Goal: Task Accomplishment & Management: Manage account settings

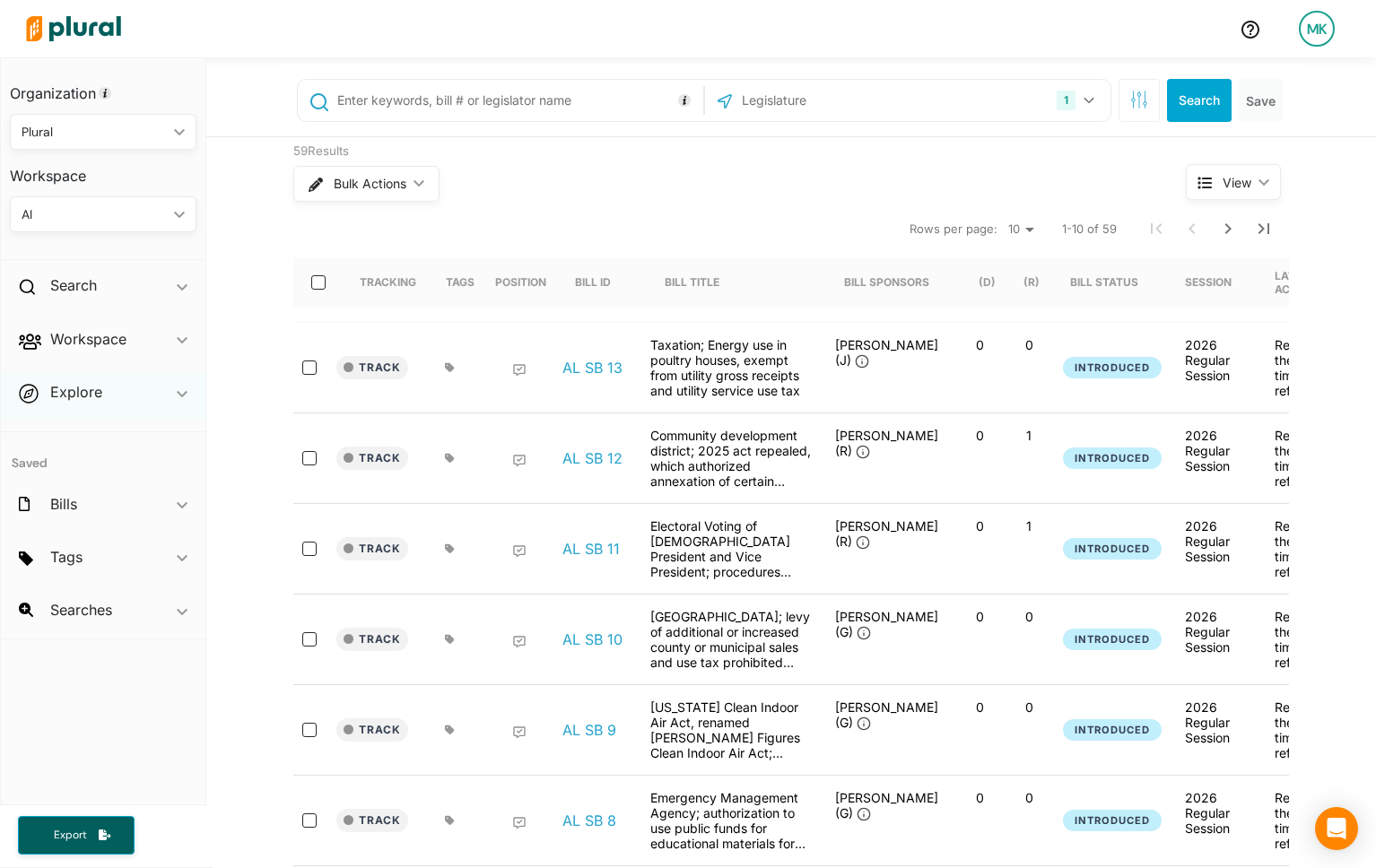
click at [141, 404] on div "Explore ic_keyboard_arrow_down" at bounding box center [103, 396] width 205 height 49
click at [146, 279] on div "Search ic_keyboard_arrow_down" at bounding box center [103, 289] width 205 height 49
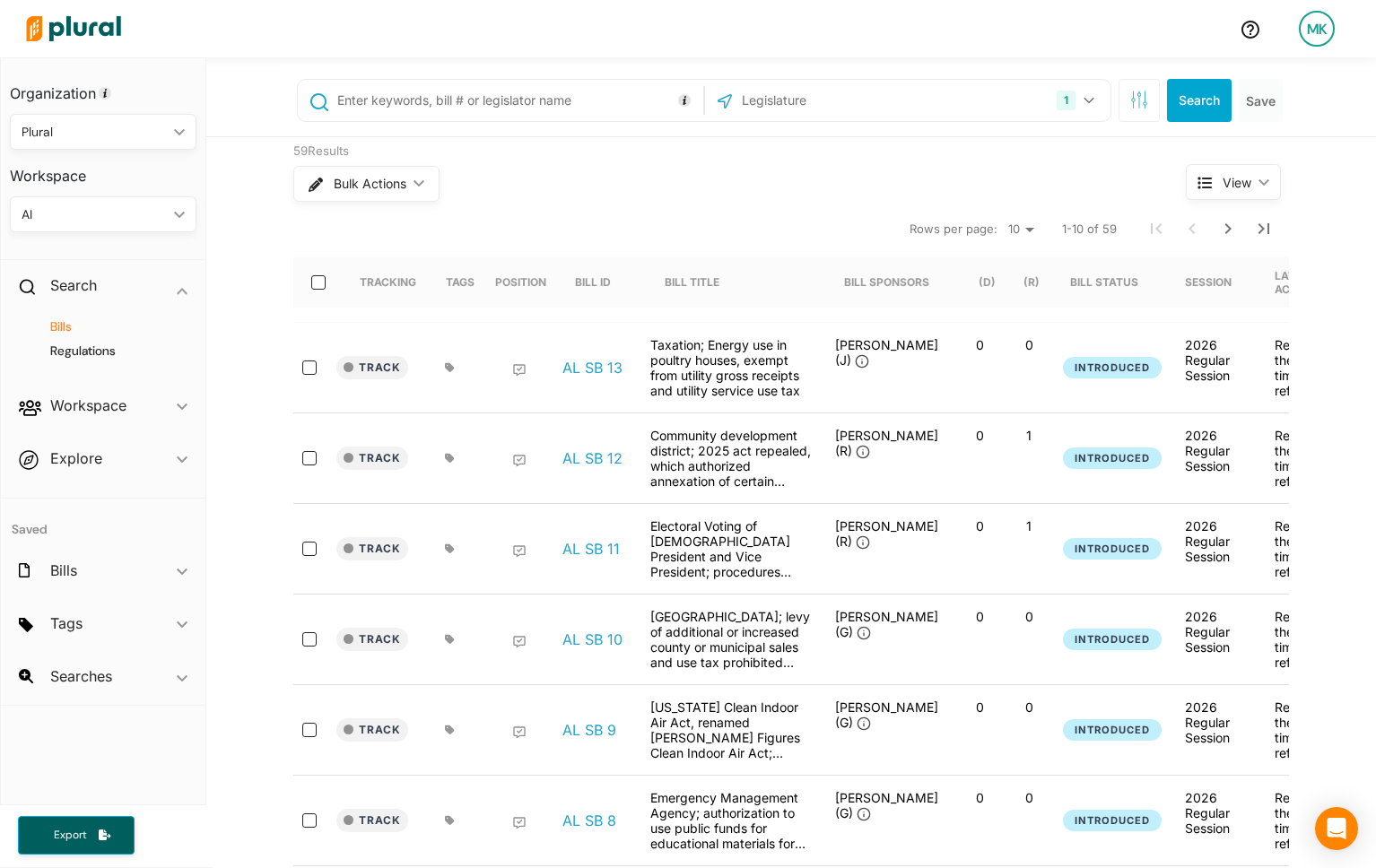
click at [89, 345] on h4 "Regulations" at bounding box center [107, 351] width 160 height 17
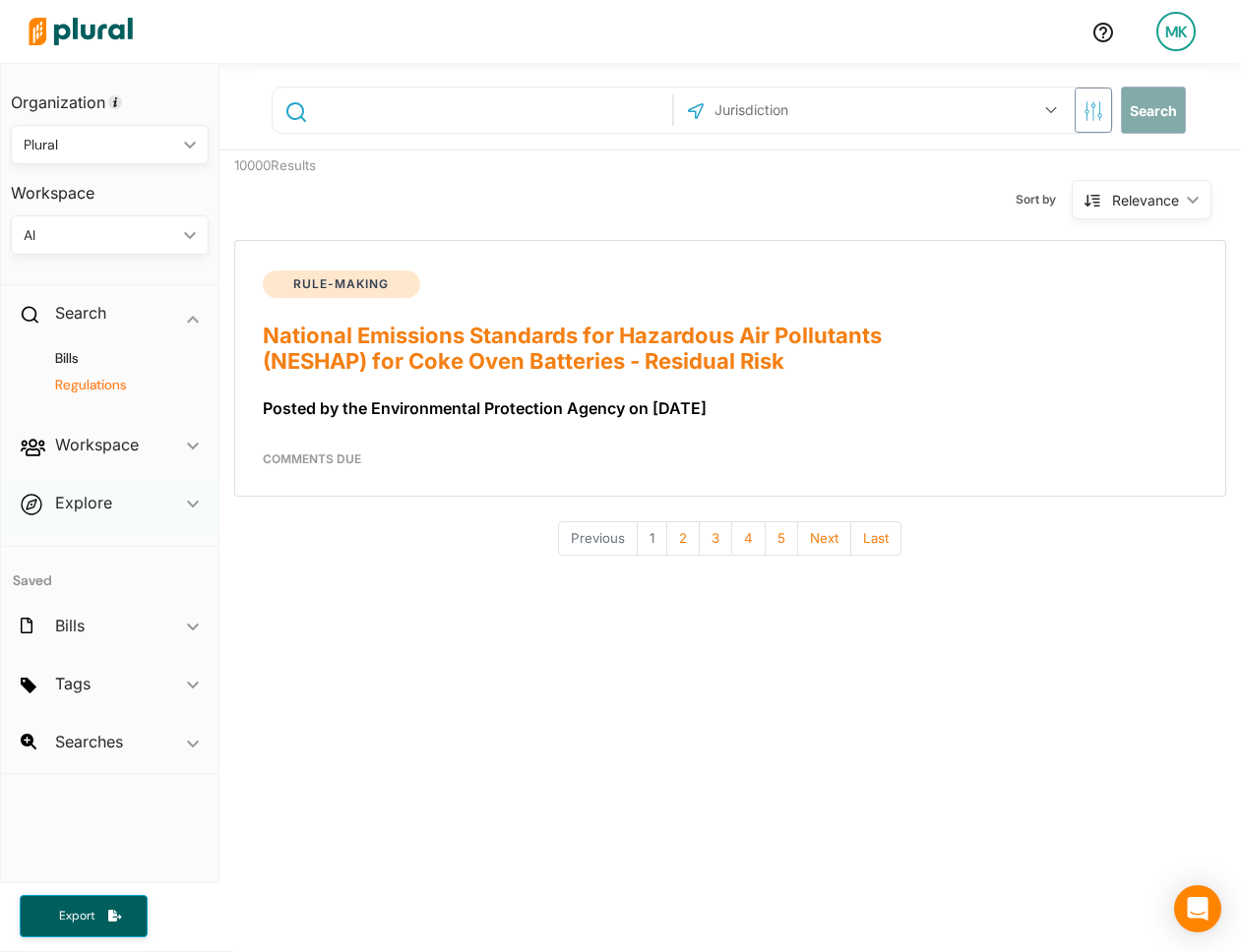
click at [119, 495] on div "Explore ic_keyboard_arrow_down" at bounding box center [110, 507] width 218 height 53
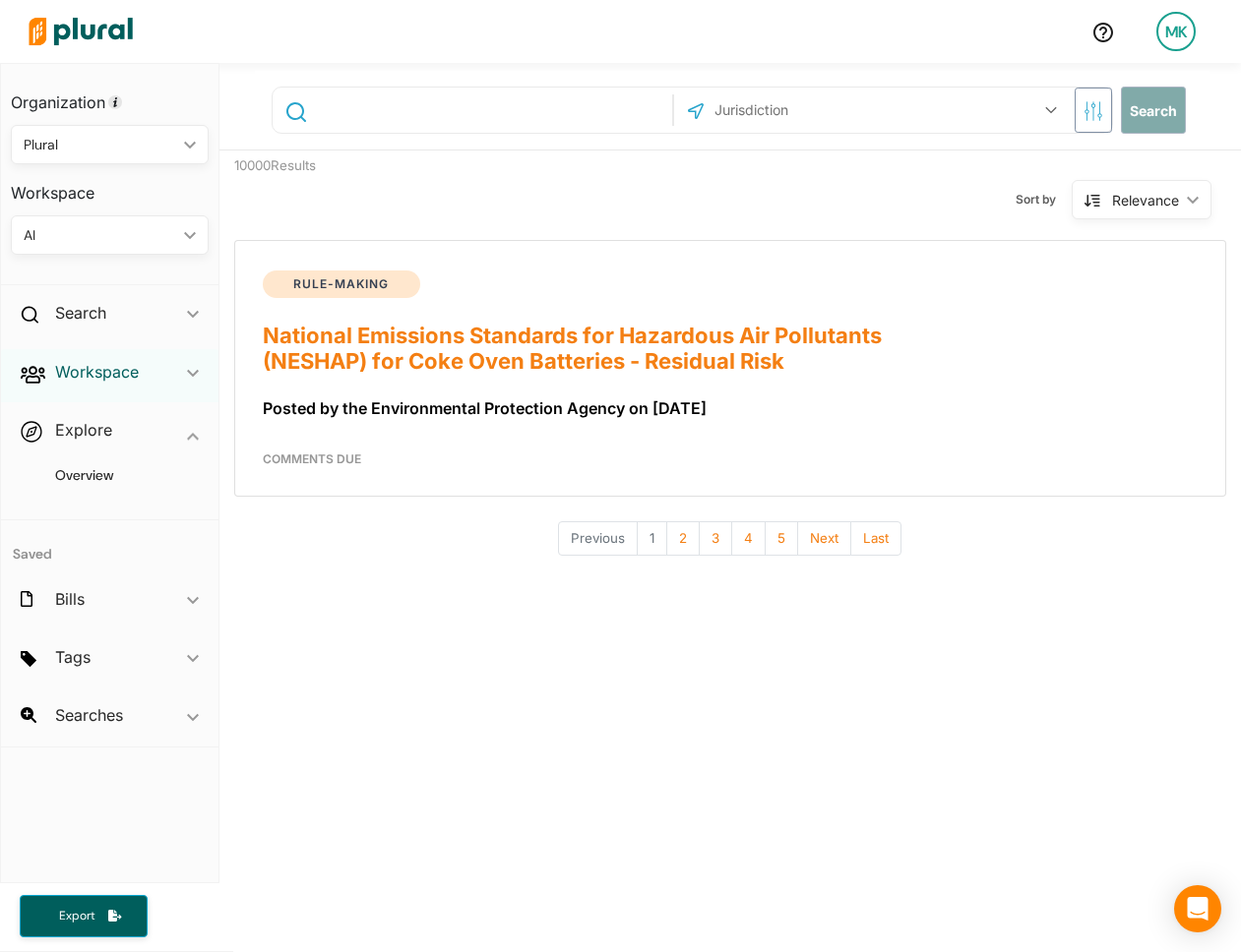
click at [124, 379] on h2 "Workspace" at bounding box center [97, 372] width 84 height 22
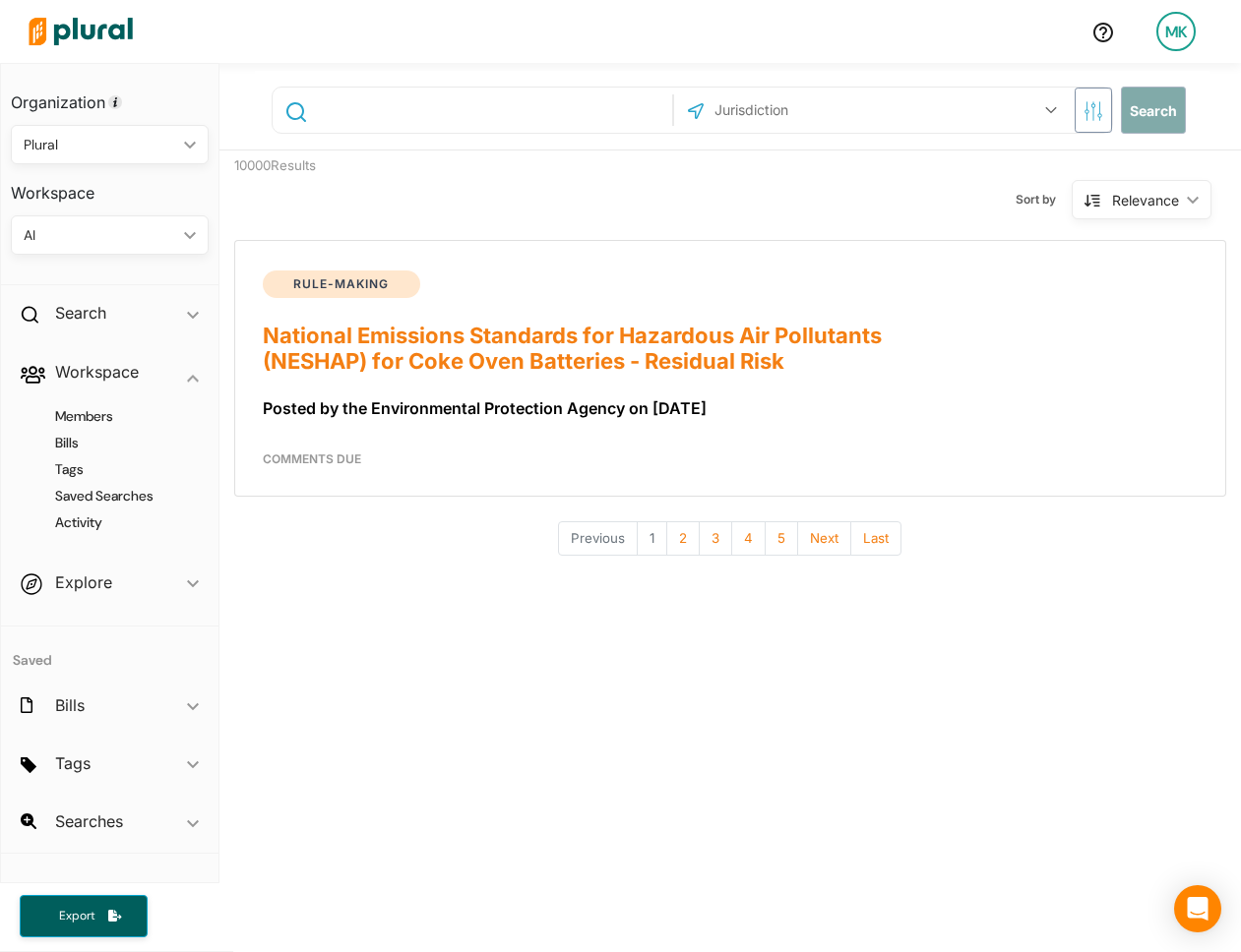
click at [78, 468] on h4 "Tags" at bounding box center [115, 470] width 168 height 19
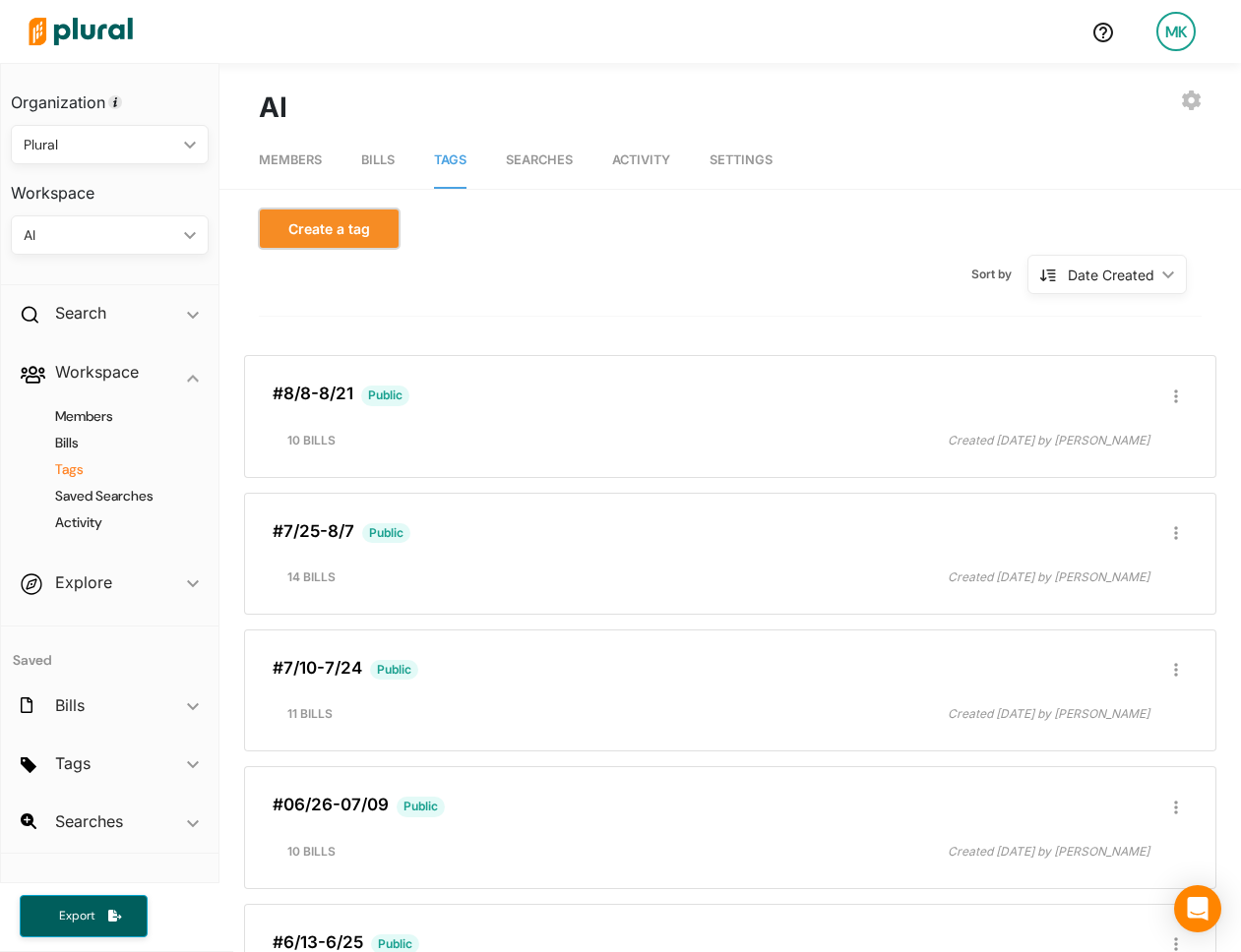
click at [360, 242] on button "Create a tag" at bounding box center [329, 228] width 140 height 41
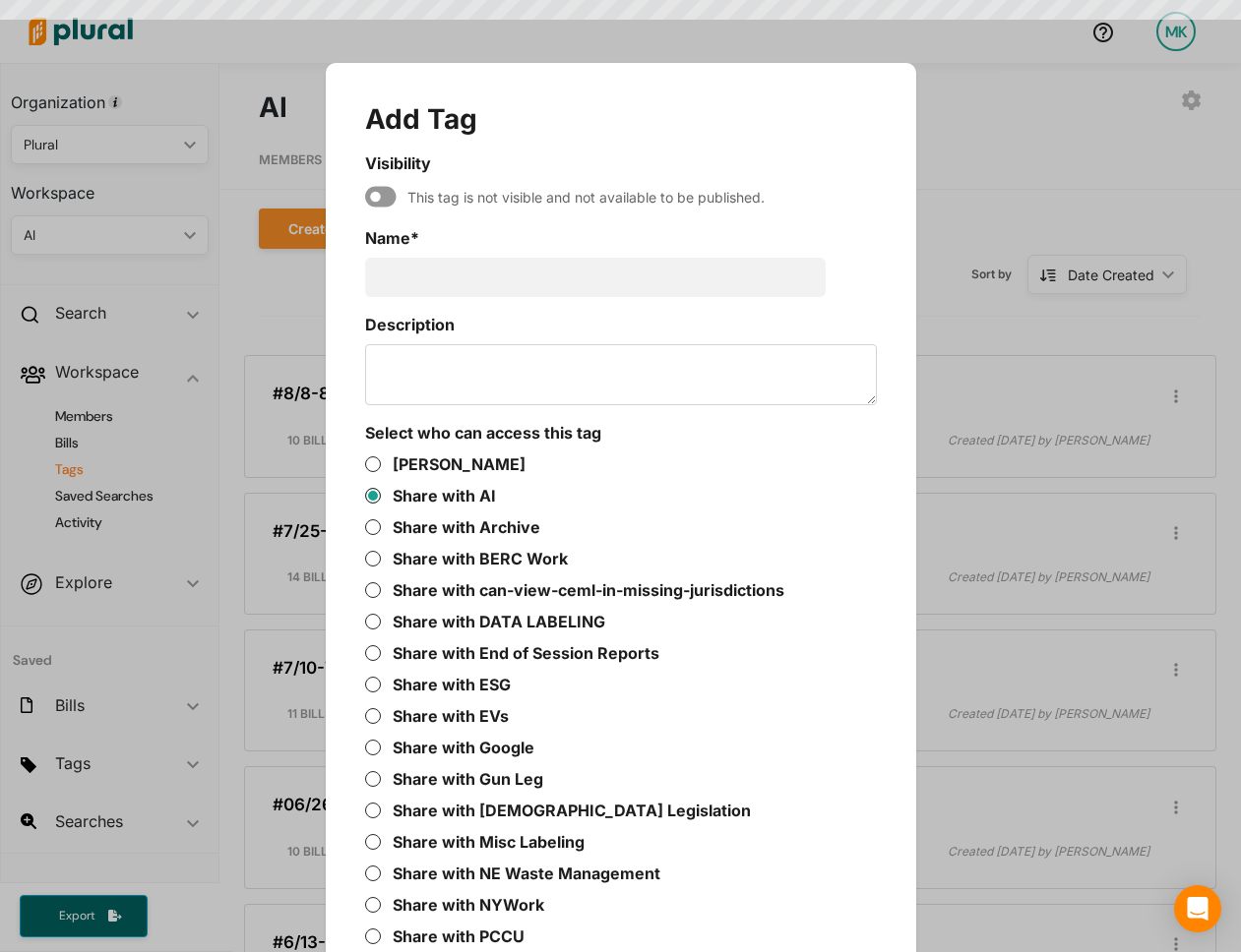
scroll to position [63, 0]
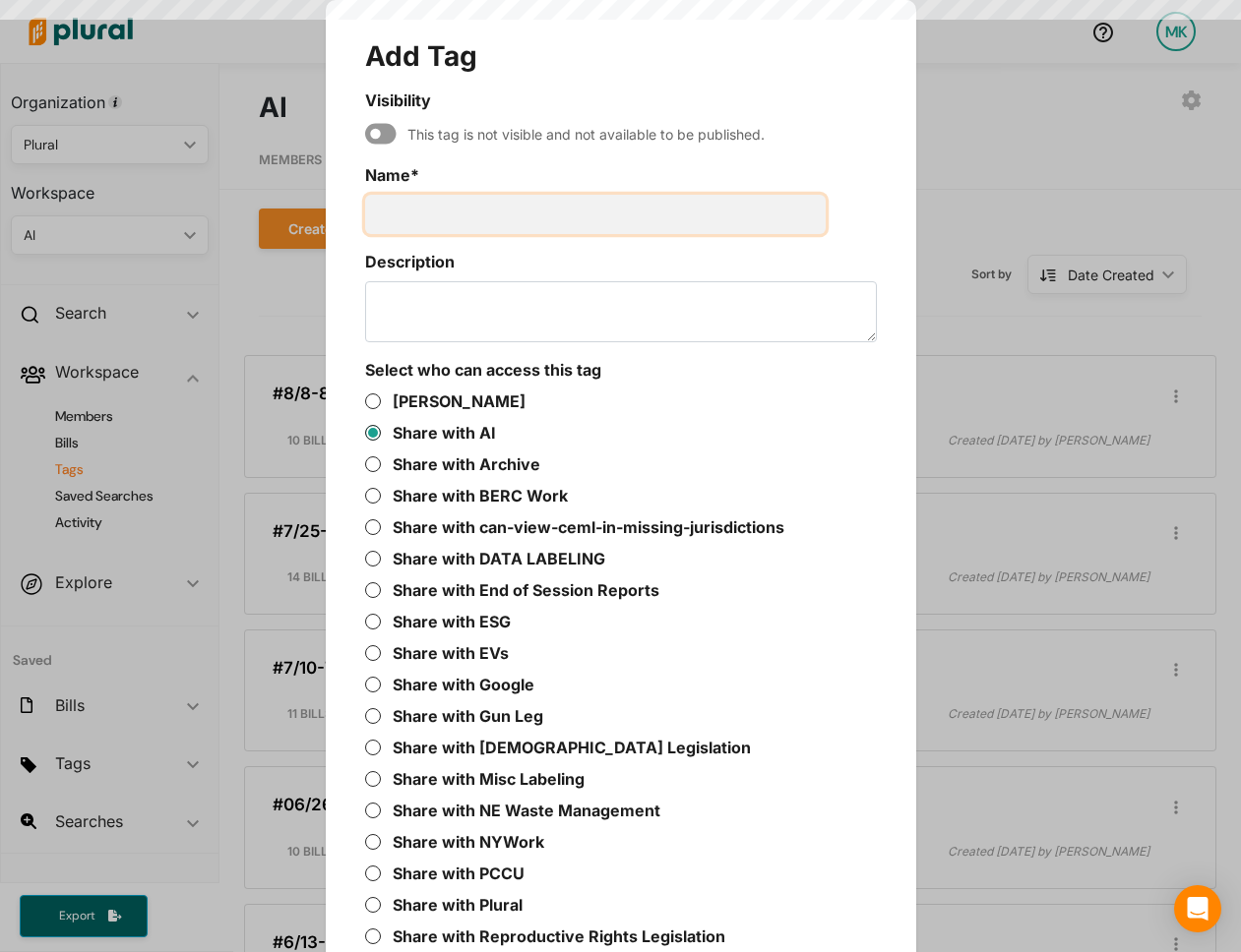
click at [470, 203] on input "Name *" at bounding box center [595, 215] width 461 height 40
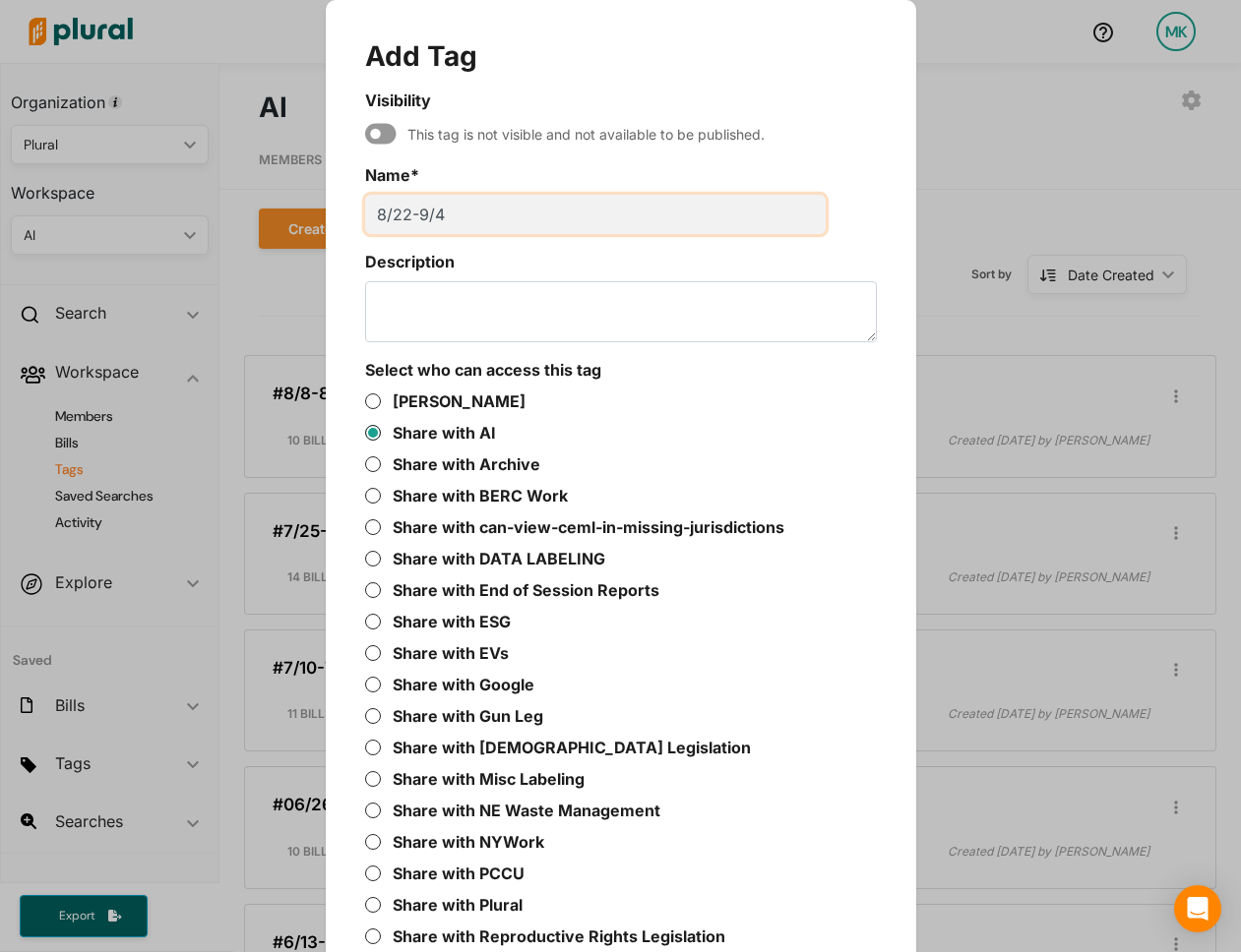
type input "8/22-9/4"
click at [393, 137] on icon "Modal" at bounding box center [381, 133] width 32 height 21
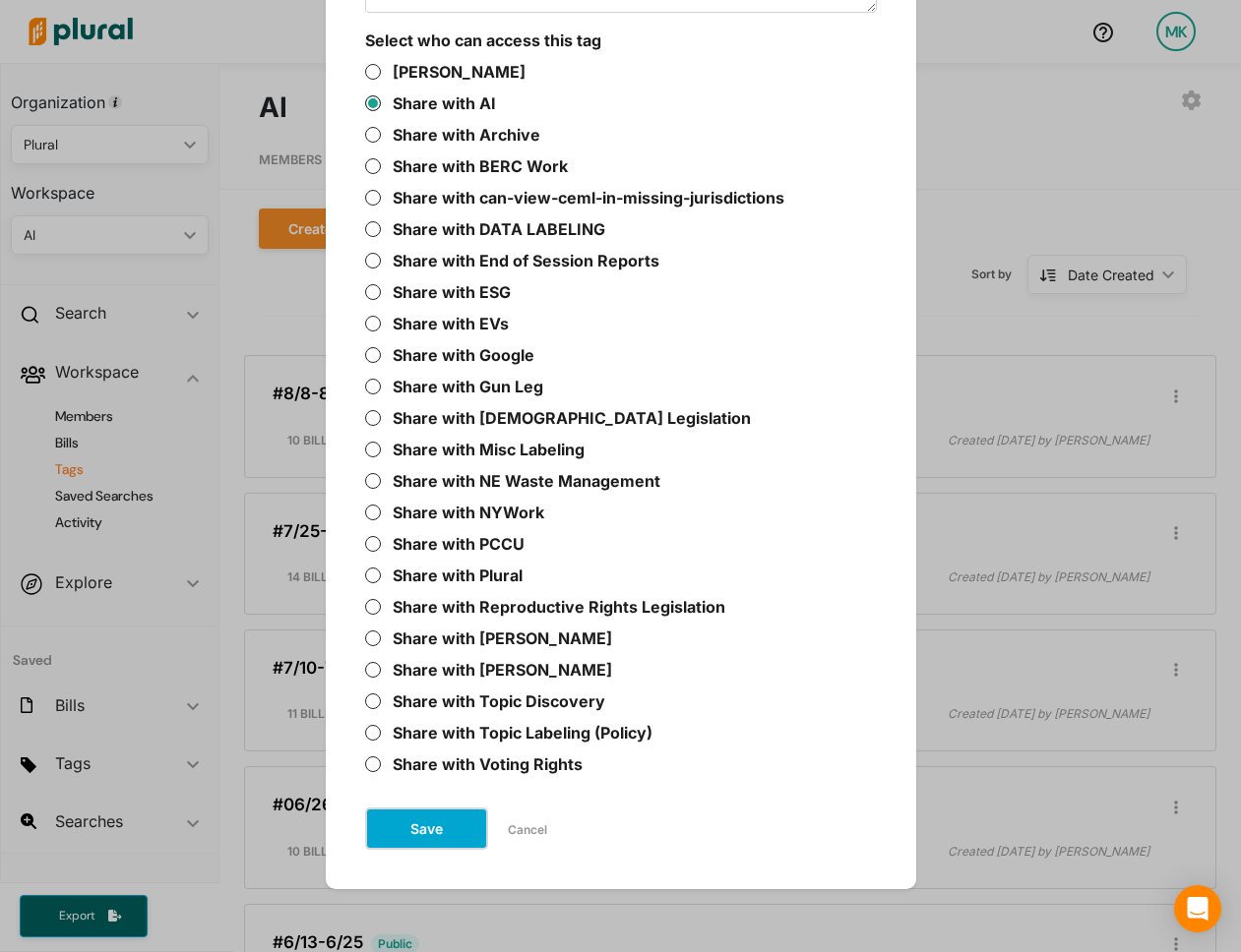
click at [465, 740] on button "Save" at bounding box center [426, 828] width 123 height 43
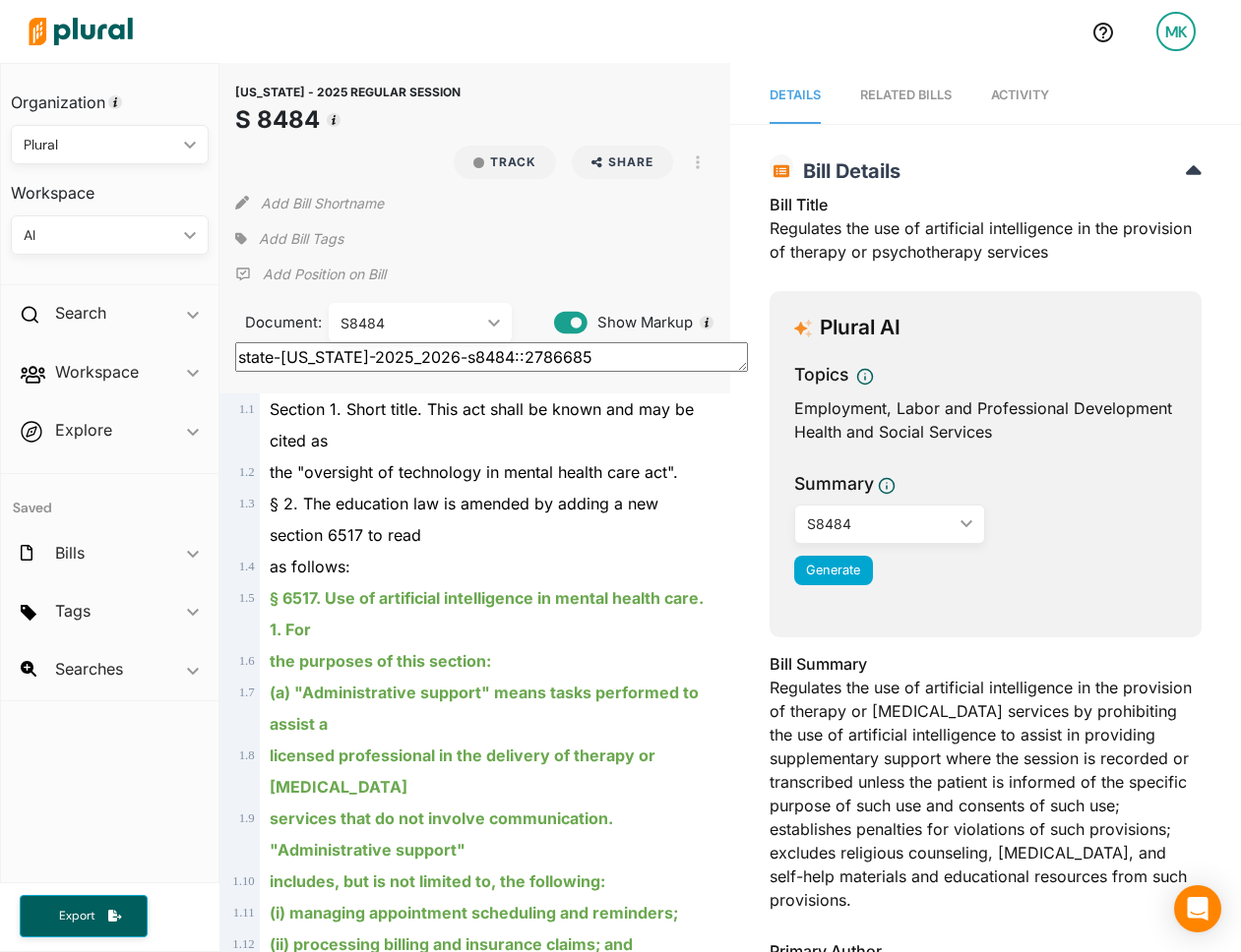
click at [275, 233] on span "Add Bill Tags" at bounding box center [302, 239] width 85 height 20
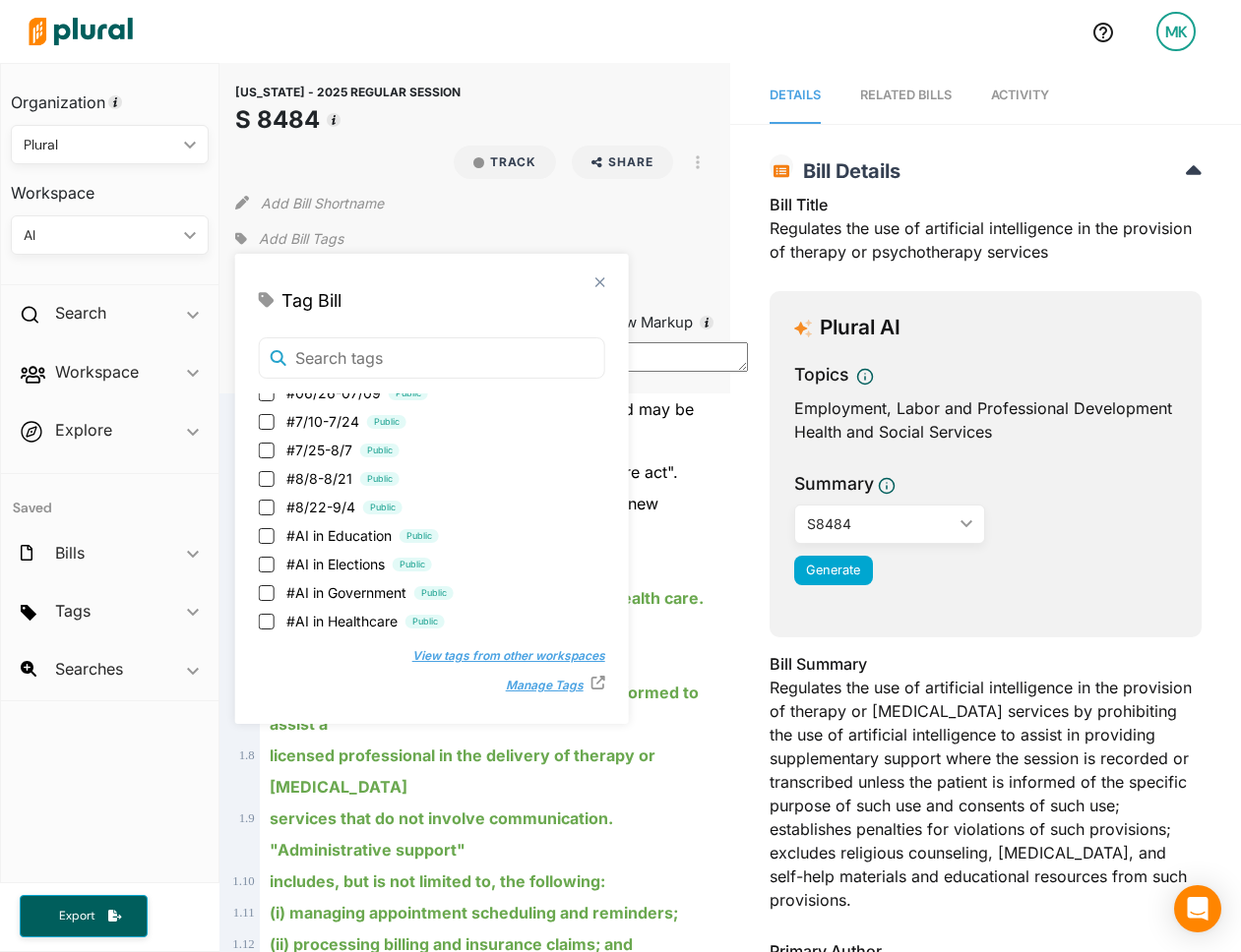
scroll to position [352, 0]
click at [332, 505] on span "#8/22-9/4" at bounding box center [321, 507] width 69 height 21
click at [275, 505] on input "#8/22-9/4 Public" at bounding box center [267, 508] width 16 height 16
checkbox input "true"
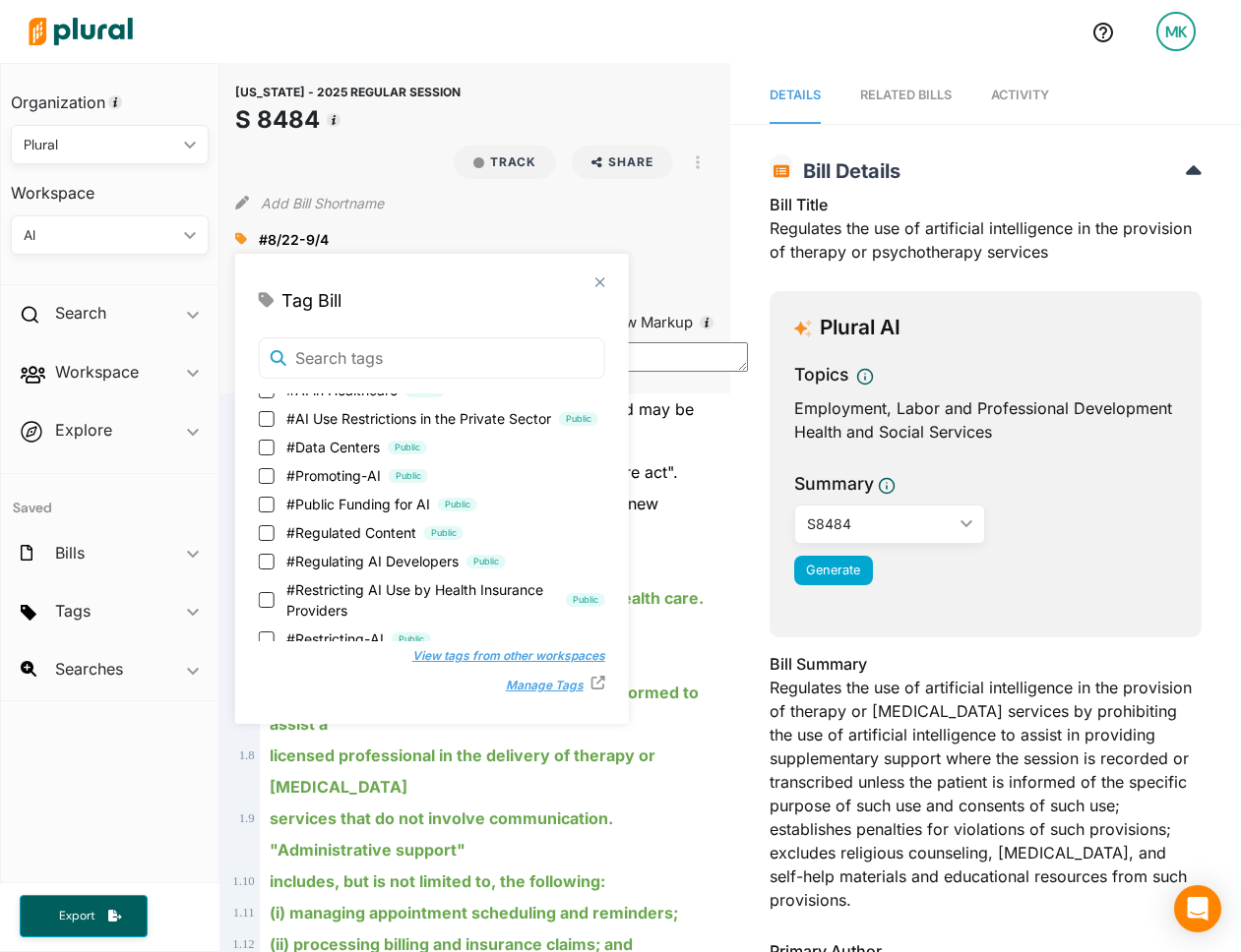
scroll to position [600, 0]
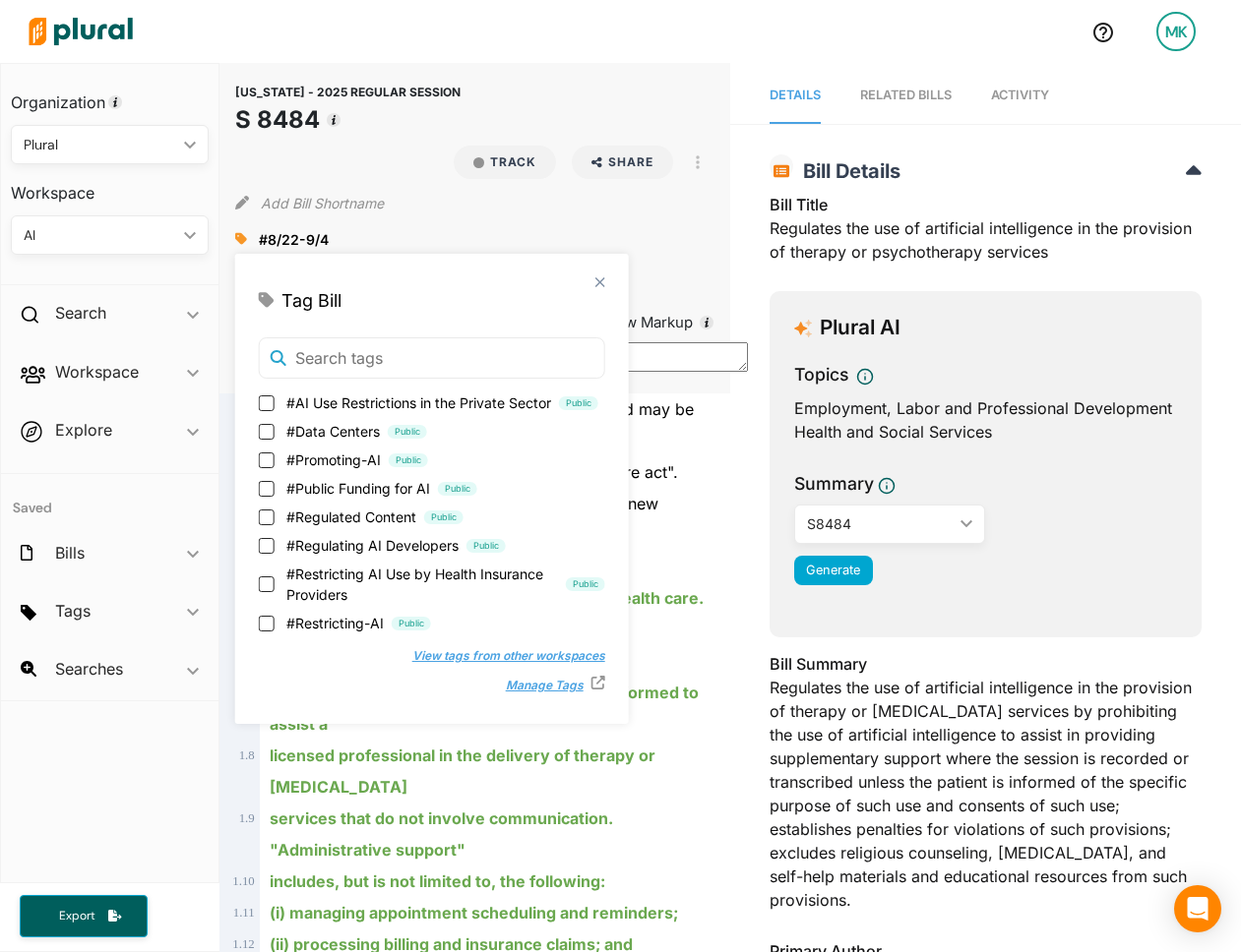
click at [342, 618] on span "#Restricting-AI" at bounding box center [335, 623] width 98 height 21
click at [275, 618] on input "#Restricting-AI Public" at bounding box center [267, 624] width 16 height 16
checkbox input "true"
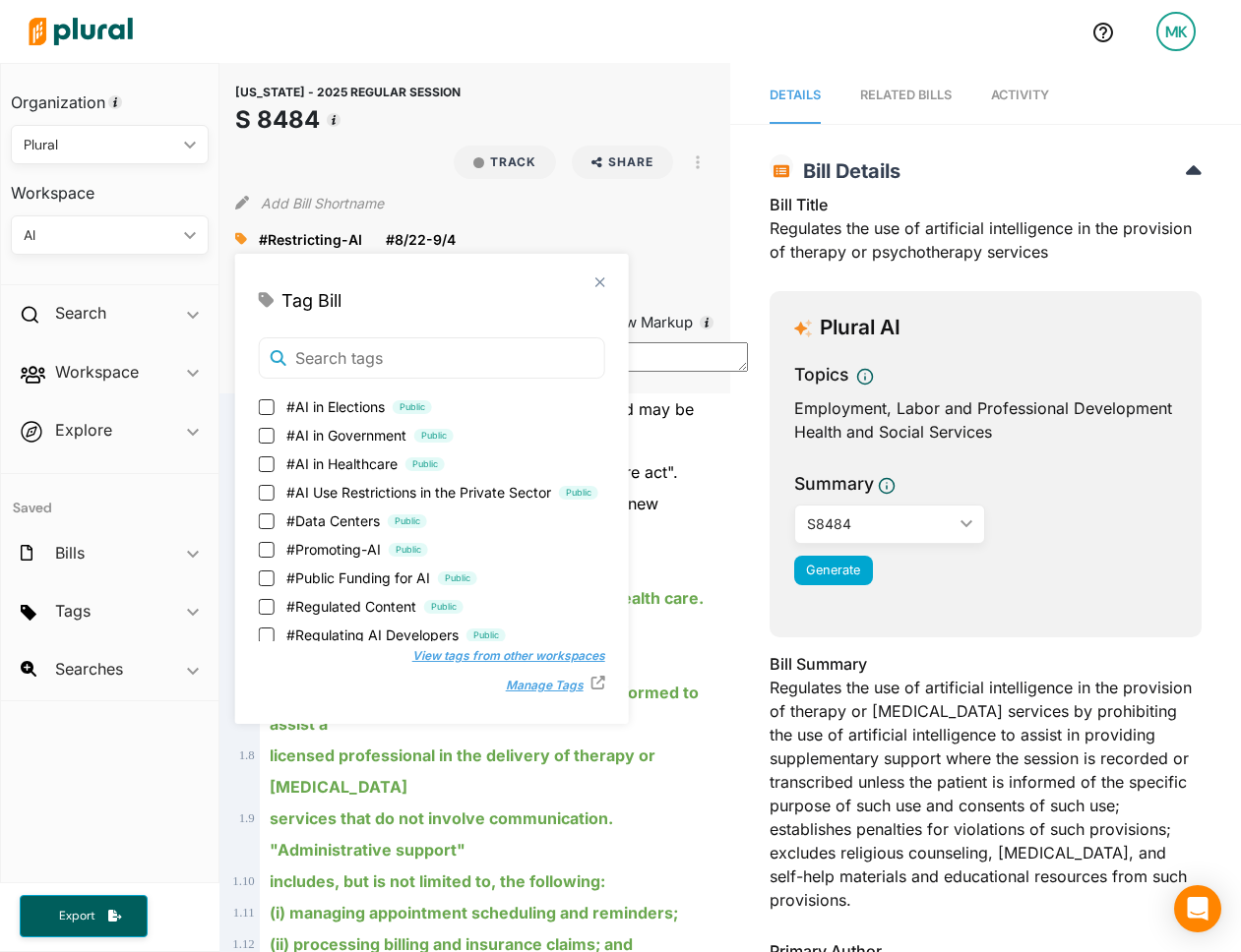
scroll to position [538, 0]
click at [339, 461] on span "#AI in Healthcare" at bounding box center [342, 465] width 111 height 21
click at [275, 461] on input "#AI in Healthcare Public" at bounding box center [267, 466] width 16 height 16
checkbox input "true"
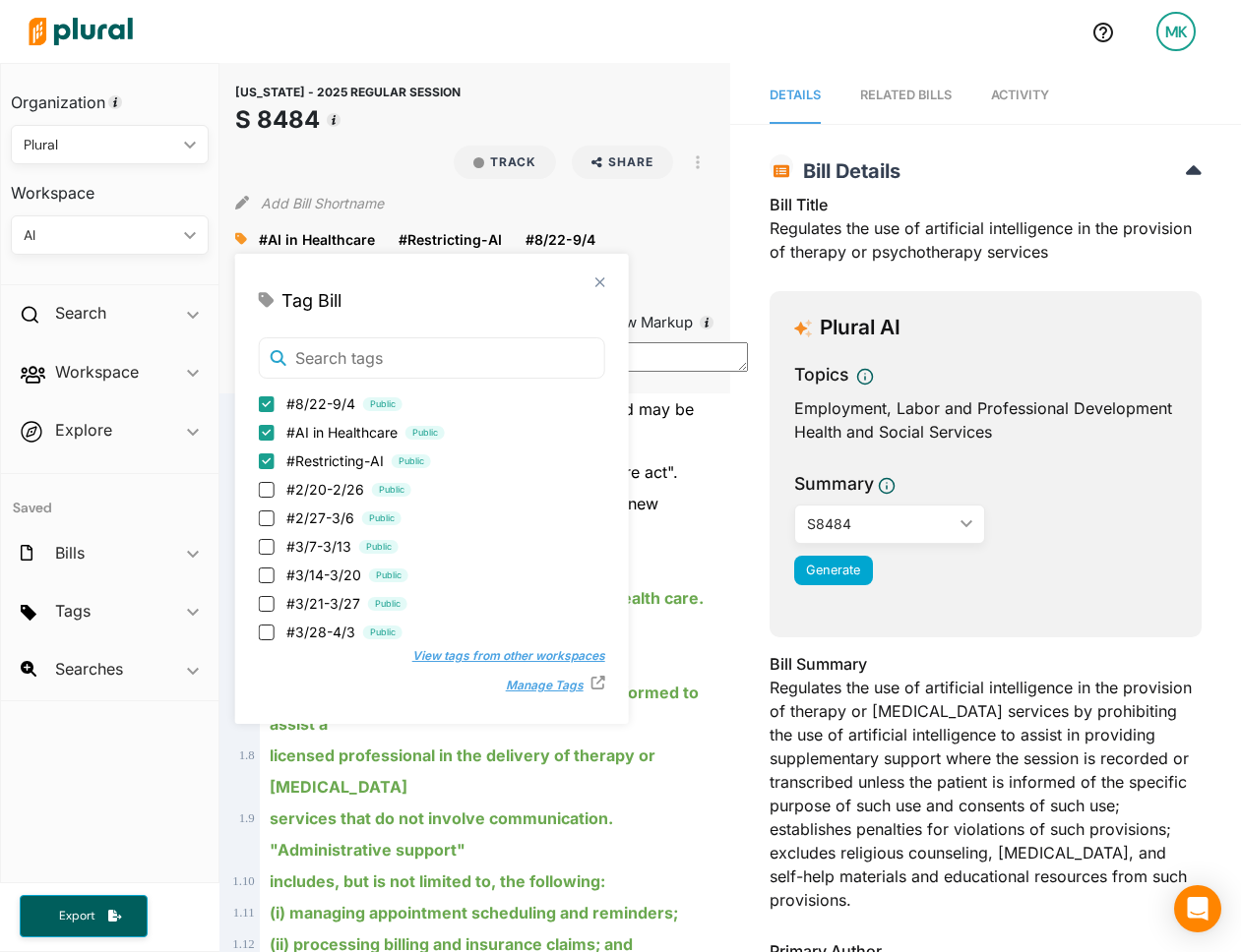
click at [678, 429] on div "Section 1. Short title. This act shall be known and may be cited as" at bounding box center [484, 425] width 448 height 63
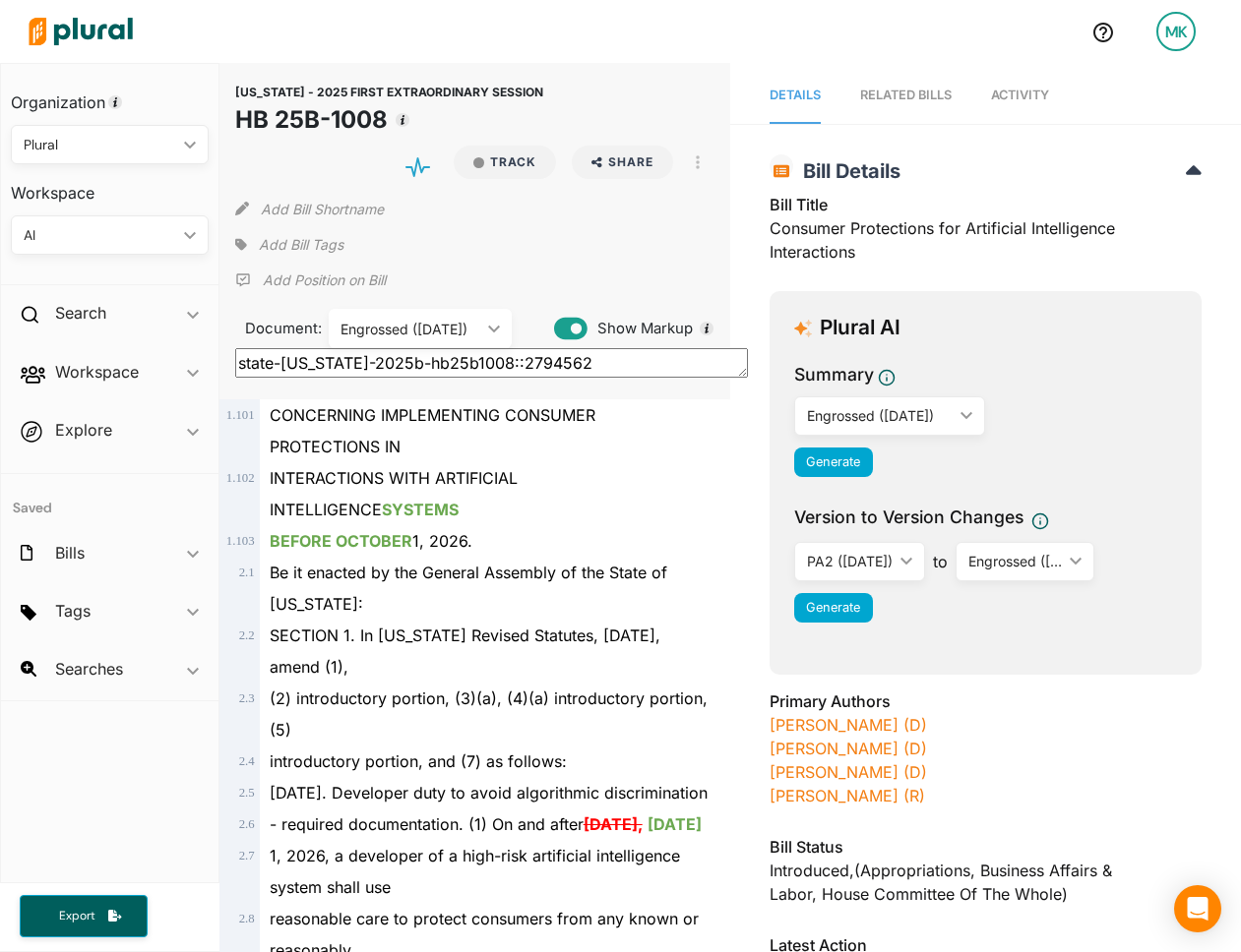
click at [294, 243] on span "Add Bill Tags" at bounding box center [302, 245] width 85 height 20
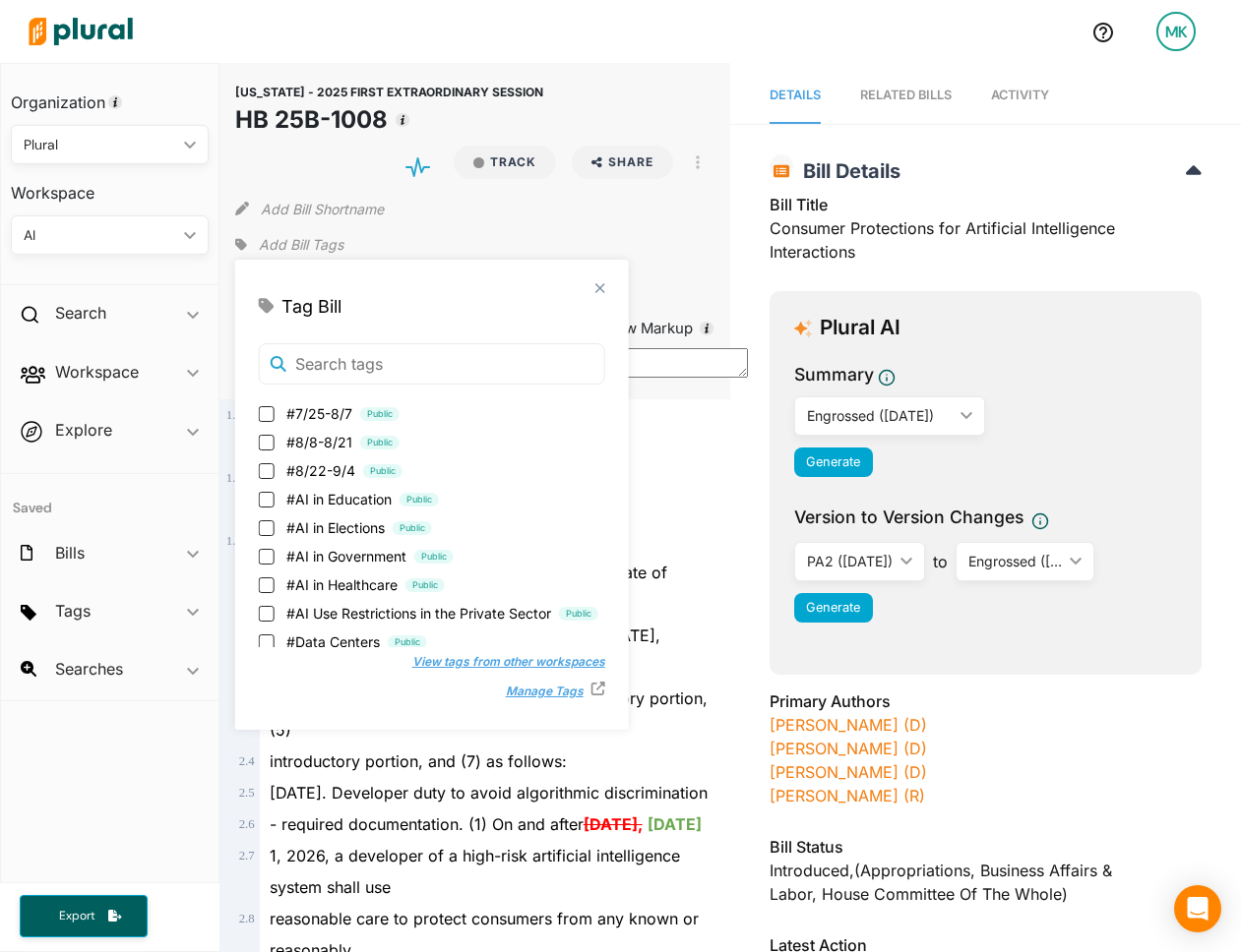
scroll to position [394, 0]
click at [310, 477] on span "#8/22-9/4" at bounding box center [321, 472] width 69 height 21
click at [275, 477] on input "#8/22-9/4 Public" at bounding box center [267, 473] width 16 height 16
checkbox input "true"
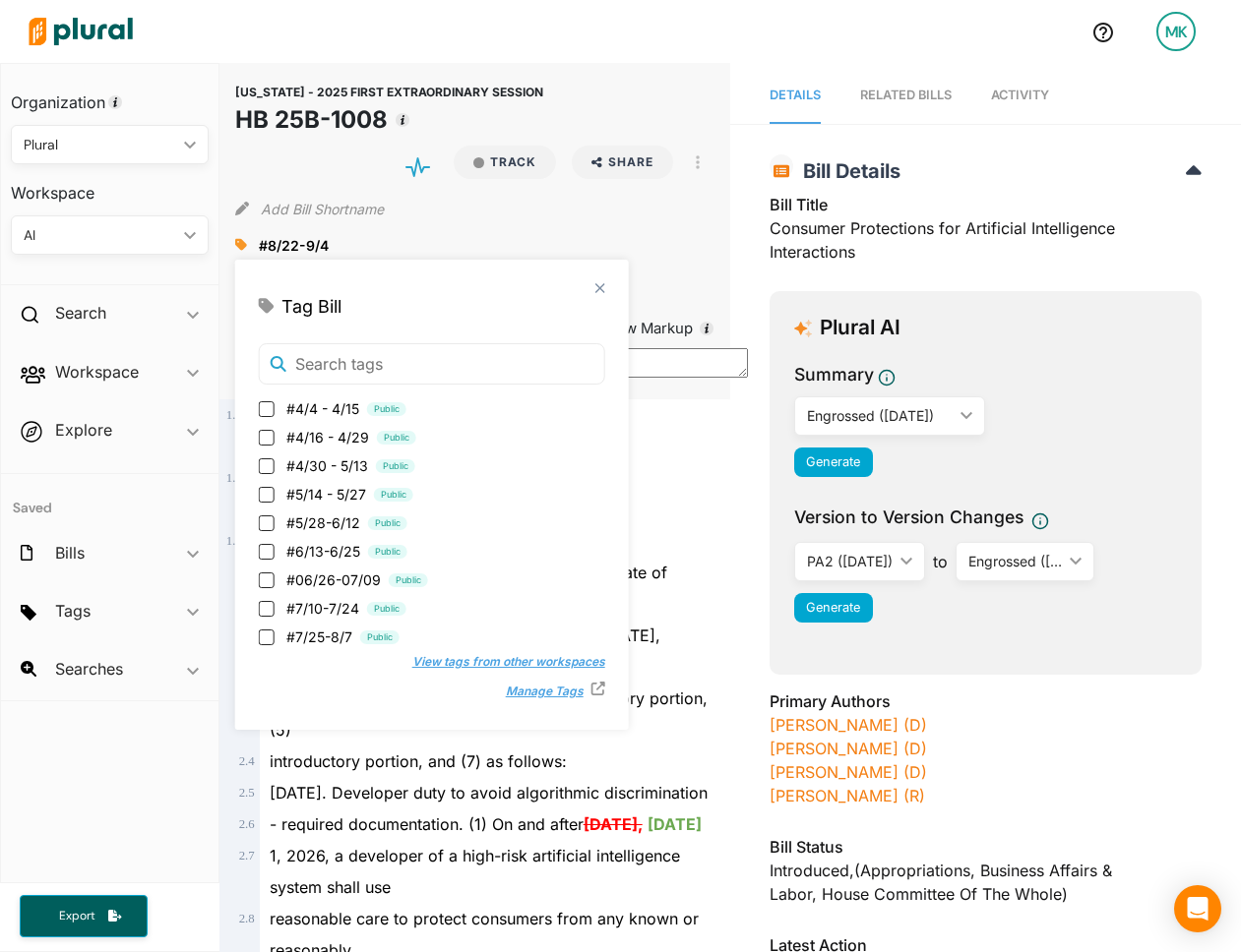
scroll to position [600, 0]
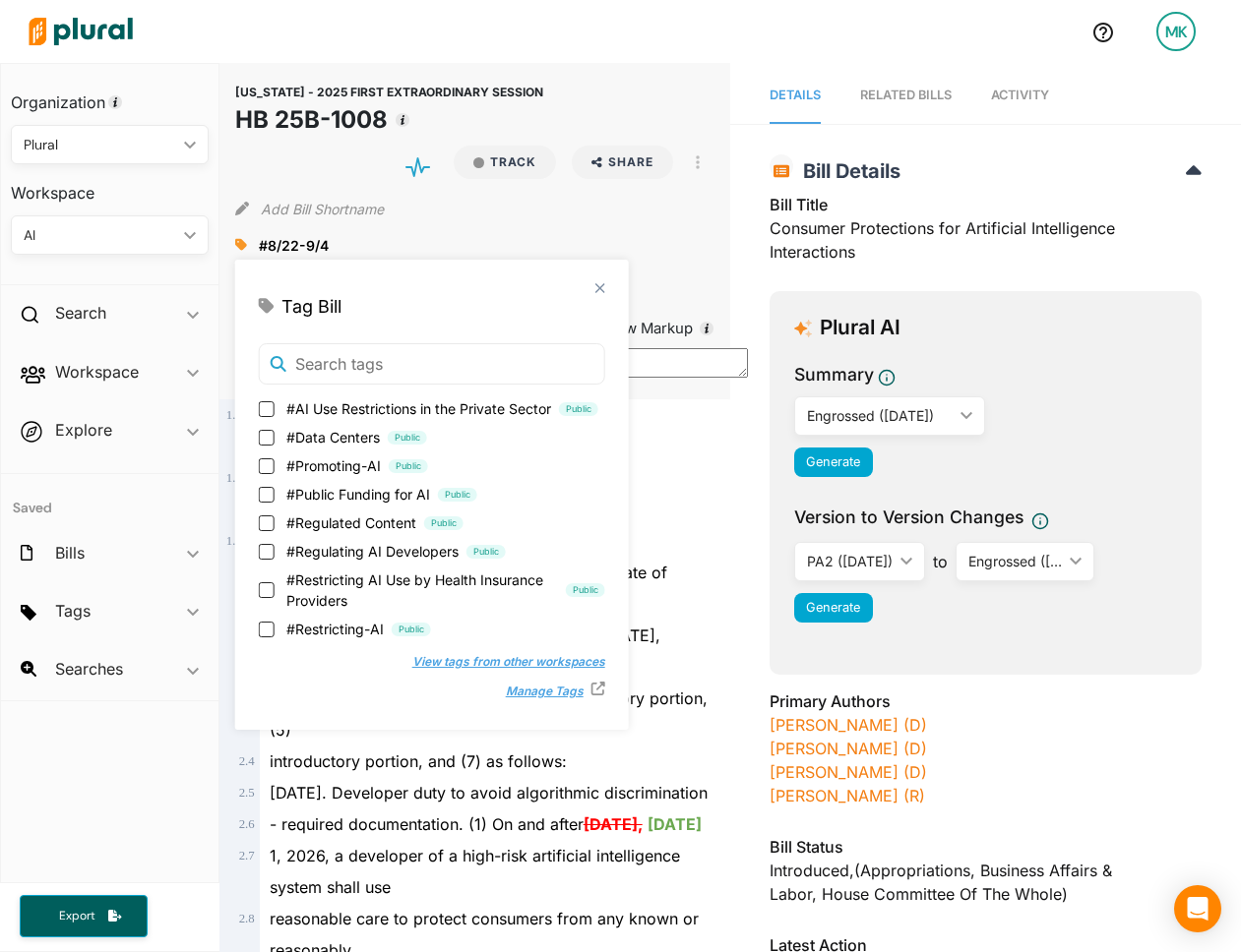
click at [326, 629] on span "#Restricting-AI" at bounding box center [335, 629] width 98 height 21
click at [275, 629] on input "#Restricting-AI Public" at bounding box center [267, 630] width 16 height 16
checkbox input "true"
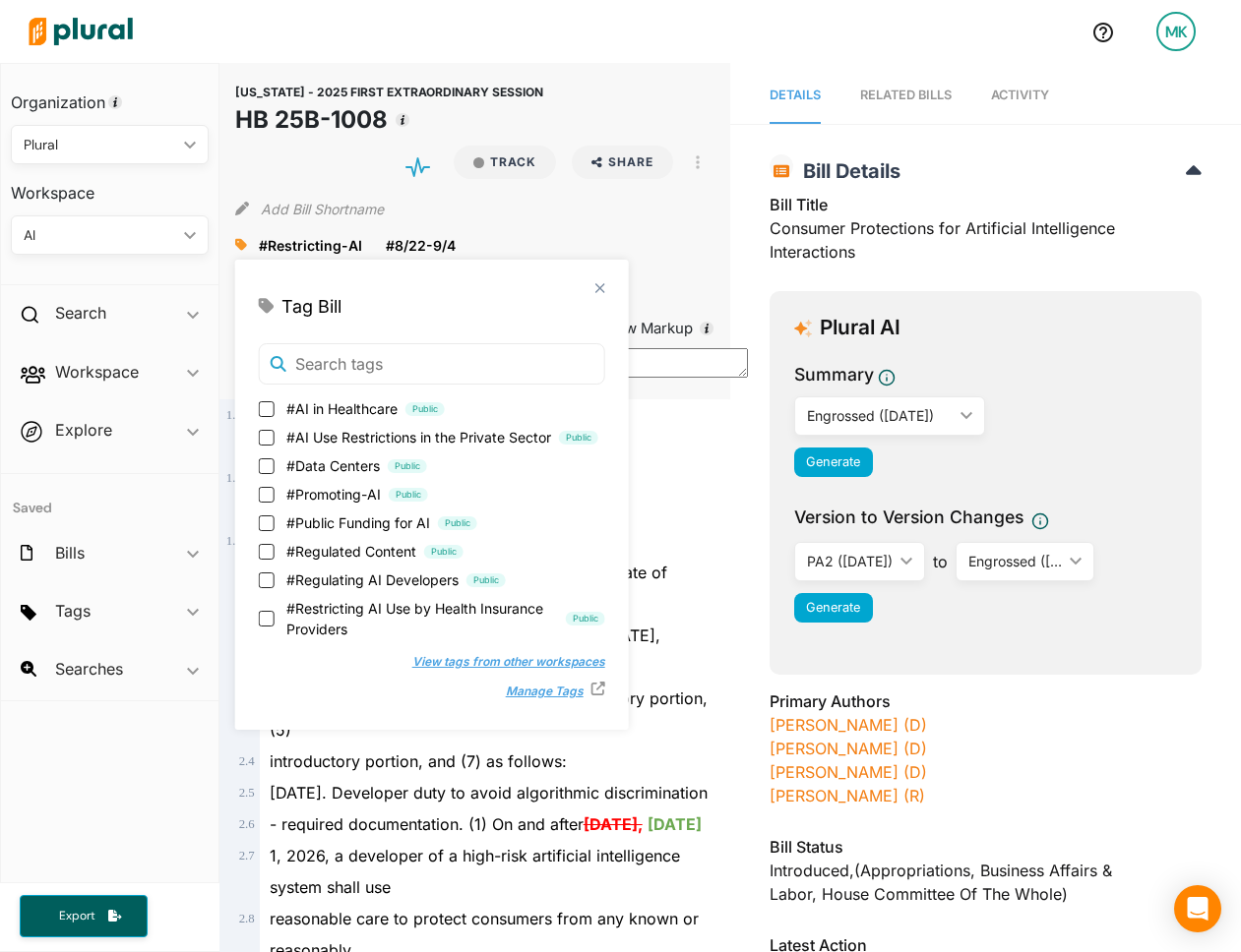
scroll to position [573, 0]
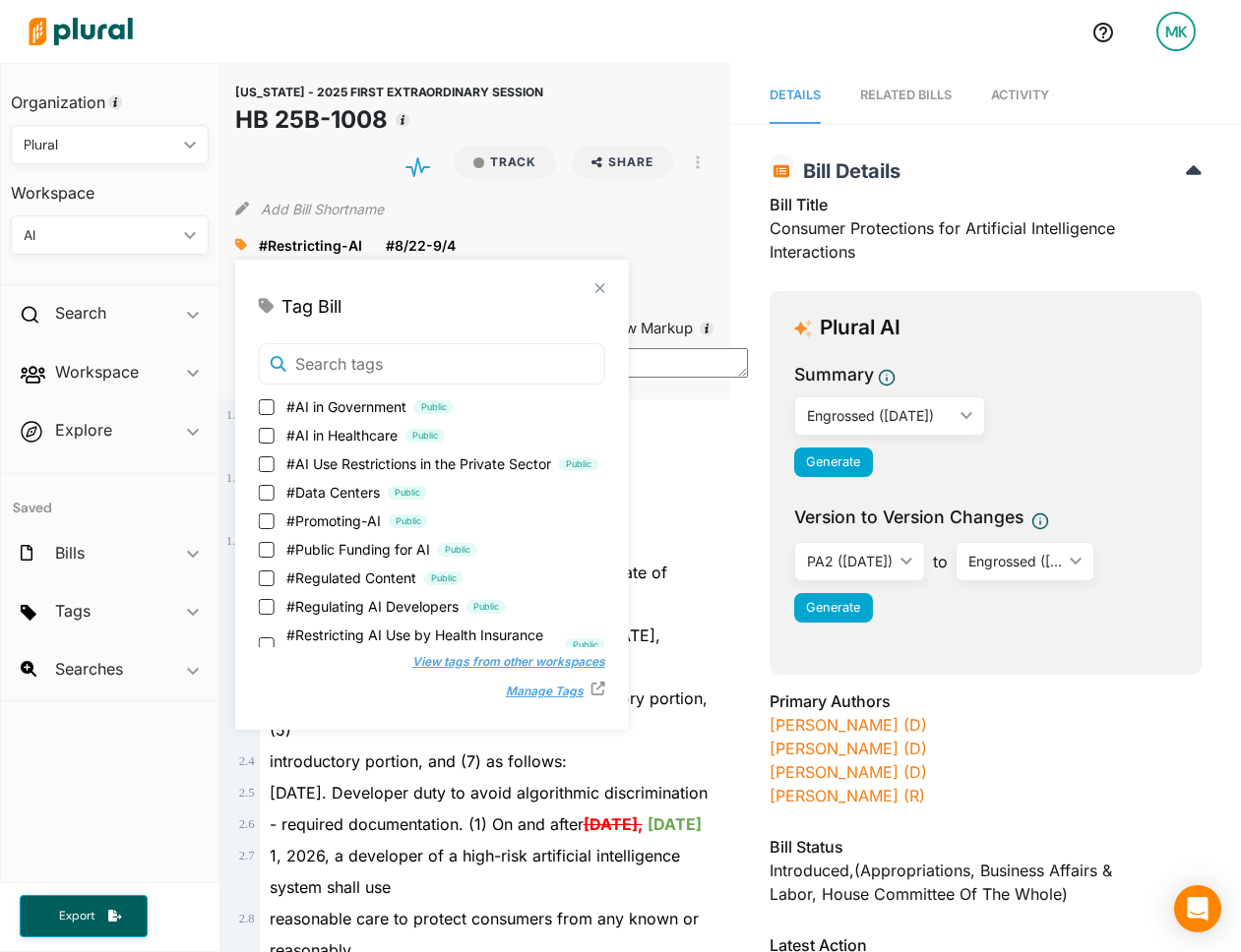
click at [377, 464] on span "#AI Use Restrictions in the Private Sector" at bounding box center [419, 464] width 265 height 21
click at [275, 464] on input "#AI Use Restrictions in the Private Sector Public" at bounding box center [267, 465] width 16 height 16
checkbox input "true"
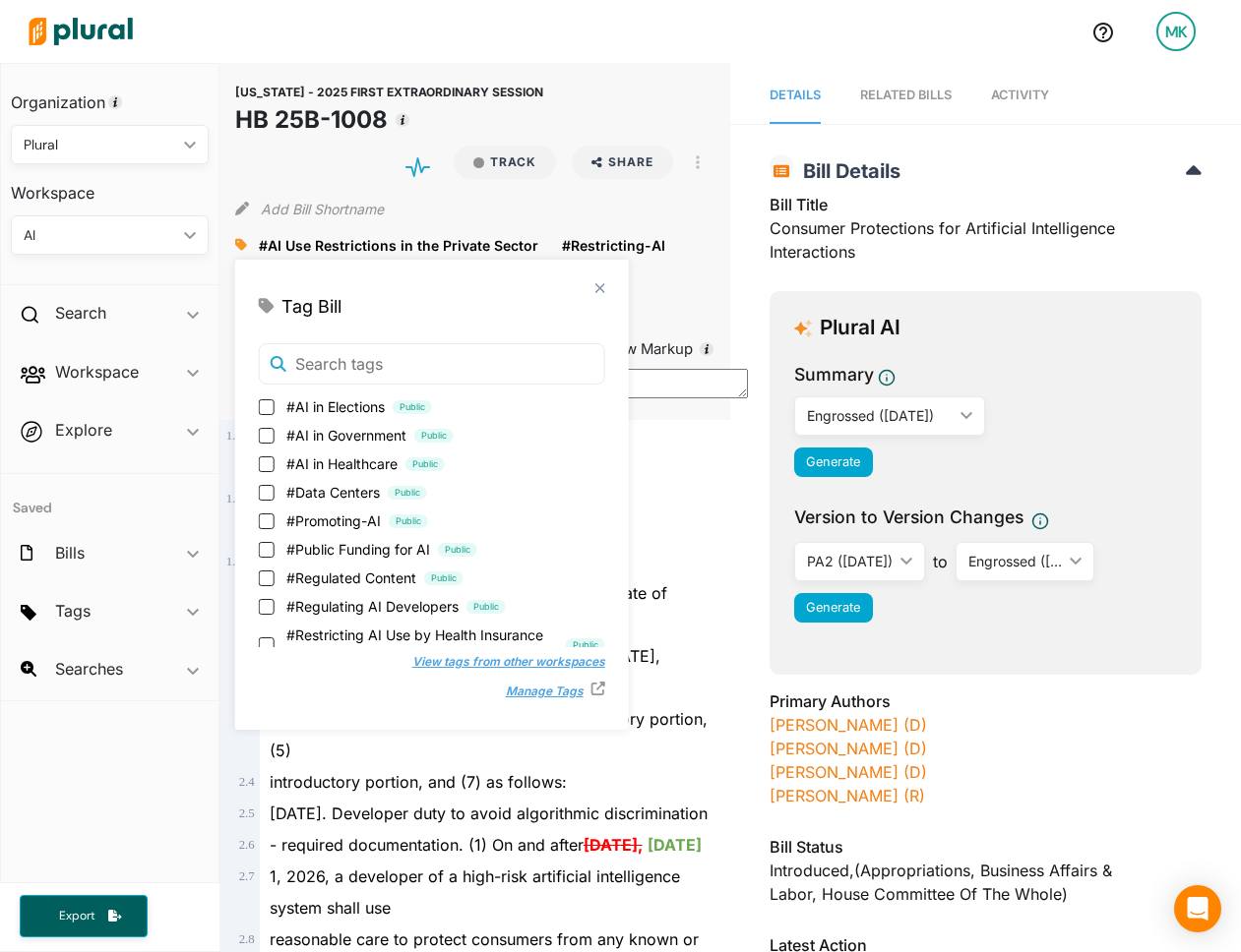
scroll to position [0, 0]
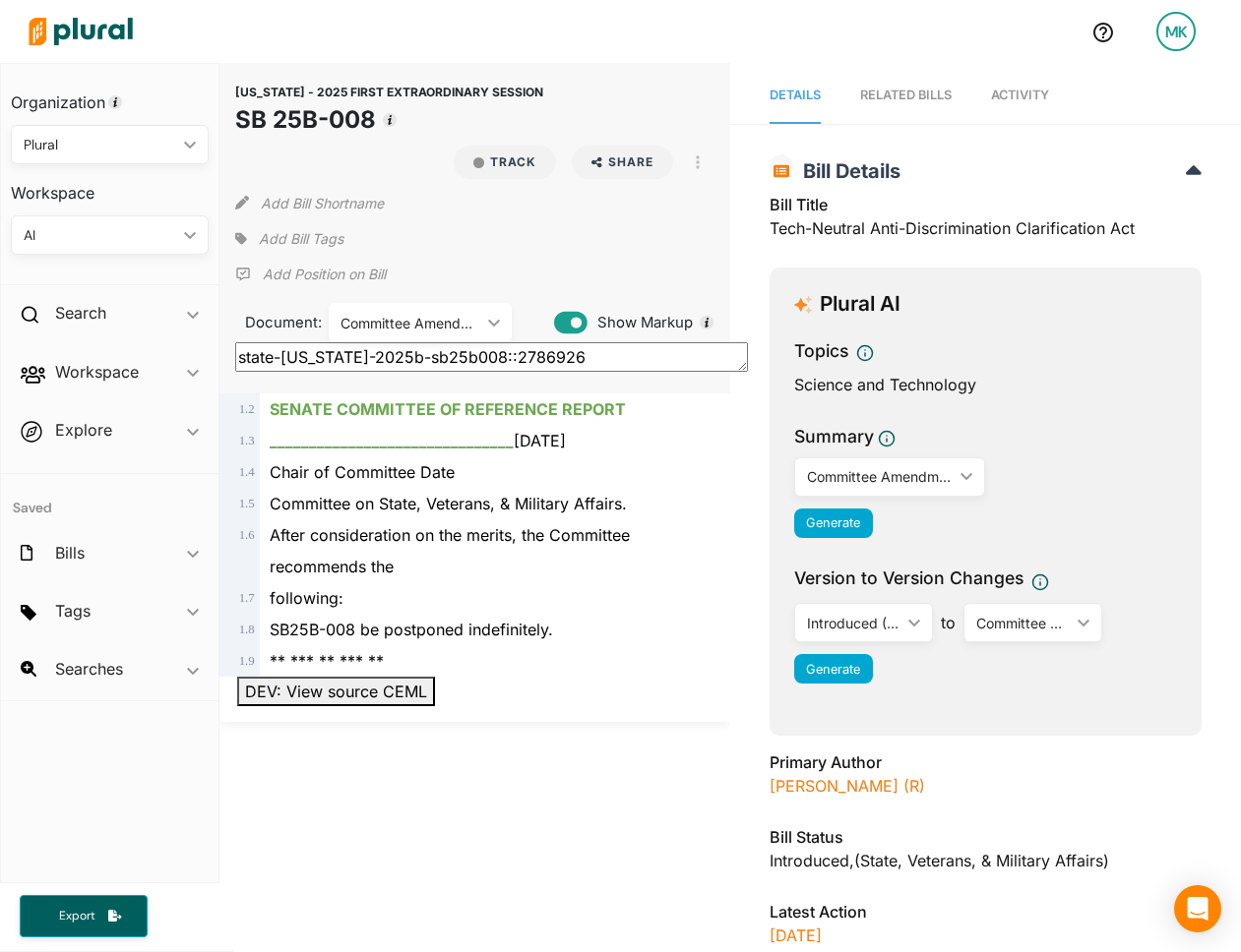
click at [364, 303] on div "Committee Amendment ic_keyboard_arrow_down" at bounding box center [420, 322] width 184 height 40
click at [384, 362] on div "Introduced ([DATE])" at bounding box center [420, 369] width 152 height 17
type textarea "state-co-2025b-sb25b008::2786925"
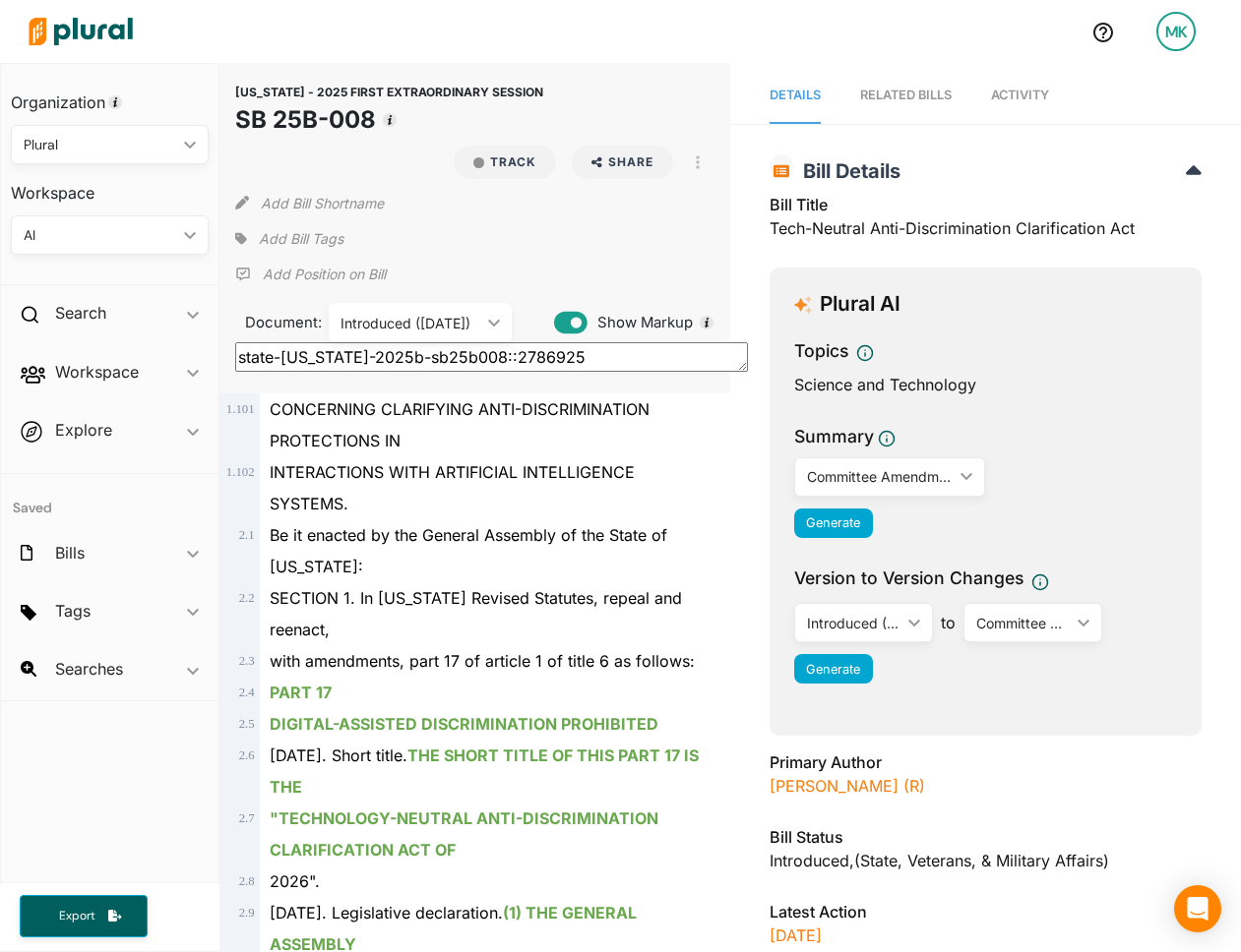
click at [272, 246] on span "Add Bill Tags" at bounding box center [302, 239] width 85 height 20
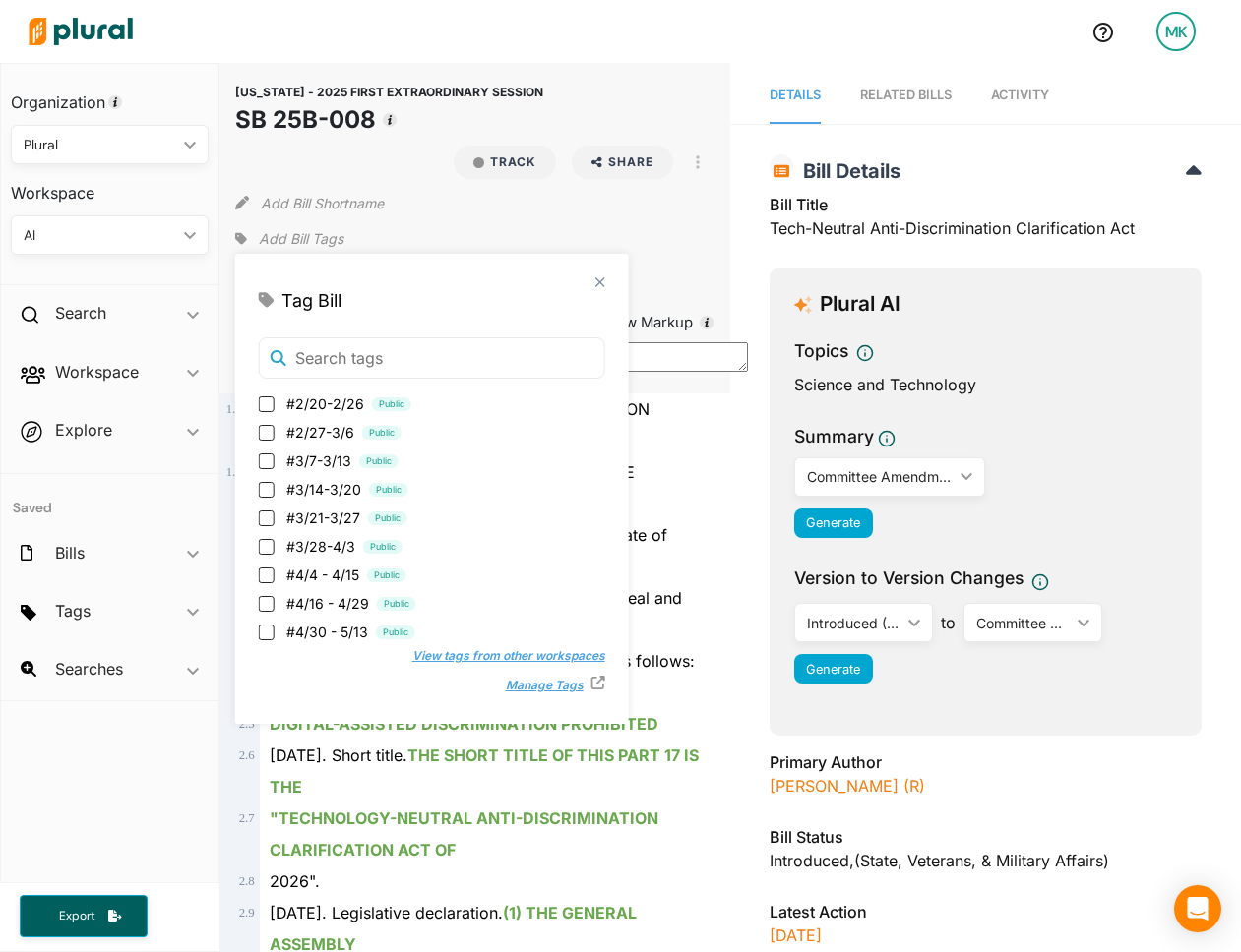
scroll to position [437, 0]
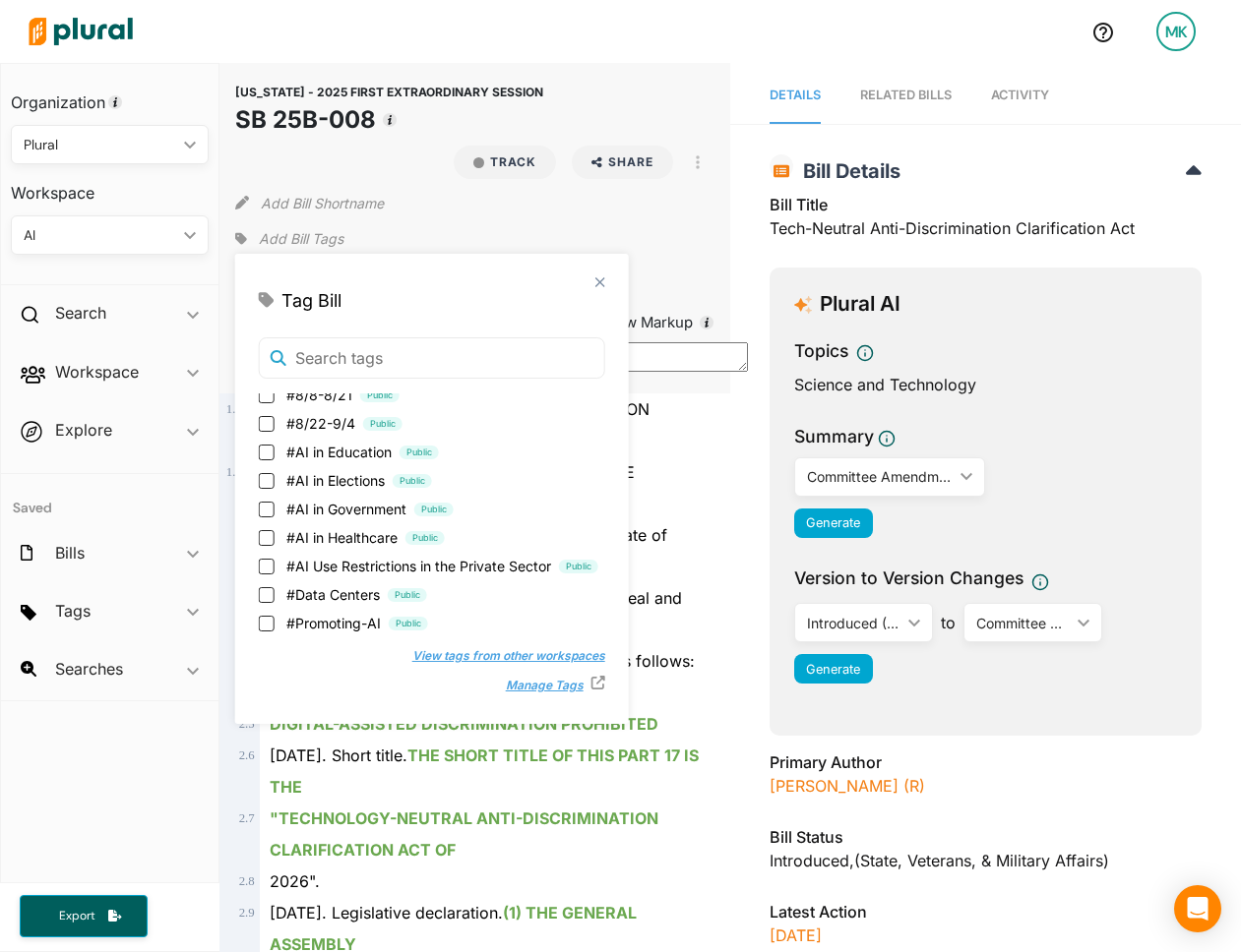
click at [303, 415] on span "#8/22-9/4" at bounding box center [321, 423] width 69 height 21
click at [275, 416] on input "#8/22-9/4 Public" at bounding box center [267, 424] width 16 height 16
checkbox input "true"
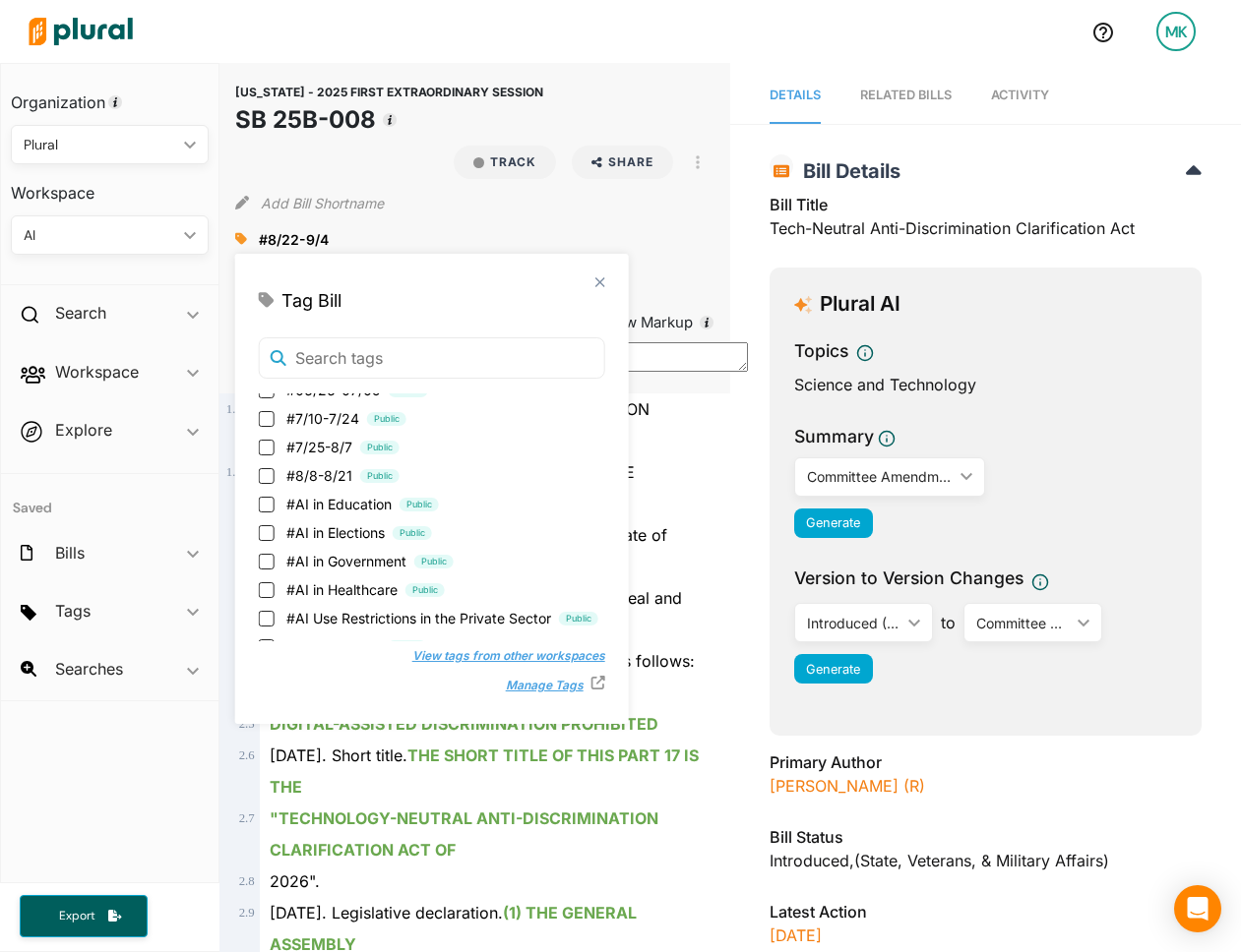
scroll to position [600, 0]
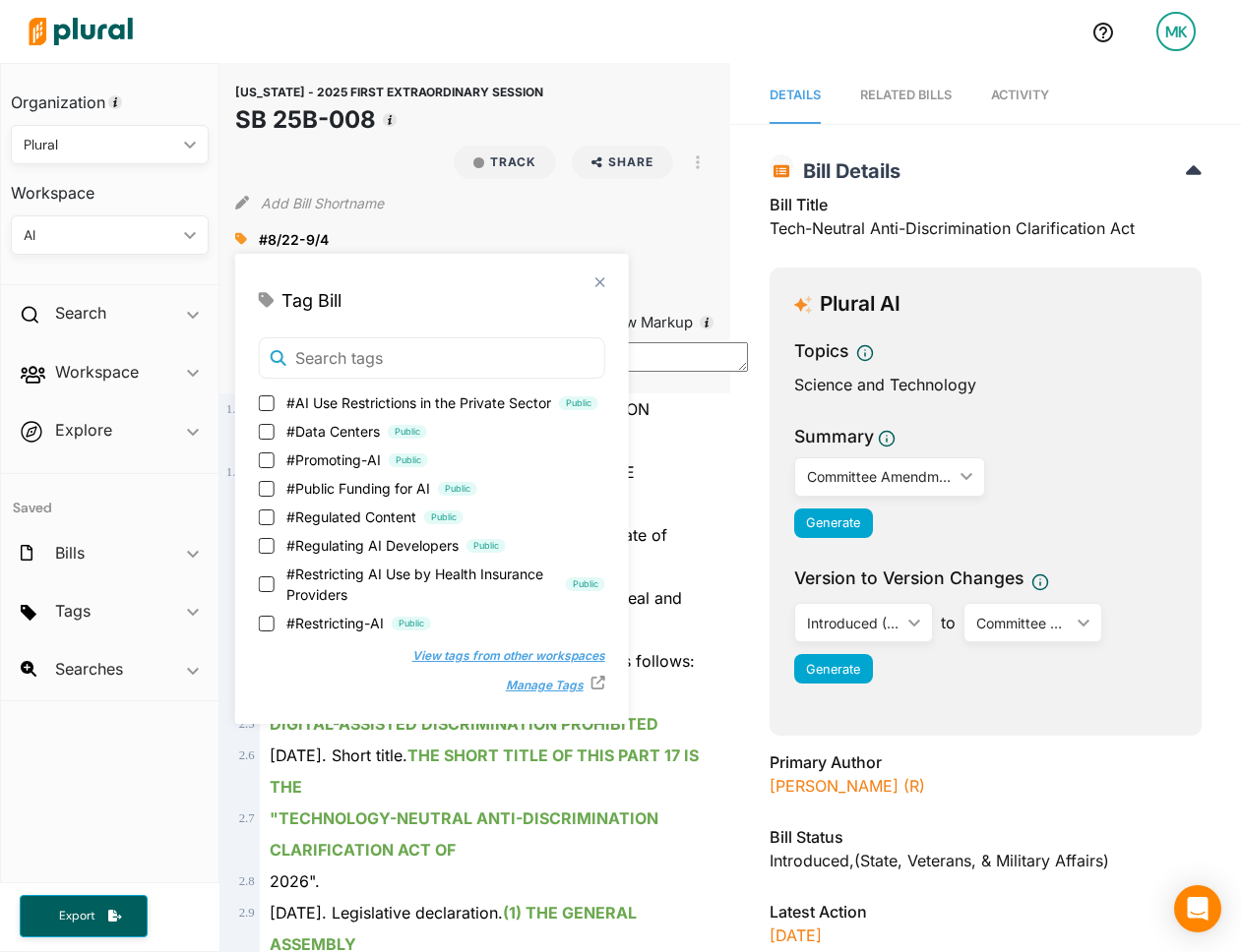
click at [310, 616] on span "#Restricting-AI" at bounding box center [335, 623] width 98 height 21
click at [275, 616] on input "#Restricting-AI Public" at bounding box center [267, 624] width 16 height 16
checkbox input "true"
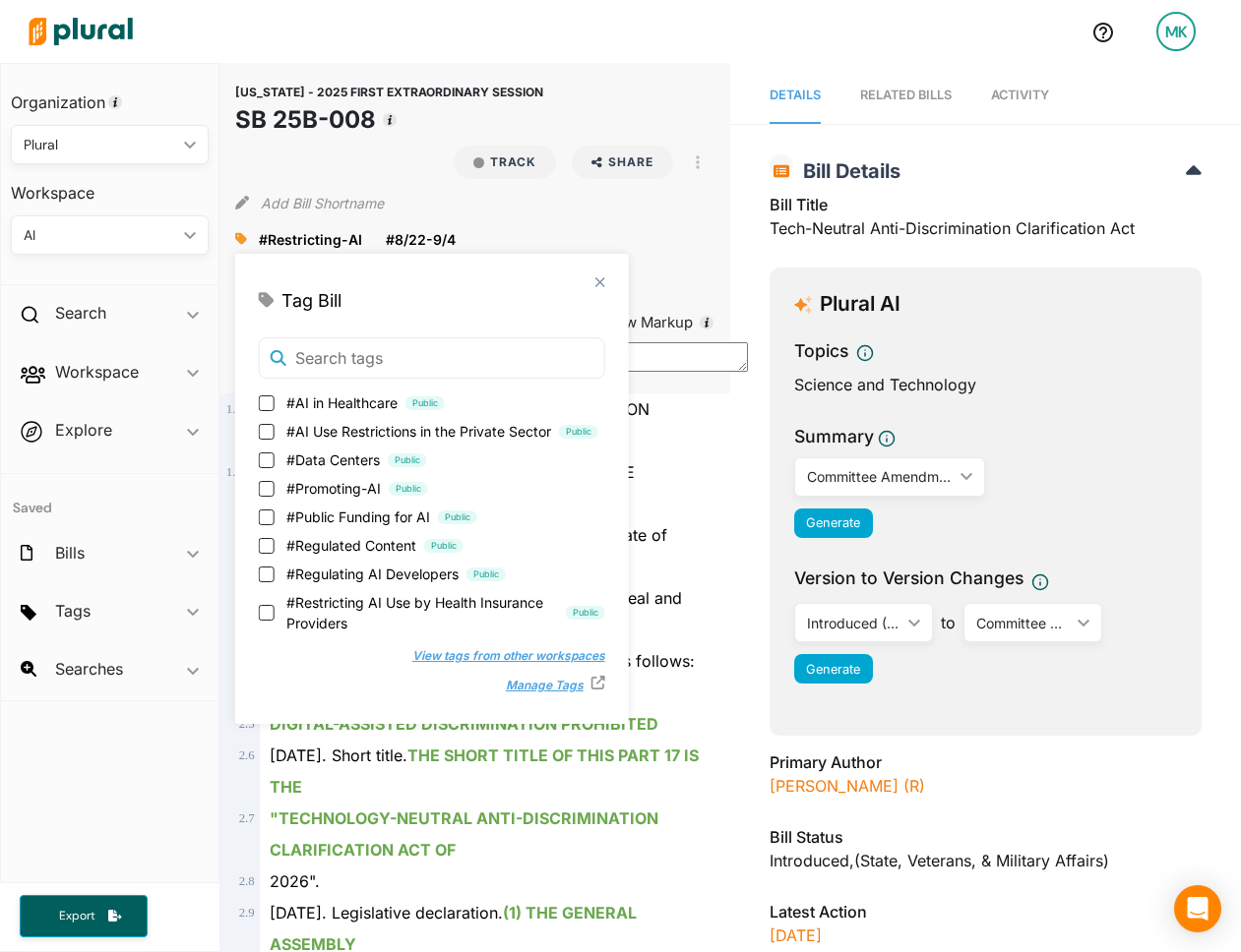
scroll to position [0, 0]
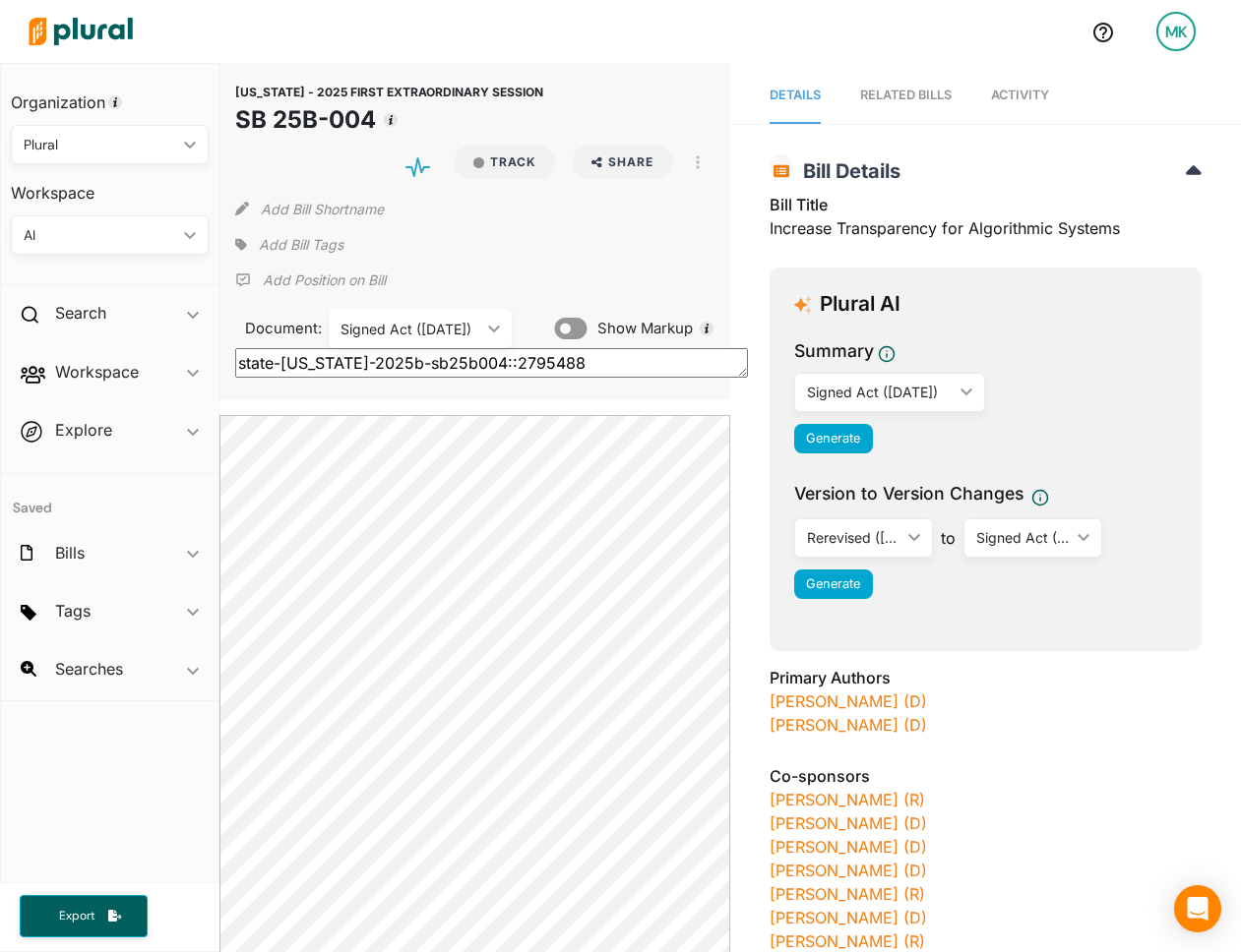
click at [268, 244] on span "Add Bill Tags" at bounding box center [302, 245] width 85 height 20
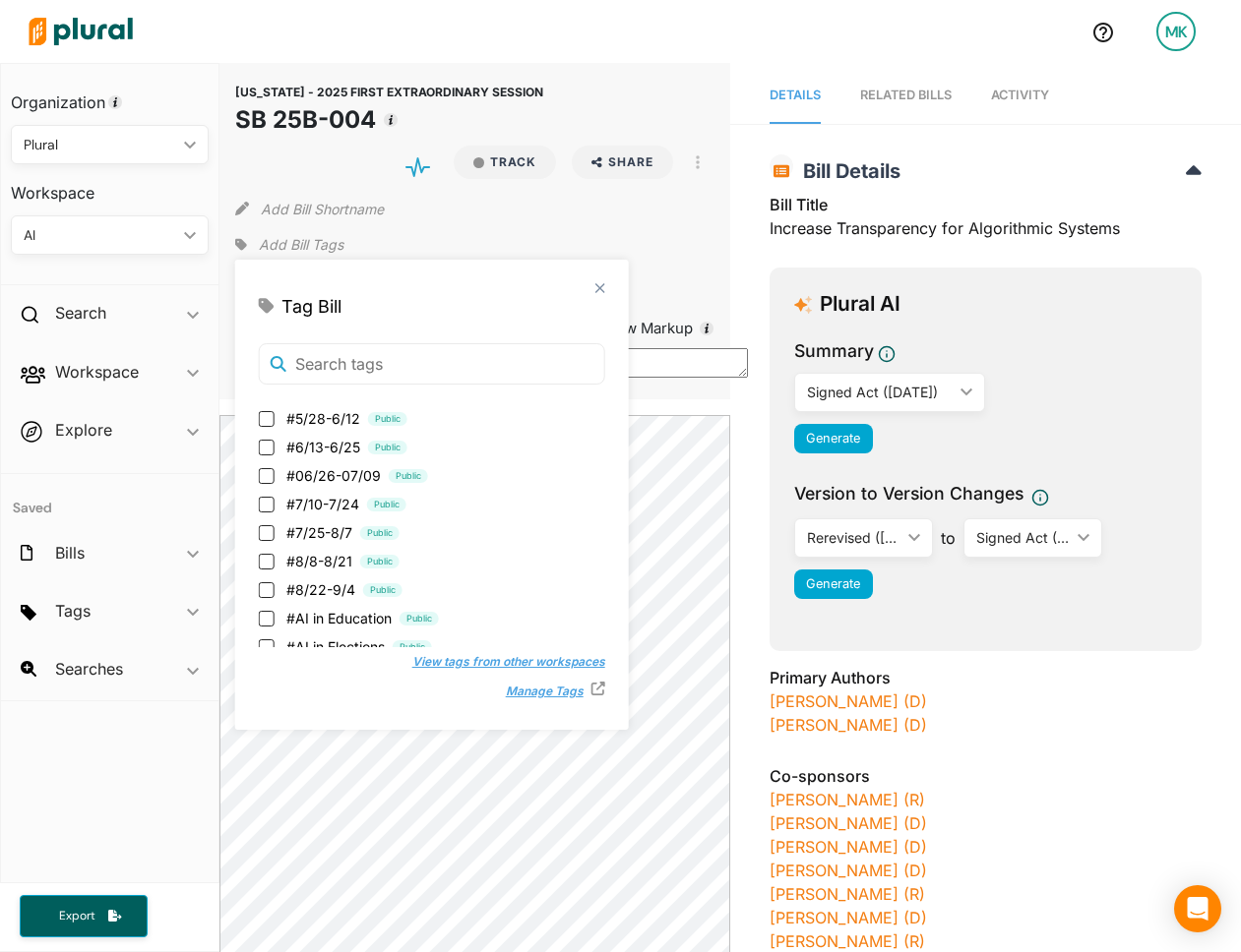
scroll to position [292, 0]
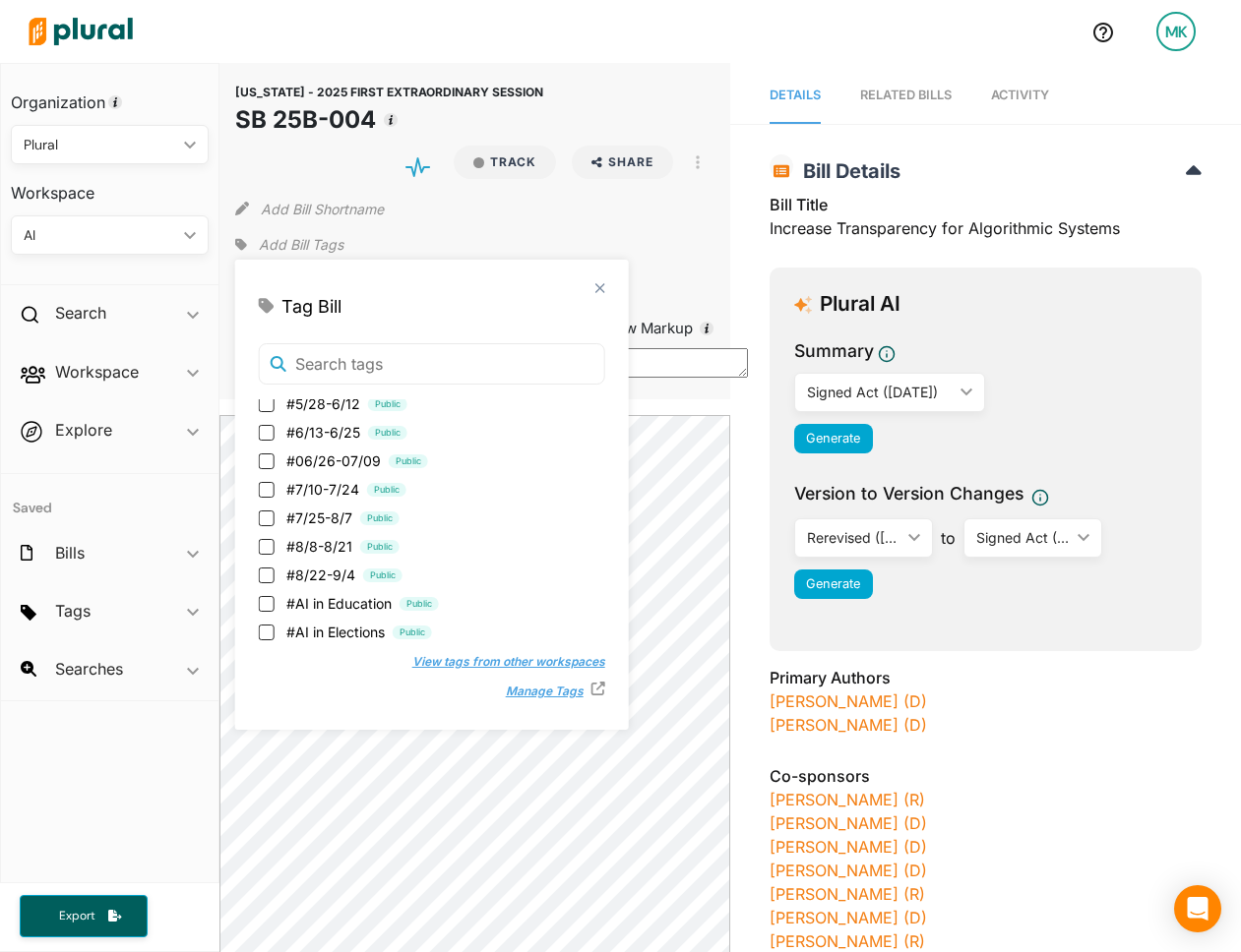
click at [310, 574] on span "#8/22-9/4" at bounding box center [321, 574] width 69 height 21
click at [275, 574] on input "#8/22-9/4 Public" at bounding box center [267, 575] width 16 height 16
checkbox input "true"
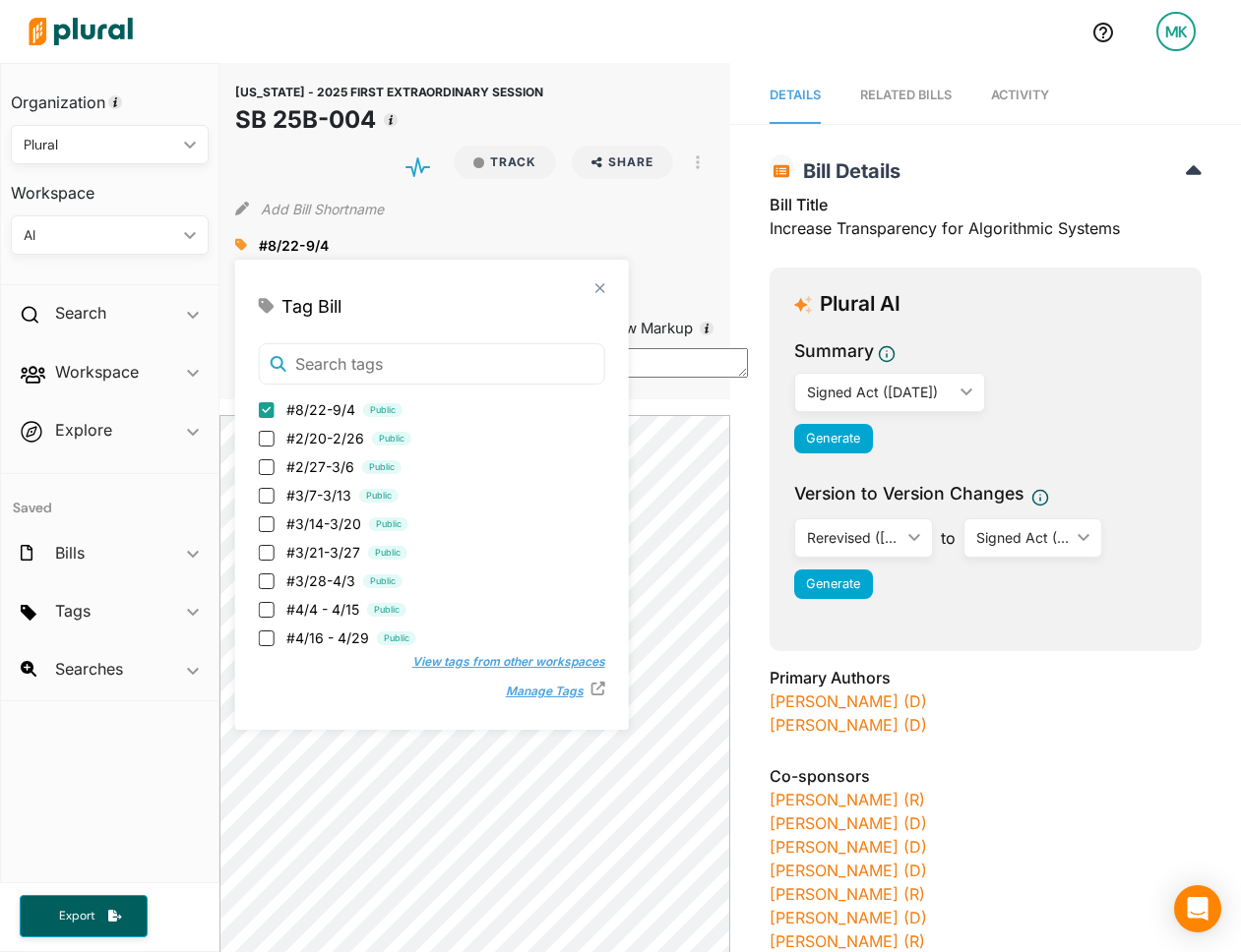
click at [719, 359] on div "[US_STATE] - 2025 FIRST EXTRAORDINARY SESSION SB 25B-004 Track Share Email Link…" at bounding box center [475, 231] width 510 height 336
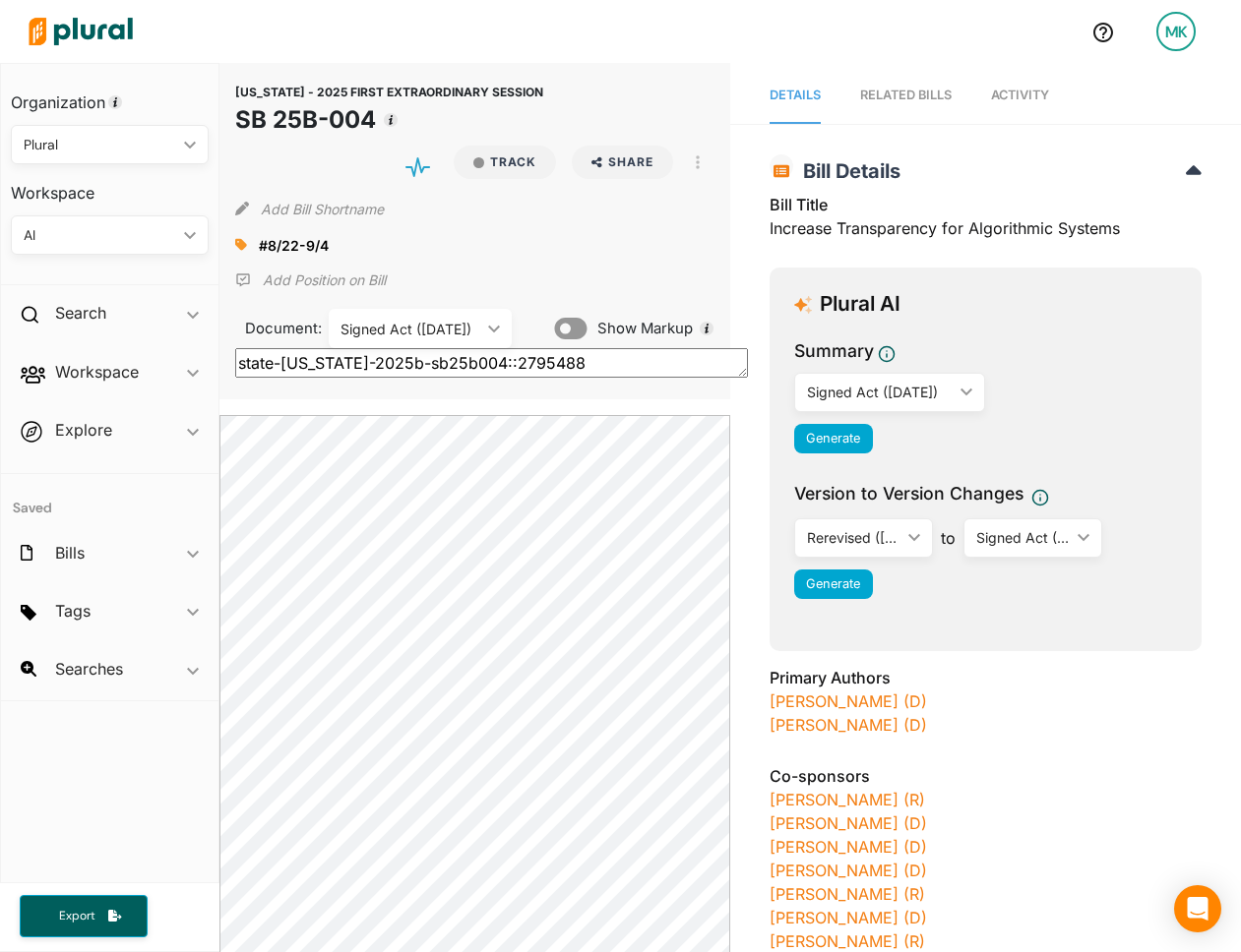
click at [235, 241] on icon at bounding box center [241, 245] width 12 height 12
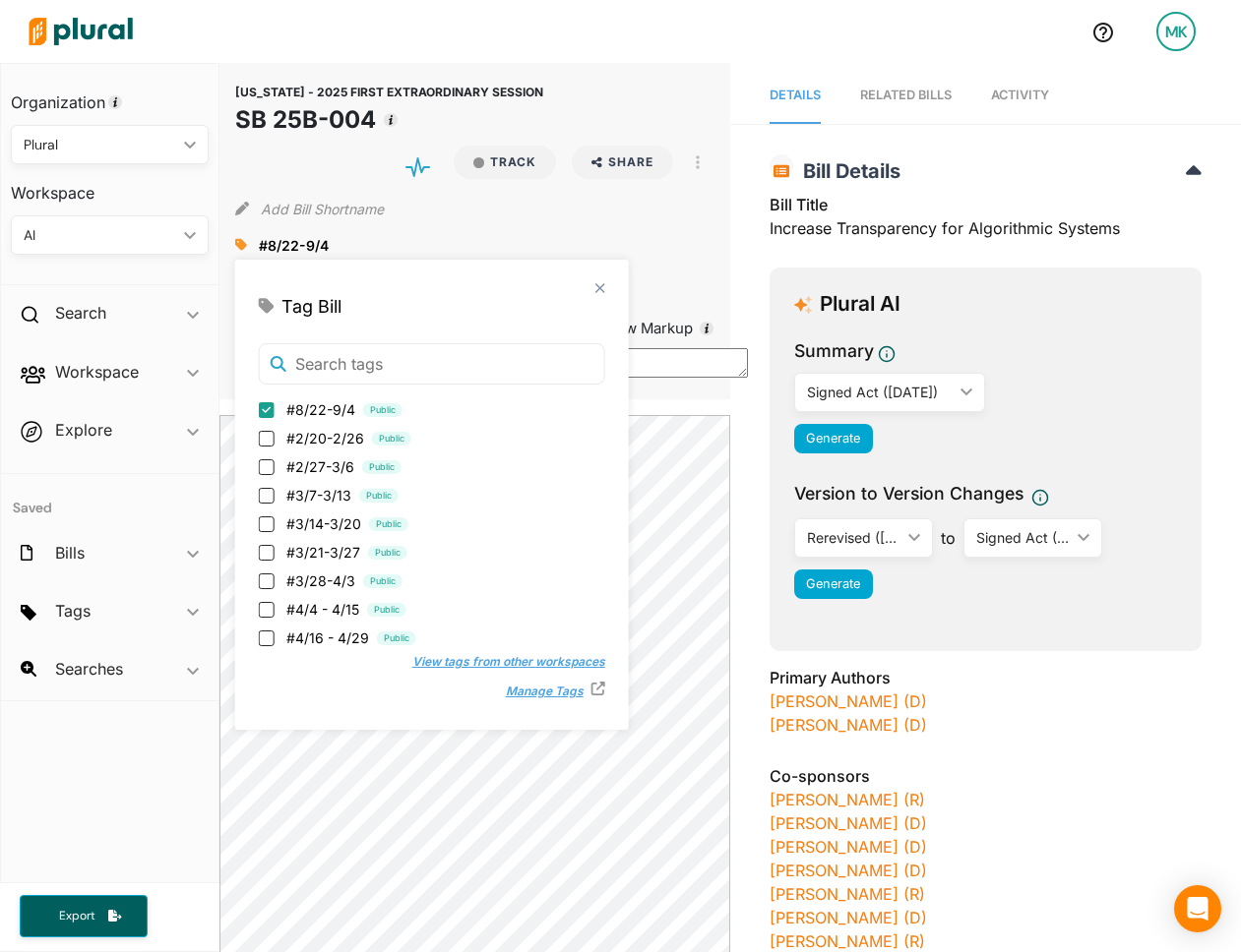
scroll to position [600, 0]
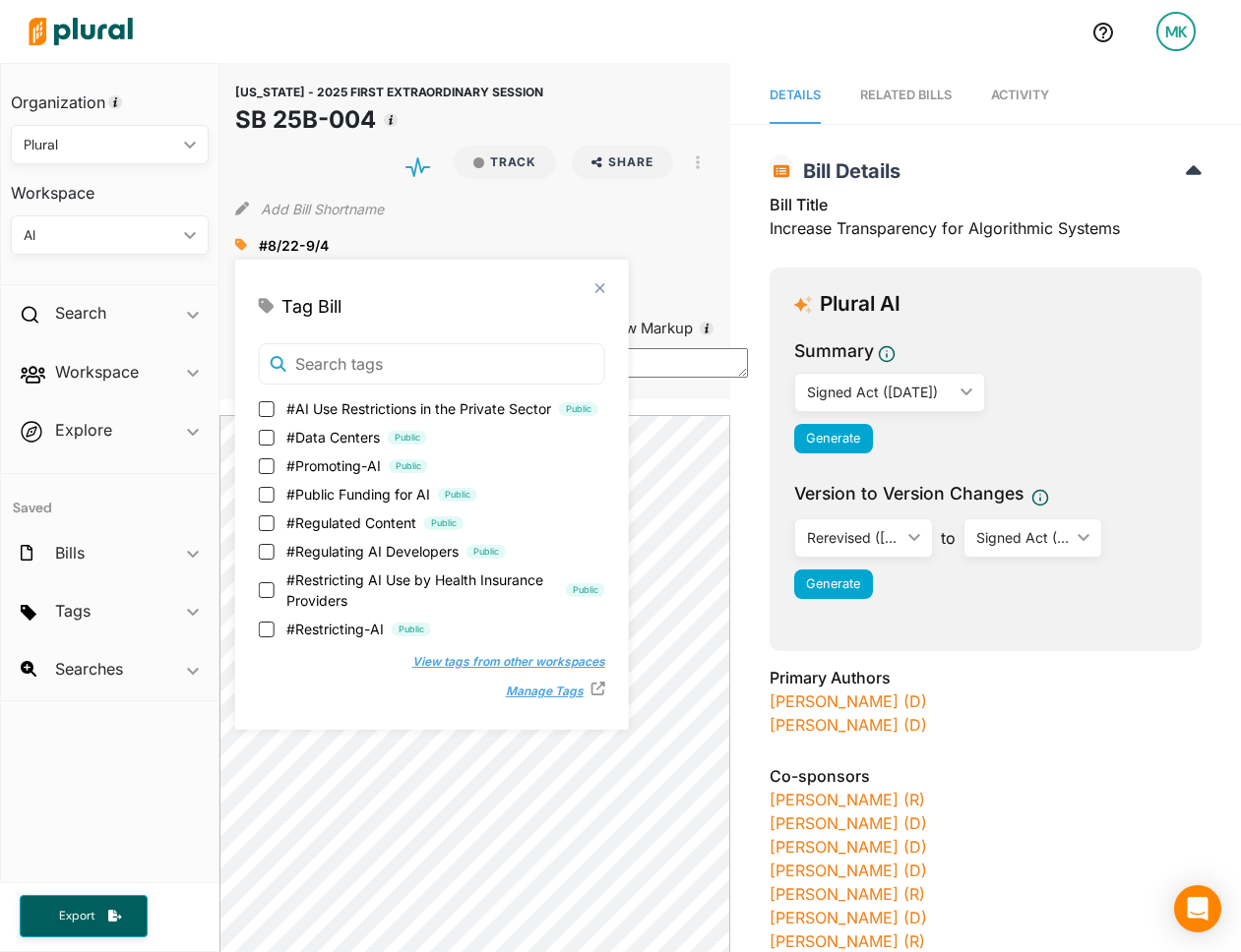
click at [311, 622] on span "#Restricting-AI" at bounding box center [335, 629] width 98 height 21
click at [275, 622] on input "#Restricting-AI Public" at bounding box center [267, 630] width 16 height 16
checkbox input "true"
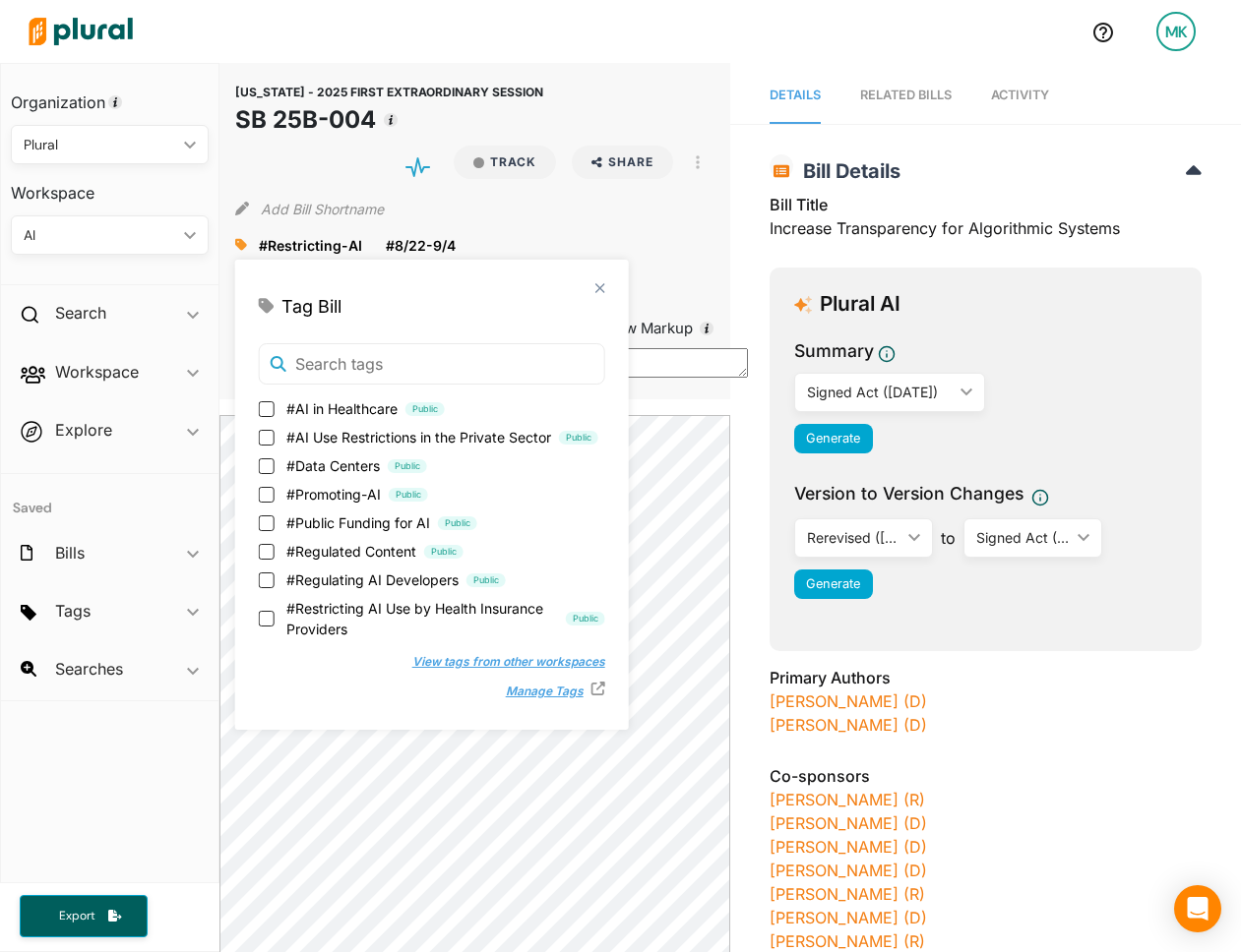
scroll to position [0, 0]
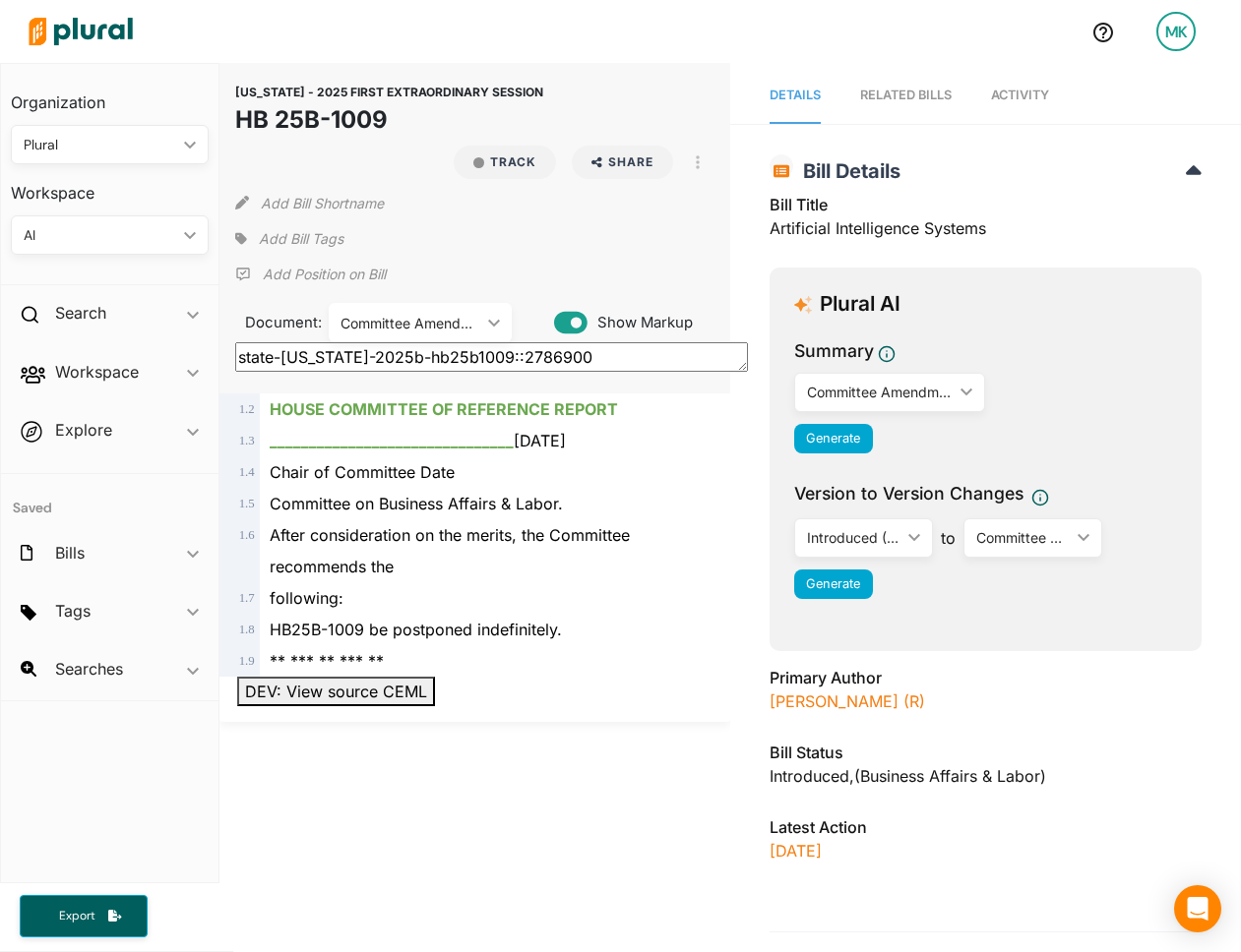
click at [426, 329] on div "Committee Amendment" at bounding box center [410, 322] width 140 height 21
click at [424, 362] on div "Introduced (08/21/2025)" at bounding box center [420, 369] width 152 height 17
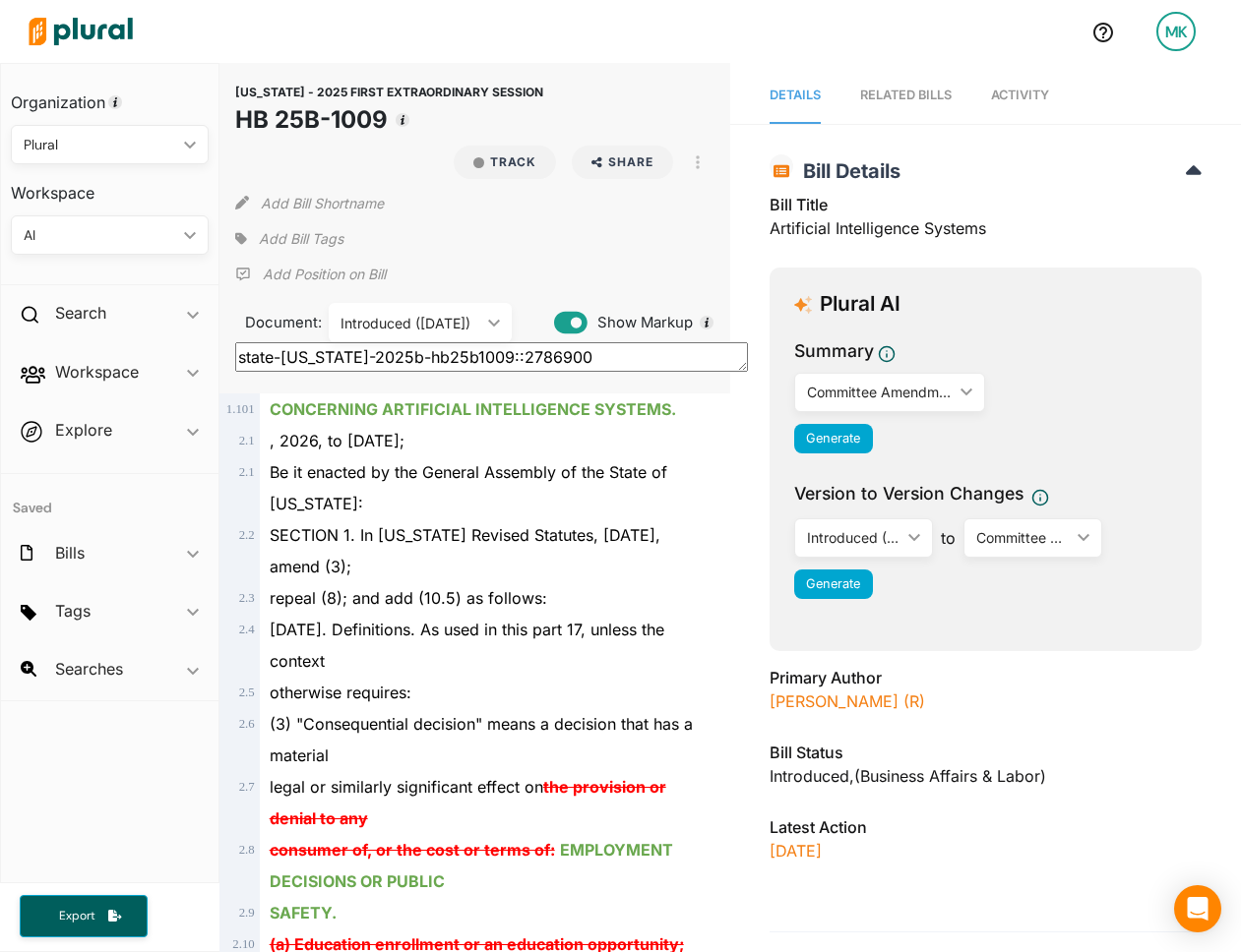
click at [282, 240] on span "Add Bill Tags" at bounding box center [302, 239] width 85 height 20
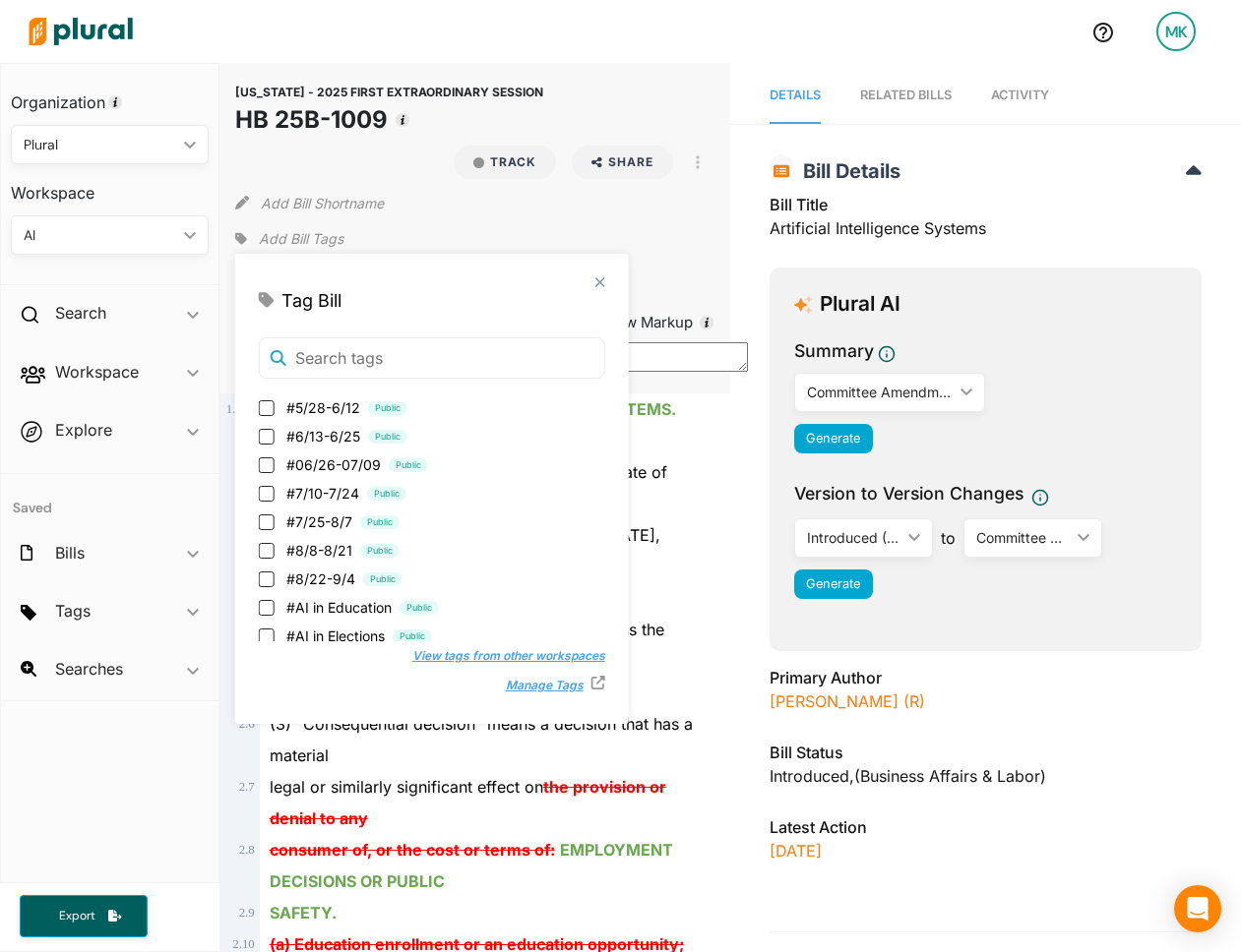
scroll to position [310, 0]
click at [326, 542] on span "#8/22-9/4" at bounding box center [321, 549] width 69 height 21
click at [275, 542] on input "#8/22-9/4 Public" at bounding box center [267, 550] width 16 height 16
checkbox input "true"
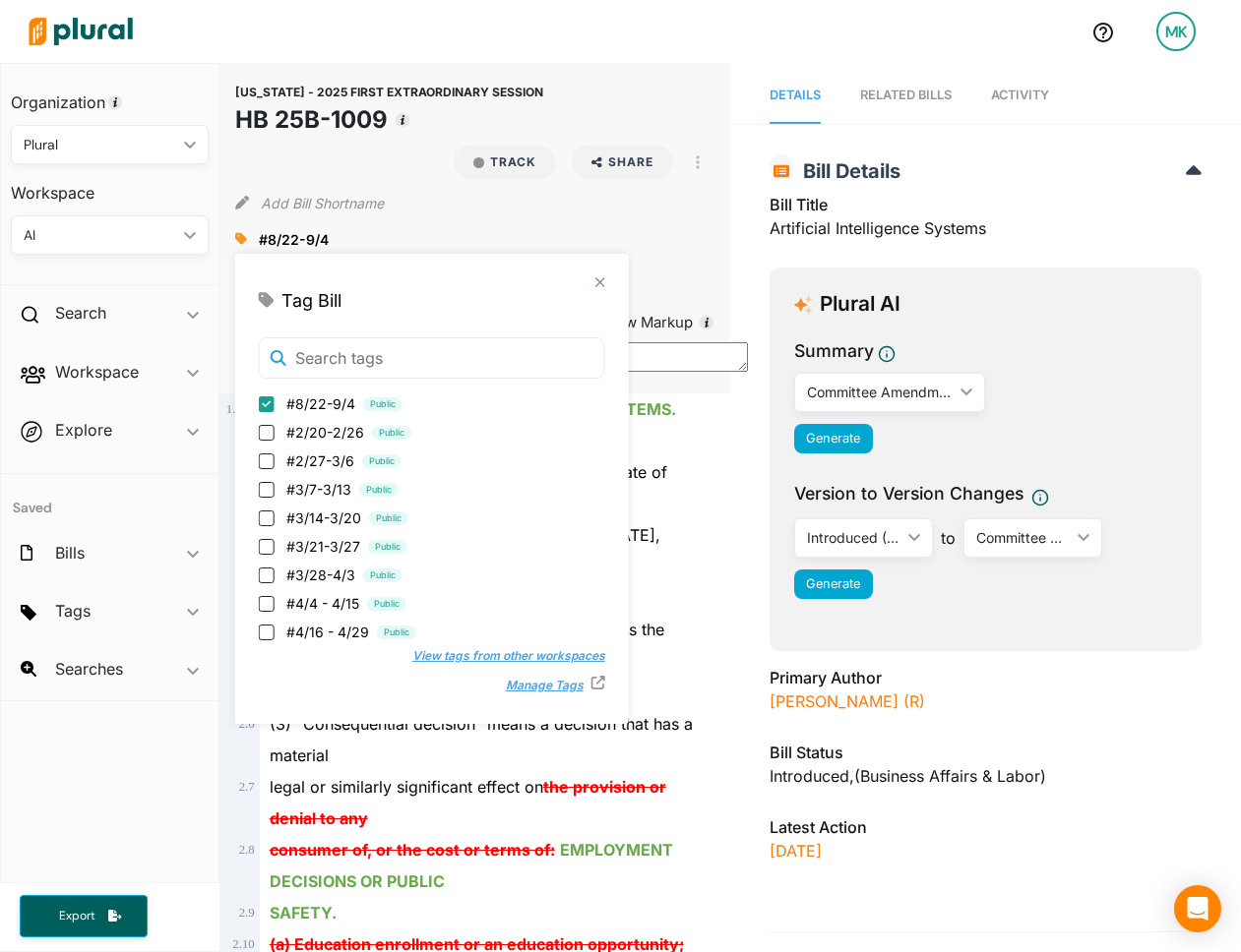
click at [656, 588] on div "repeal (8); and add (10.5) as follows:" at bounding box center [484, 598] width 448 height 32
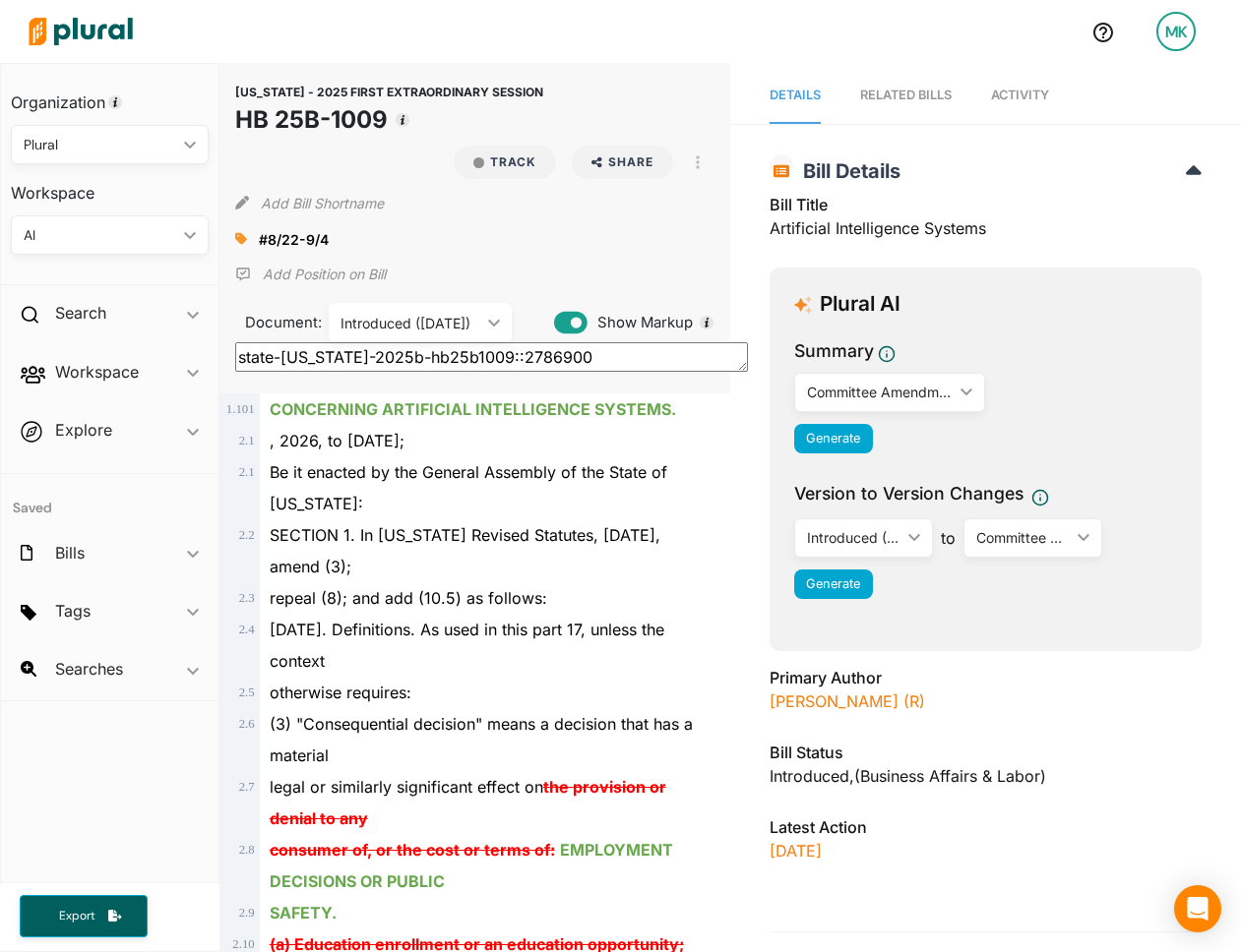
click at [241, 241] on icon at bounding box center [241, 239] width 12 height 12
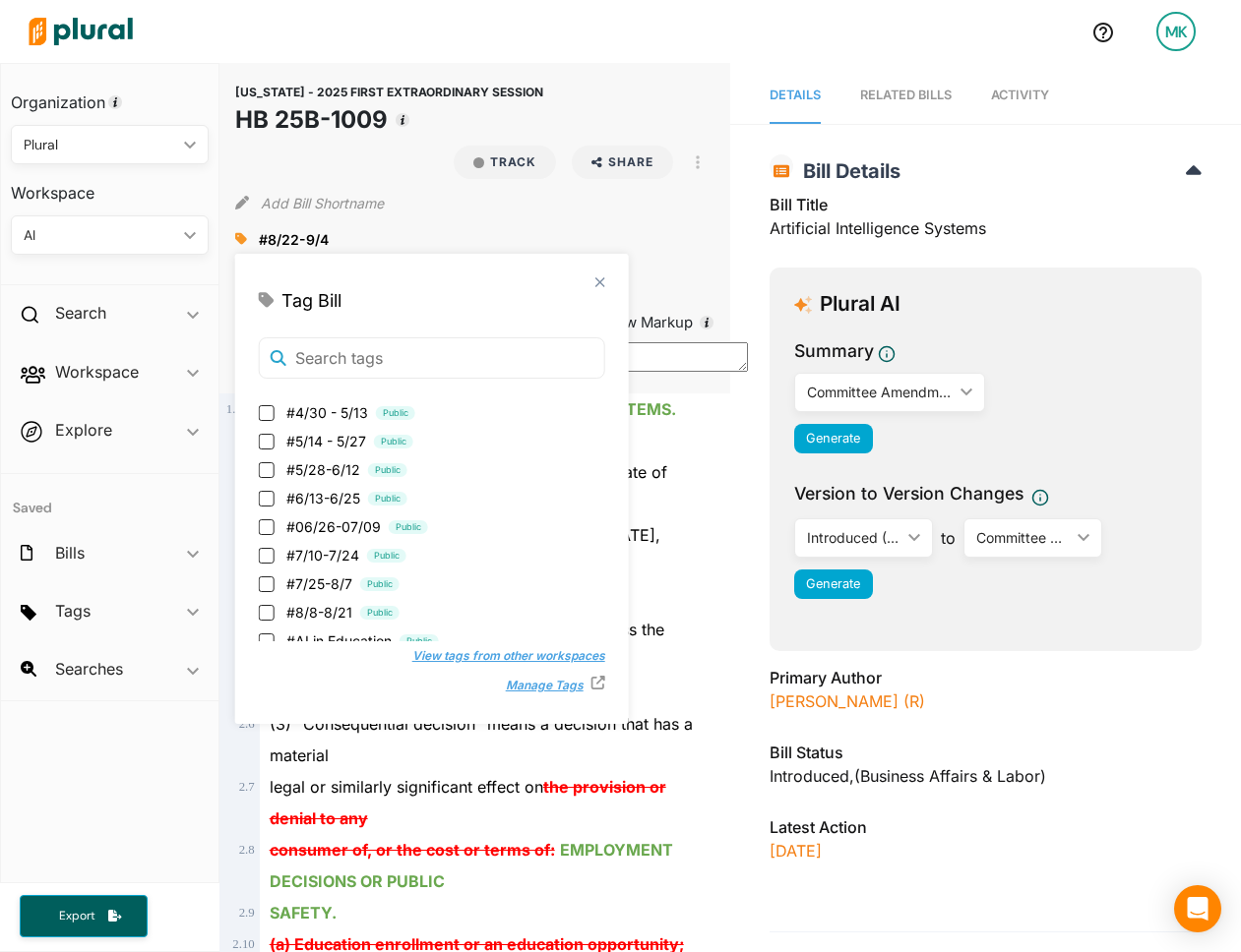
scroll to position [600, 0]
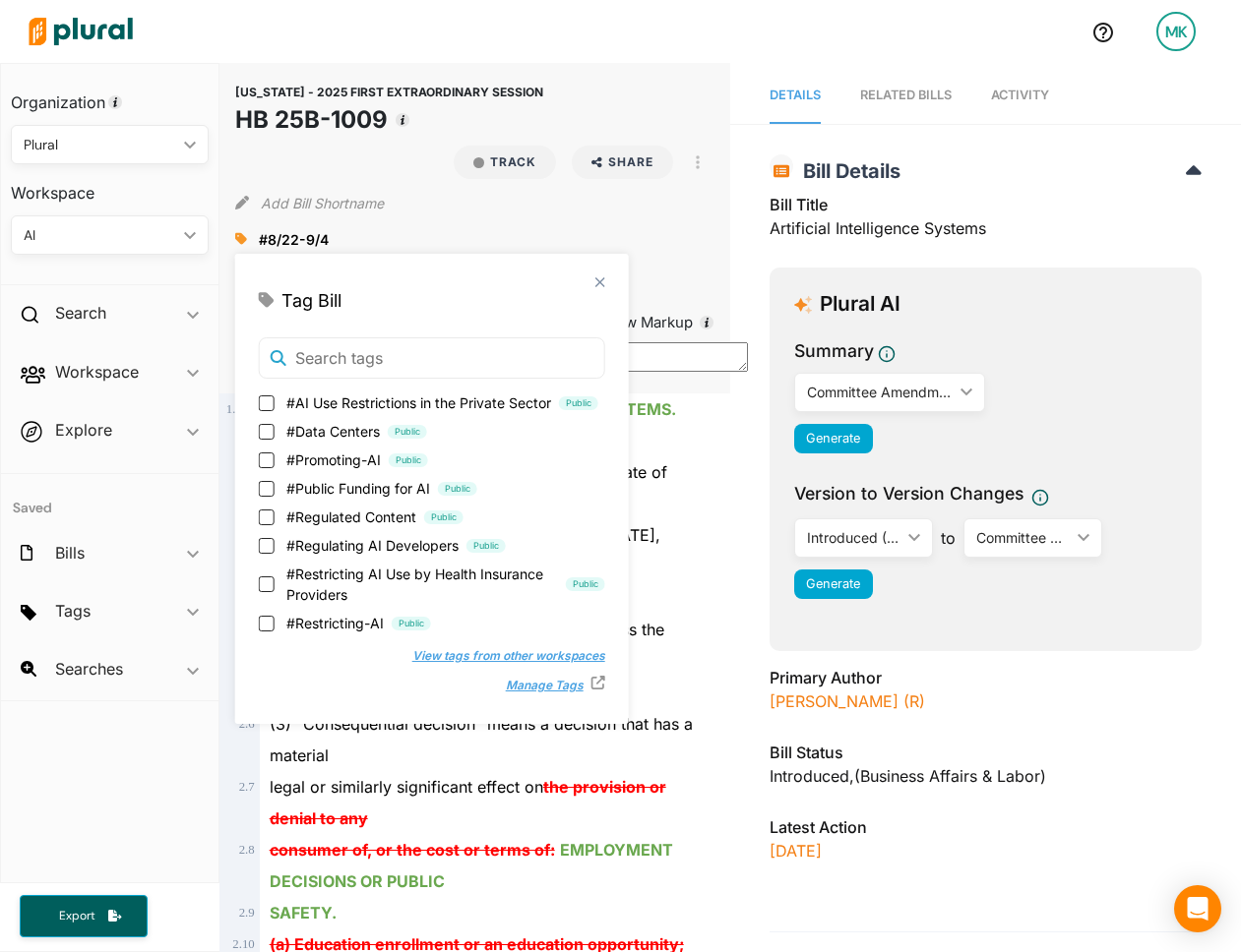
click at [326, 614] on span "#Restricting-AI" at bounding box center [335, 623] width 98 height 21
click at [275, 616] on input "#Restricting-AI Public" at bounding box center [267, 624] width 16 height 16
checkbox input "true"
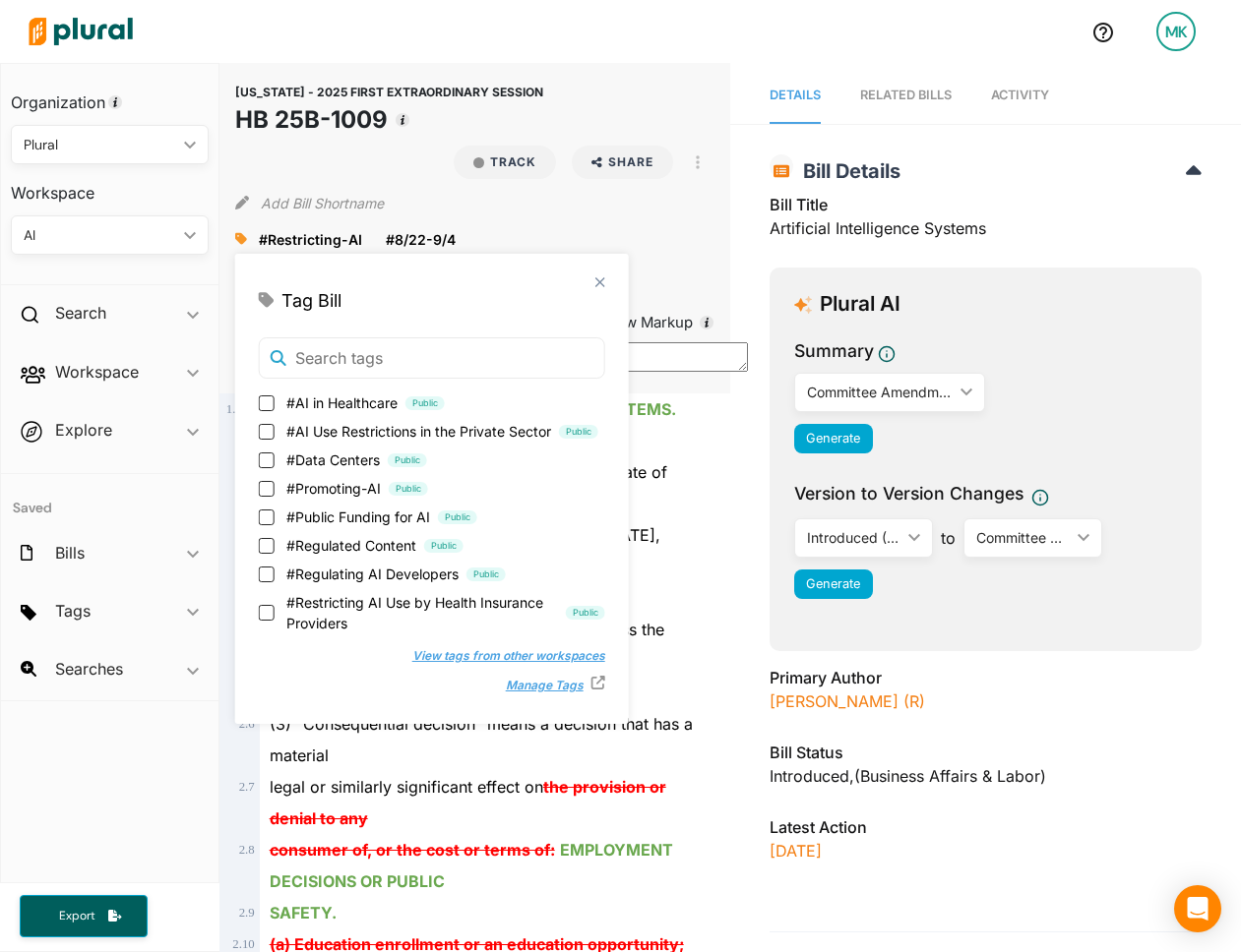
scroll to position [592, 0]
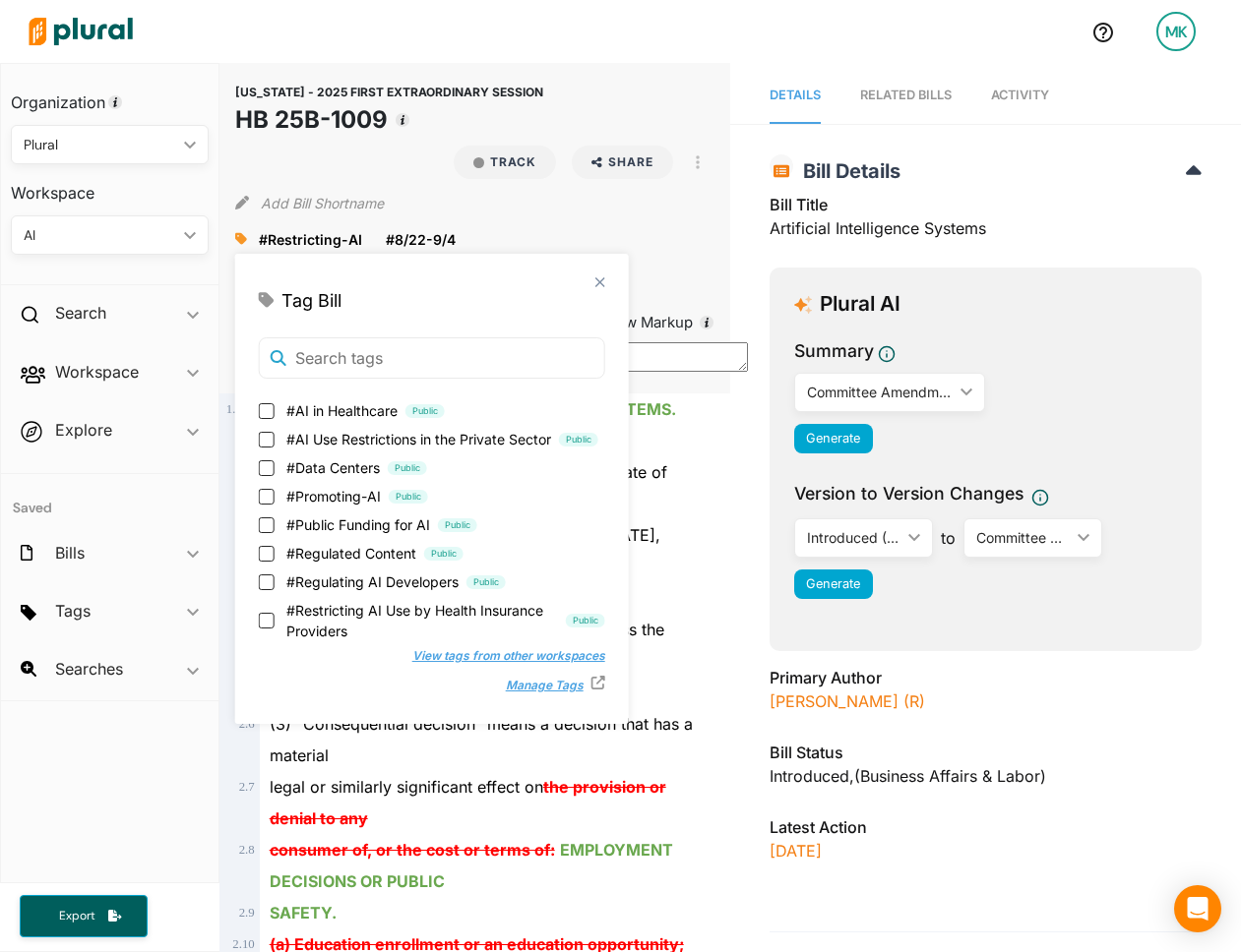
click at [342, 437] on span "#AI Use Restrictions in the Private Sector" at bounding box center [419, 439] width 265 height 21
click at [275, 437] on input "#AI Use Restrictions in the Private Sector Public" at bounding box center [267, 440] width 16 height 16
checkbox input "true"
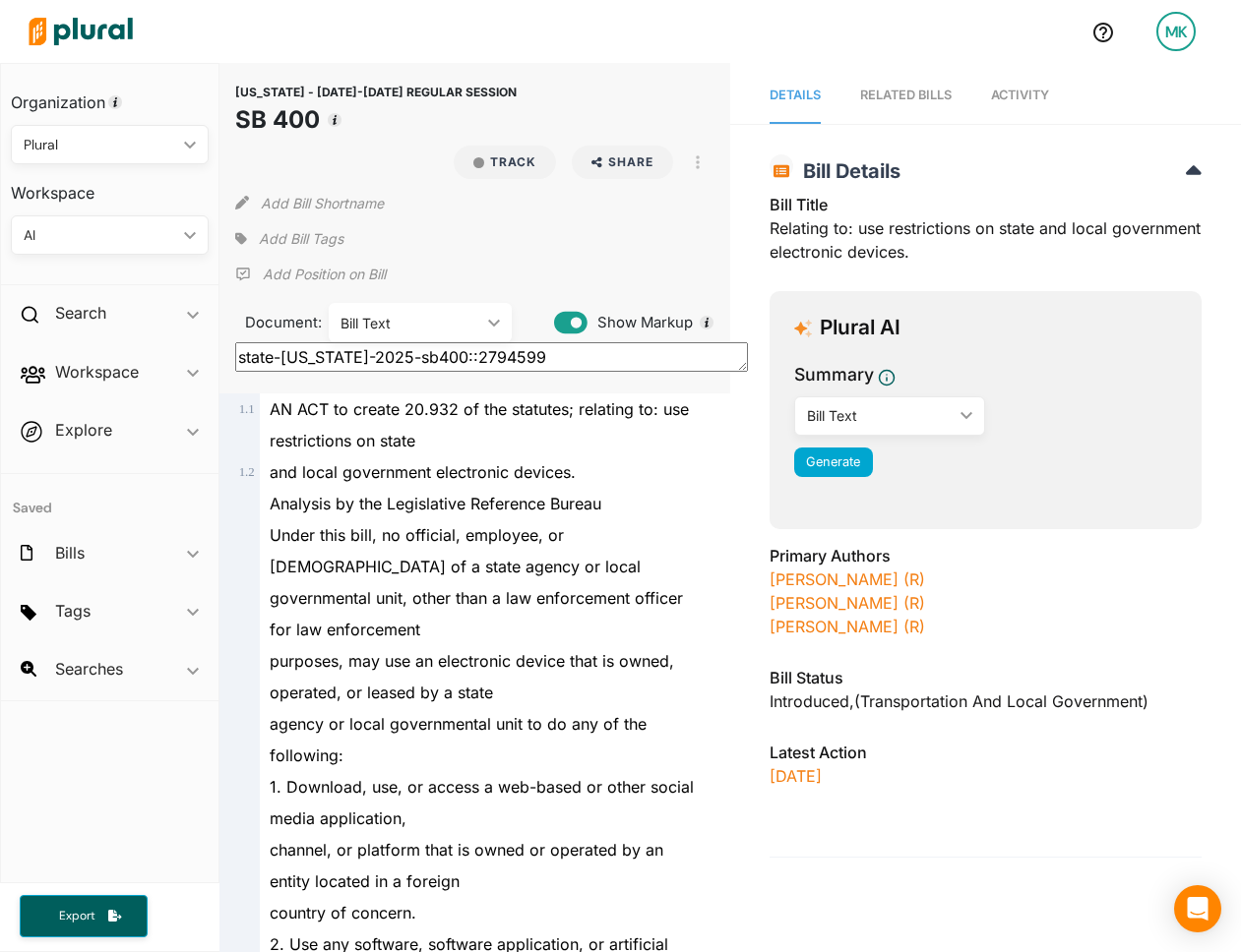
click at [256, 232] on div "Add Bill Tags" at bounding box center [289, 239] width 108 height 30
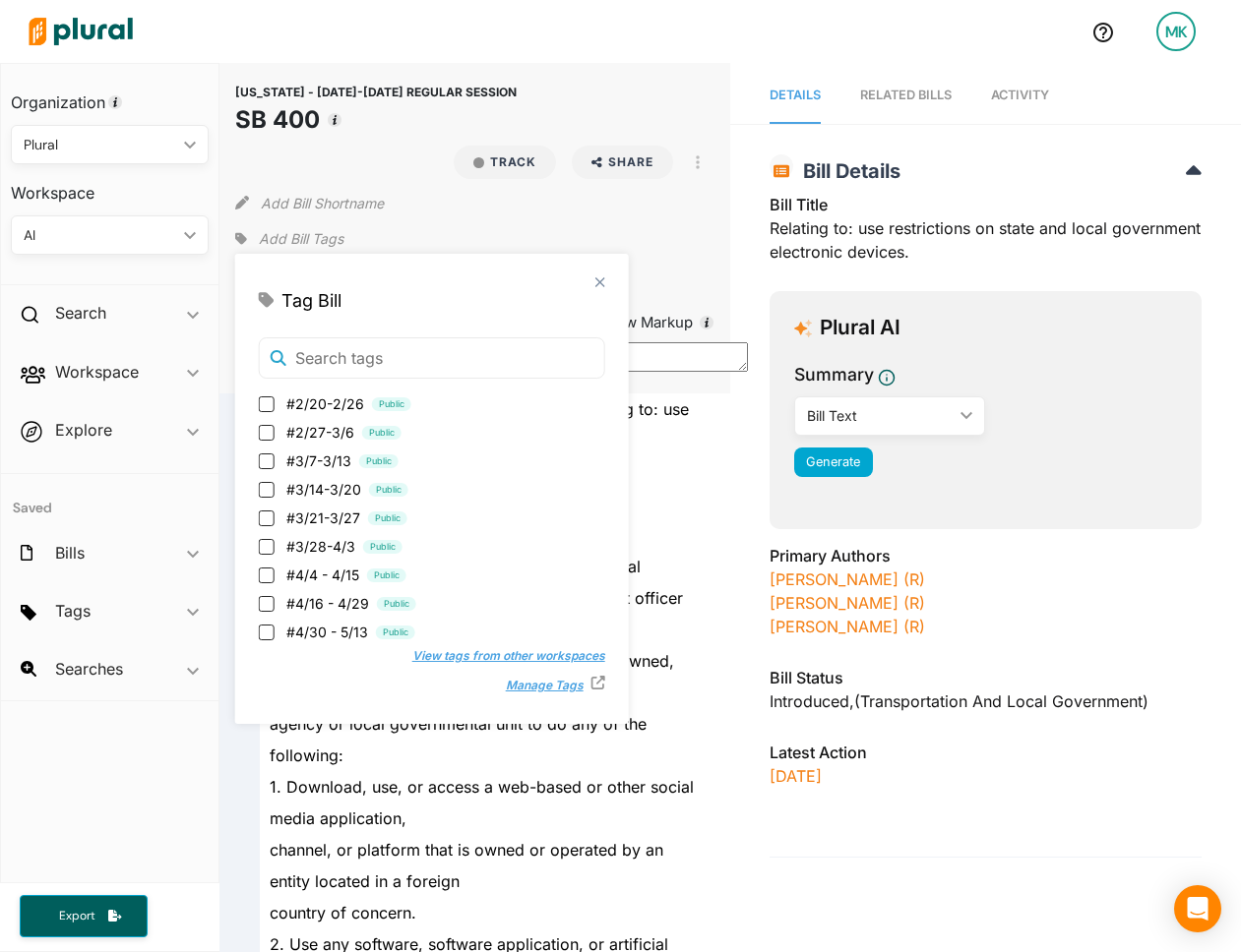
scroll to position [600, 0]
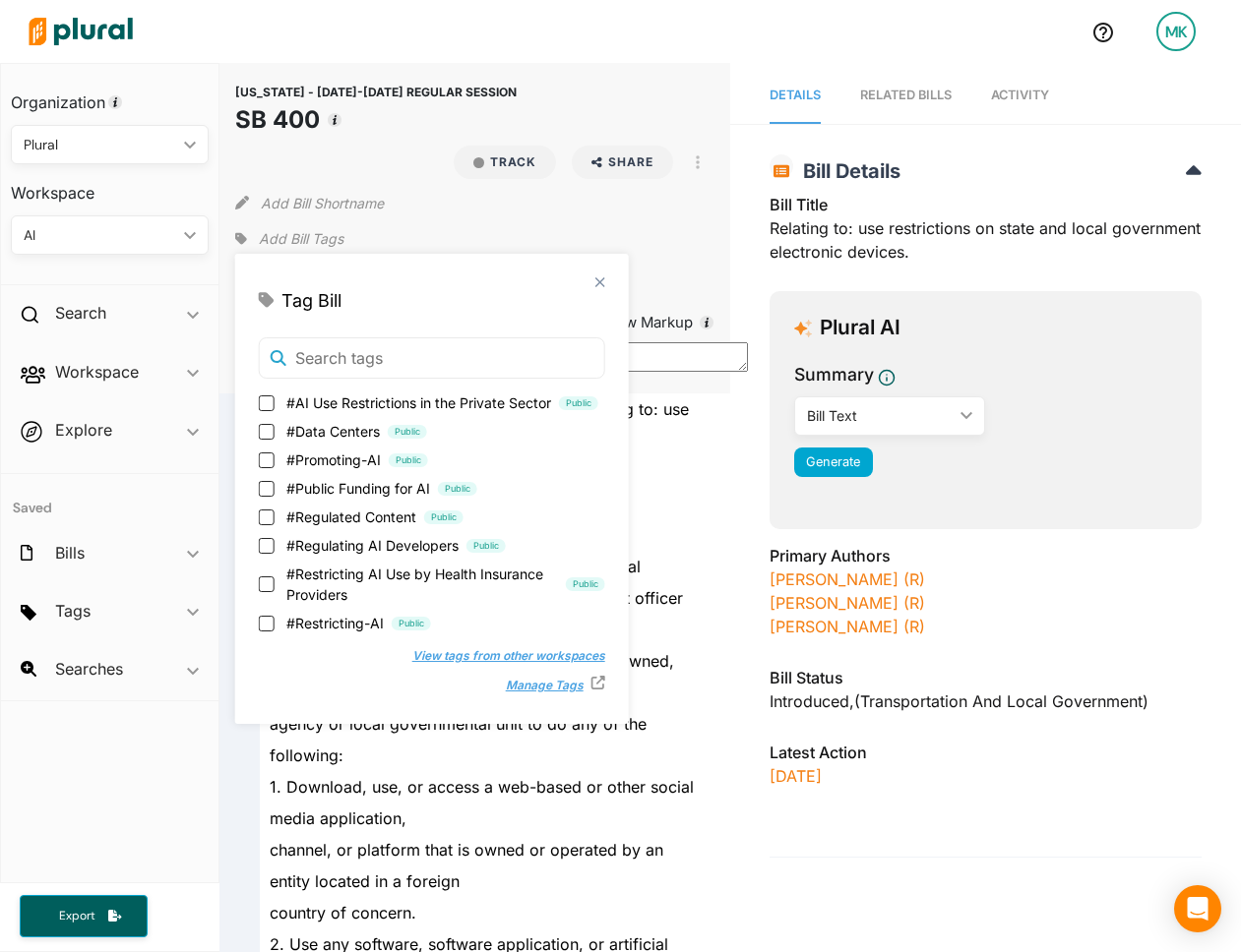
click at [327, 624] on span "#Restricting-AI" at bounding box center [335, 623] width 98 height 21
click at [275, 624] on input "#Restricting-AI Public" at bounding box center [267, 624] width 16 height 16
checkbox input "true"
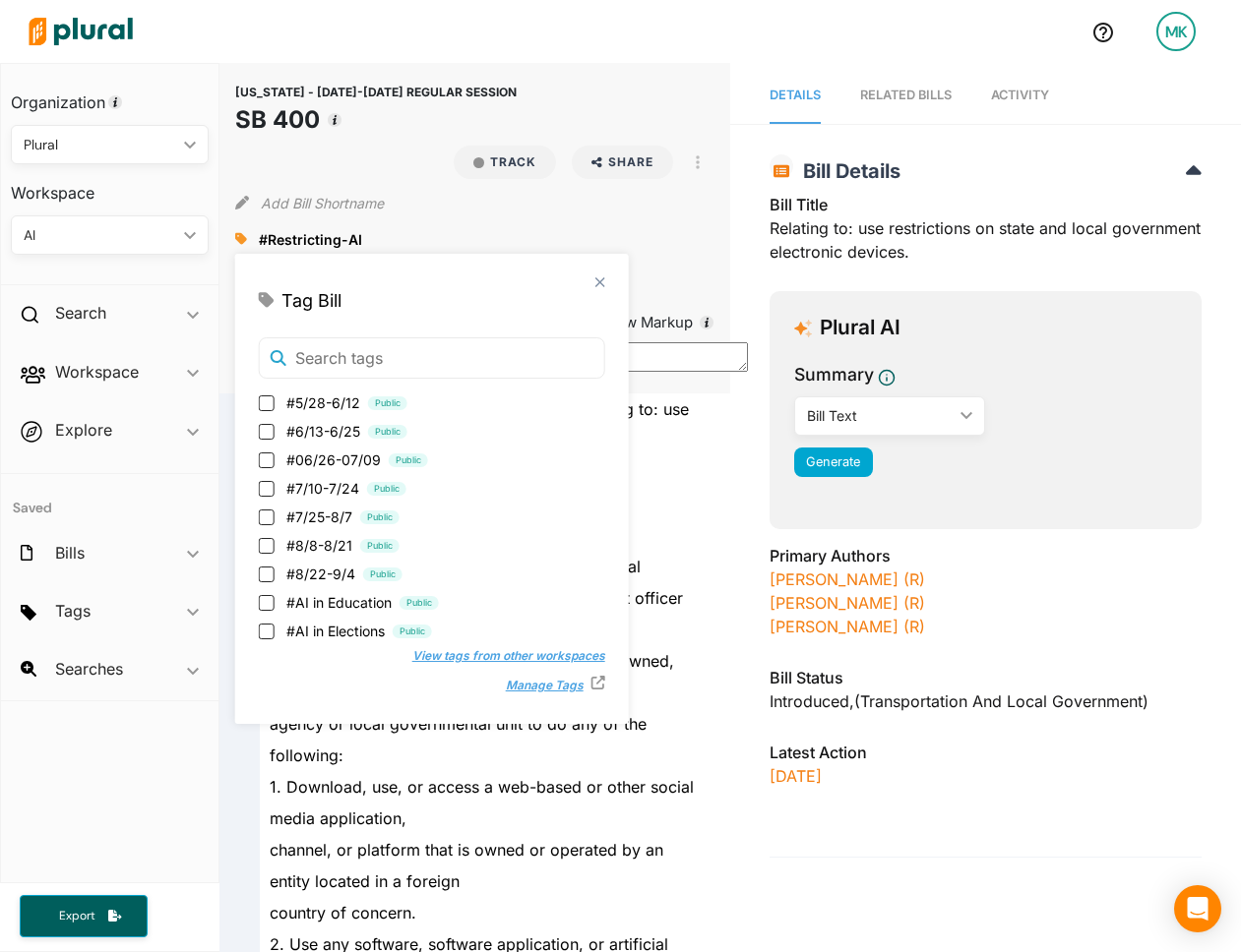
scroll to position [318, 0]
click at [326, 572] on span "#8/22-9/4" at bounding box center [321, 569] width 69 height 21
click at [275, 572] on input "#8/22-9/4 Public" at bounding box center [267, 570] width 16 height 16
checkbox input "true"
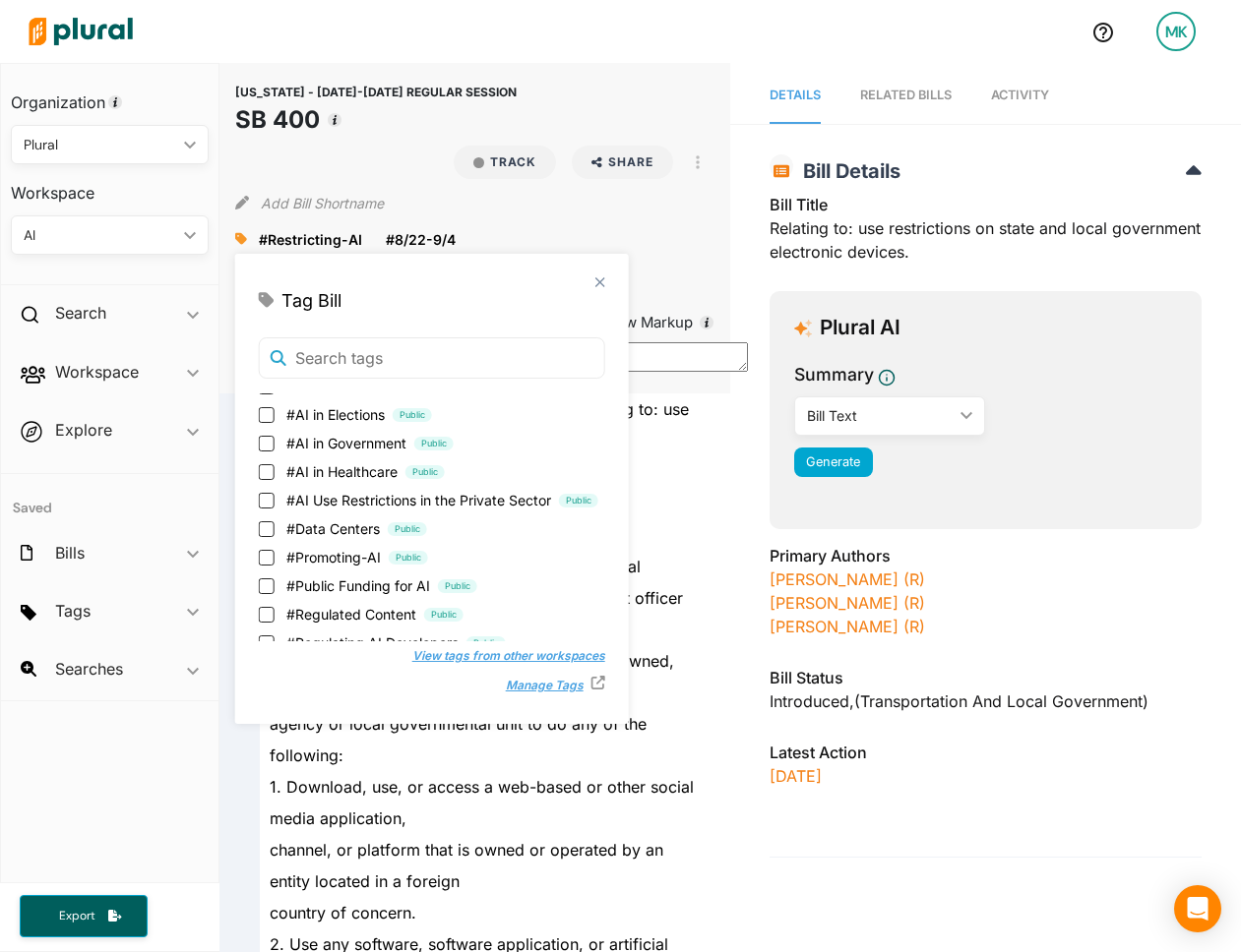
scroll to position [513, 0]
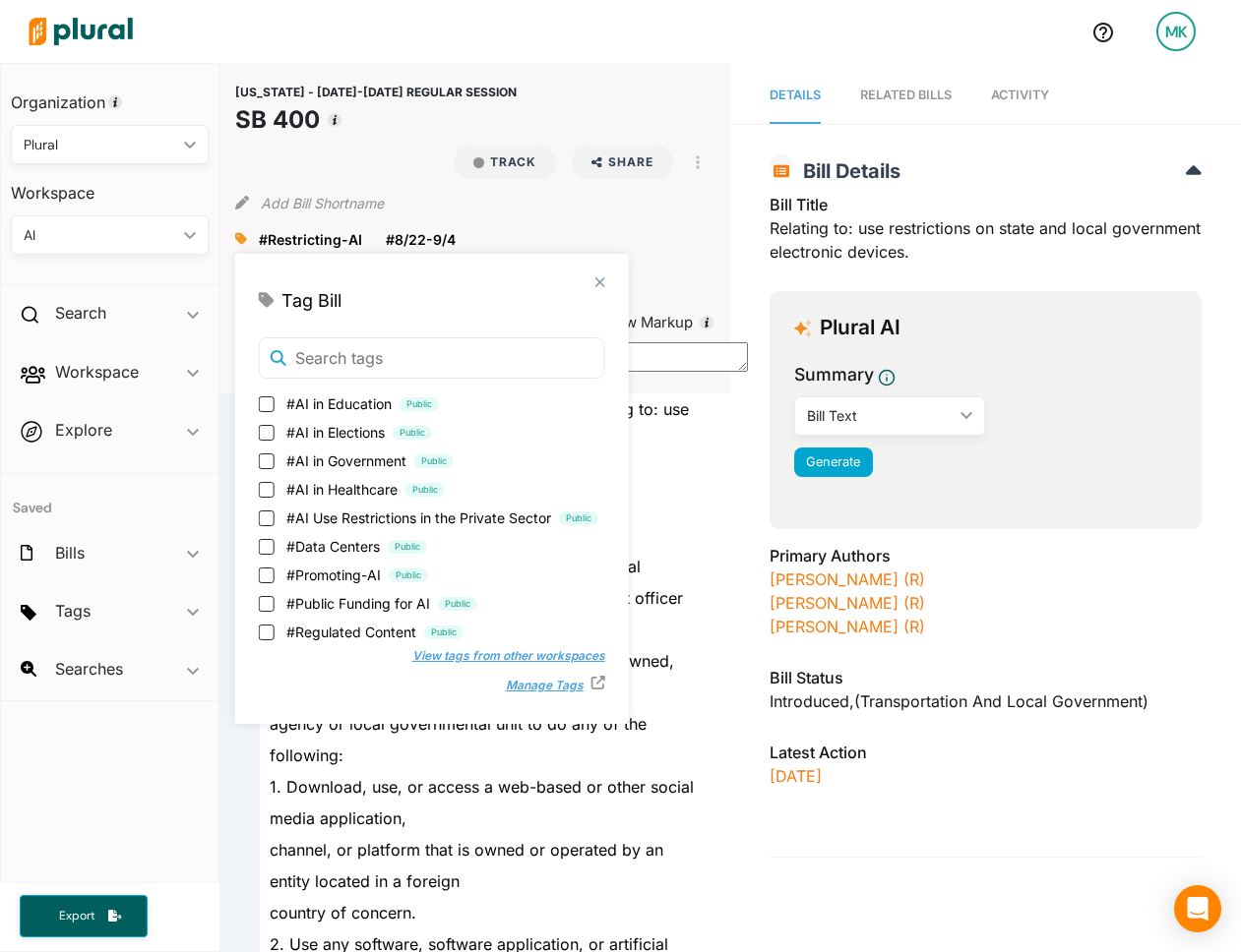
click at [334, 468] on span "#AI in Government" at bounding box center [346, 461] width 120 height 21
click at [275, 468] on input "#AI in Government Public" at bounding box center [267, 462] width 16 height 16
checkbox input "true"
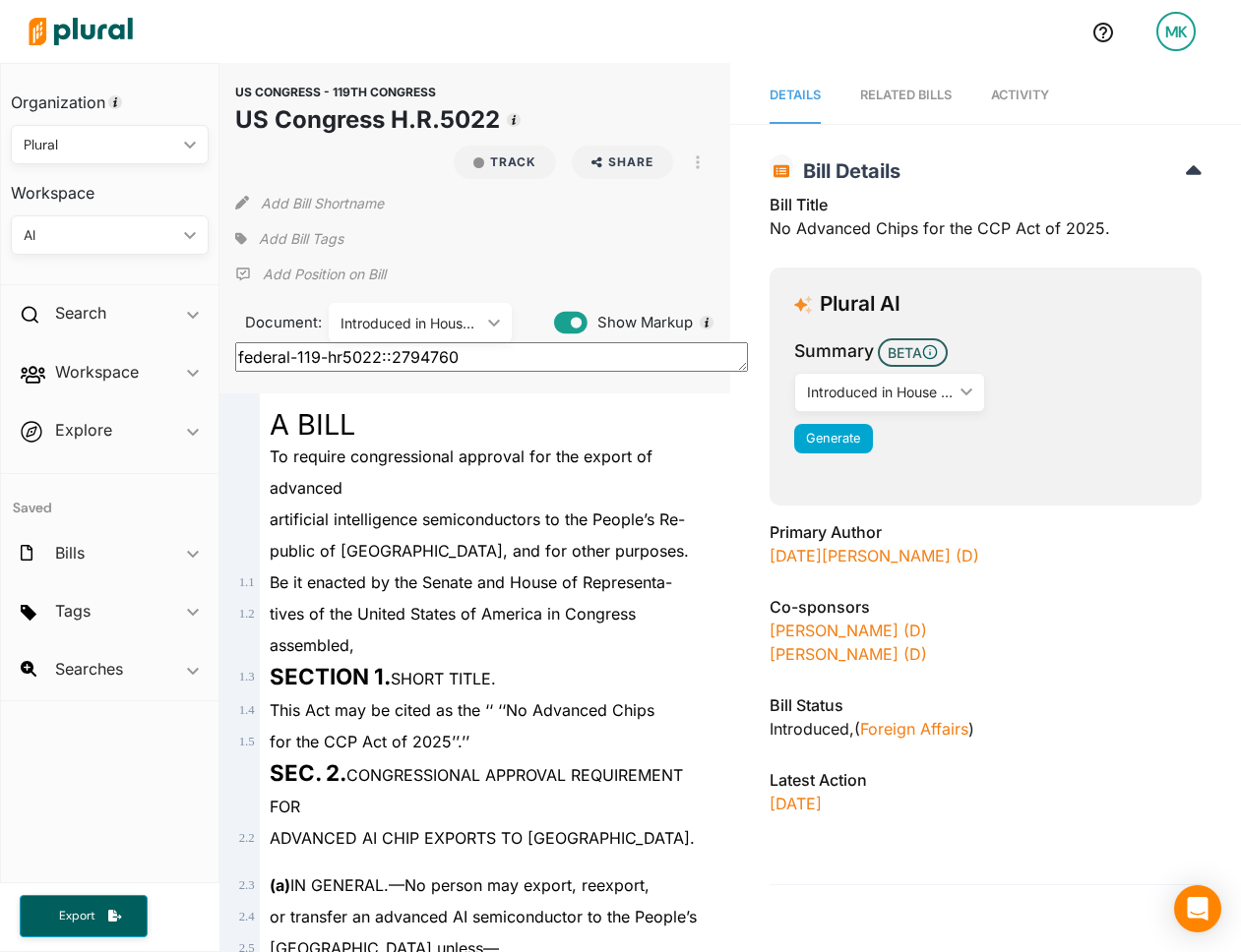
click at [264, 239] on span "Add Bill Tags" at bounding box center [302, 239] width 85 height 20
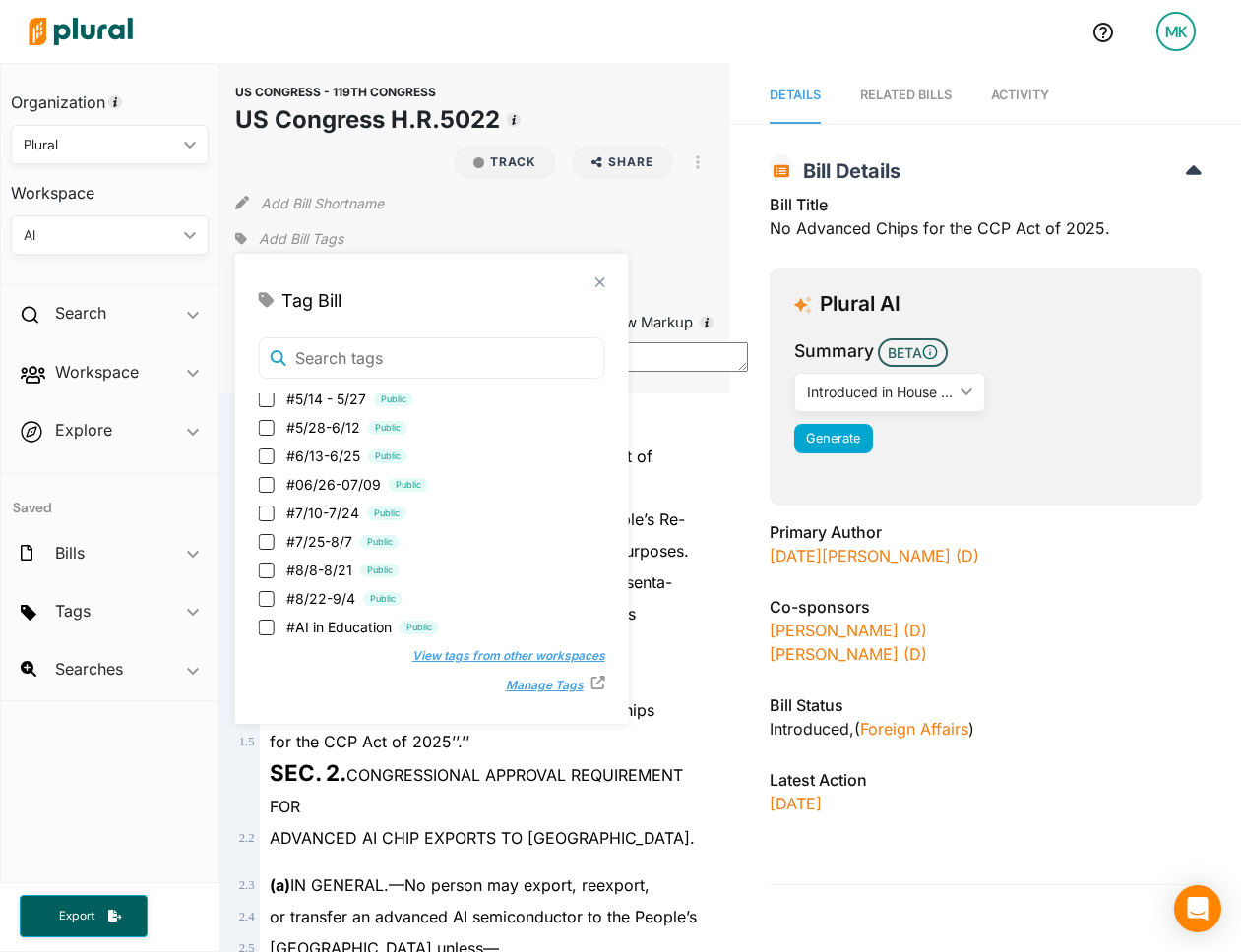
scroll to position [445, 0]
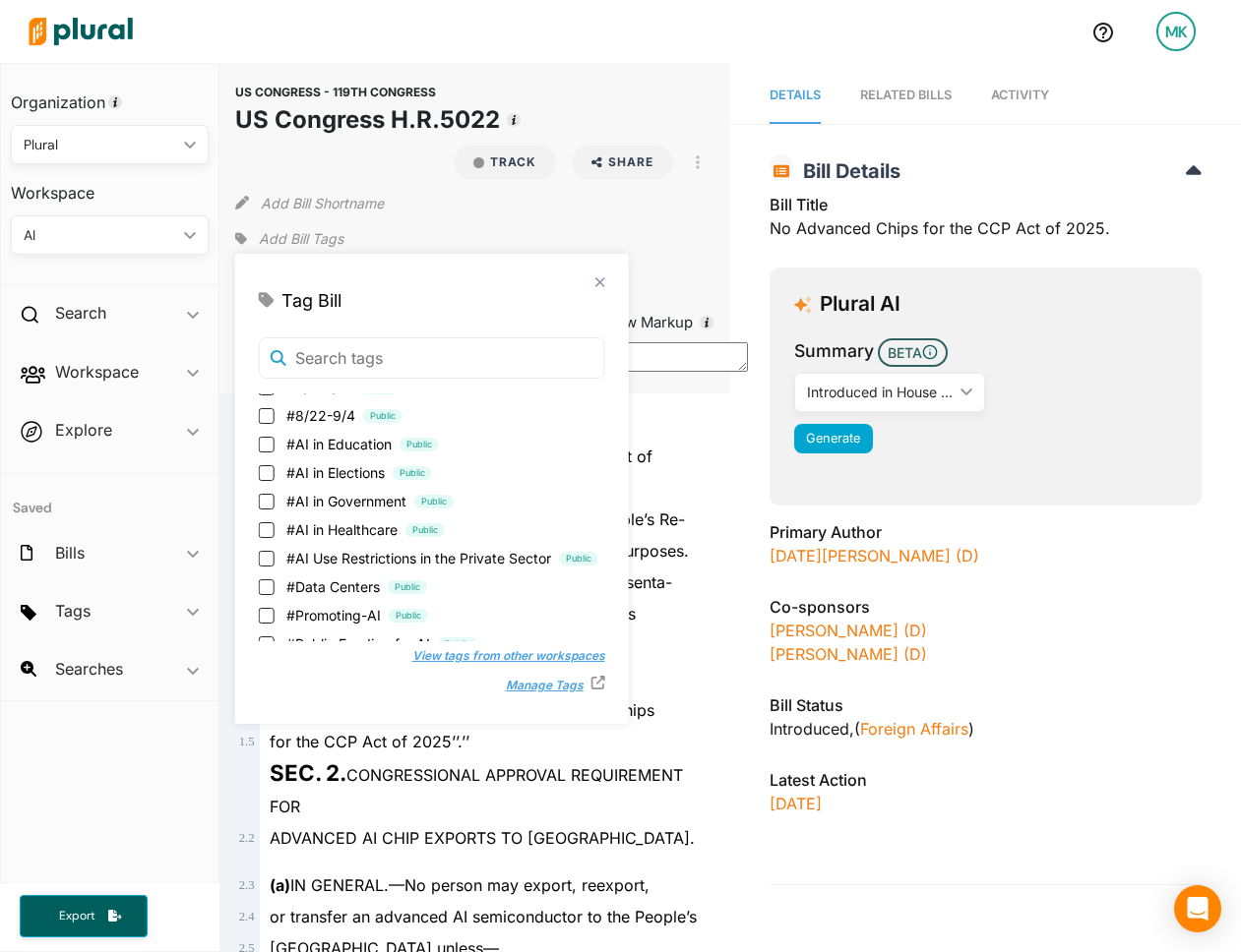
click at [318, 416] on span "#8/22-9/4" at bounding box center [321, 415] width 69 height 21
click at [275, 416] on input "#8/22-9/4 Public" at bounding box center [267, 416] width 16 height 16
checkbox input "true"
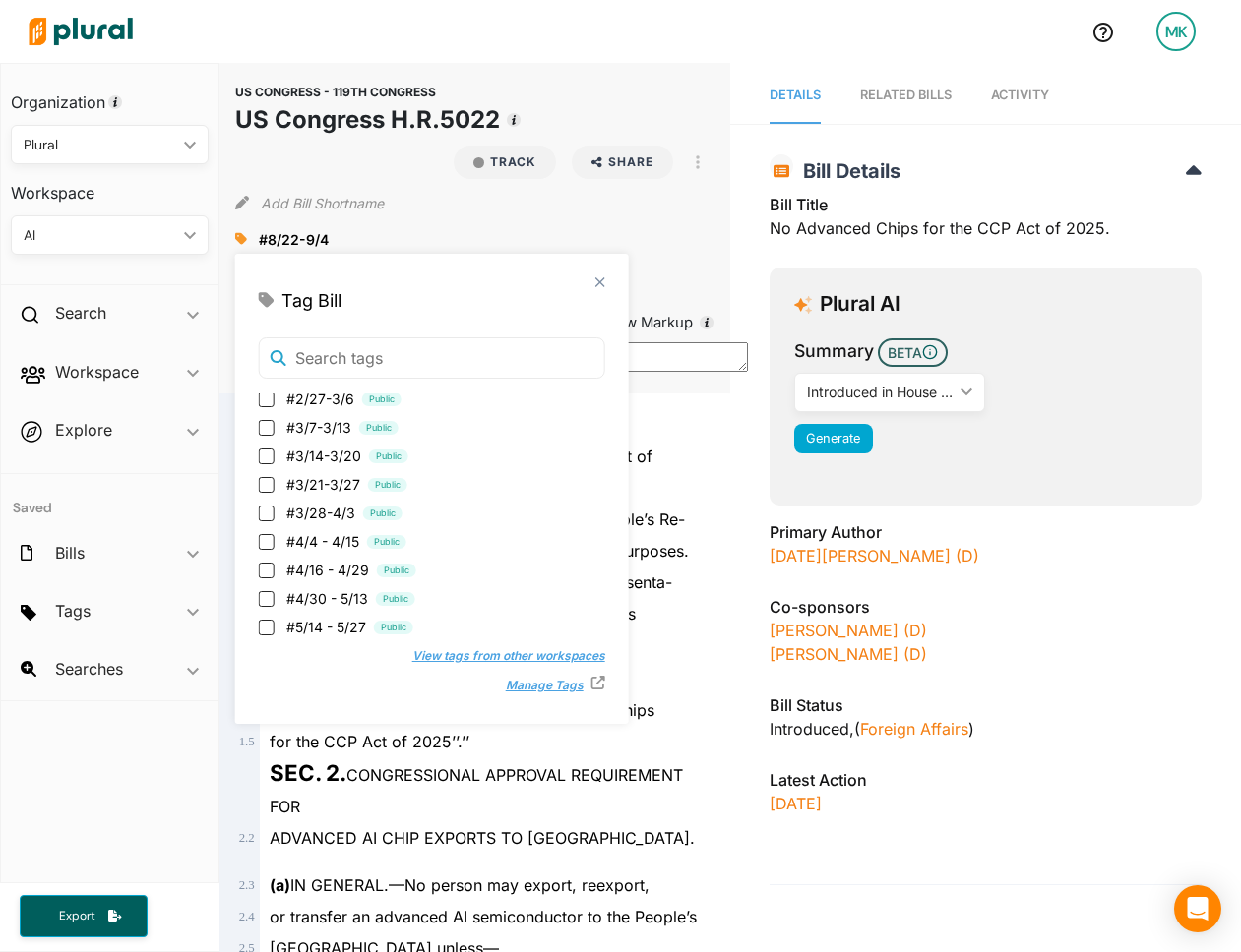
scroll to position [131, 0]
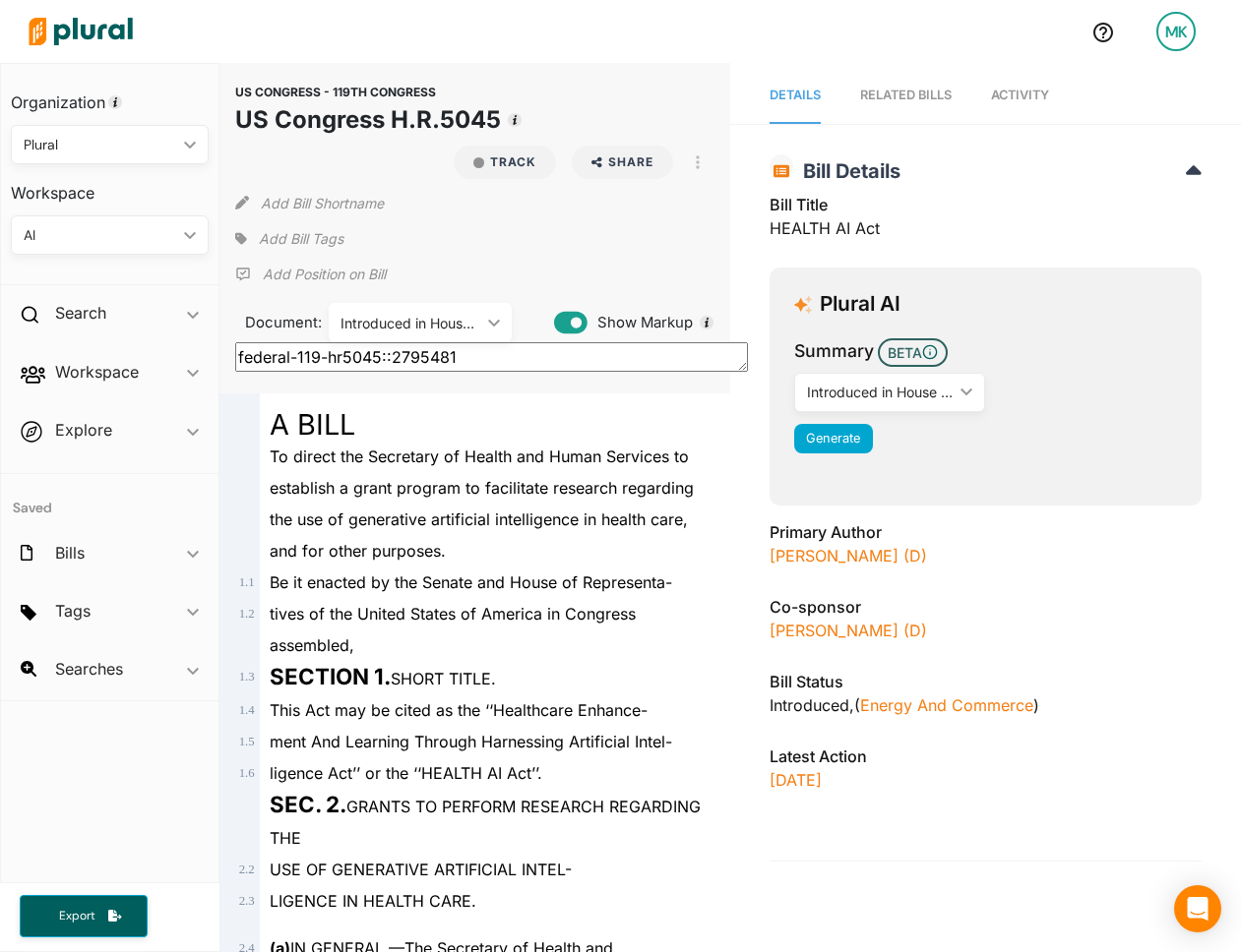
click at [279, 239] on span "Add Bill Tags" at bounding box center [302, 239] width 85 height 20
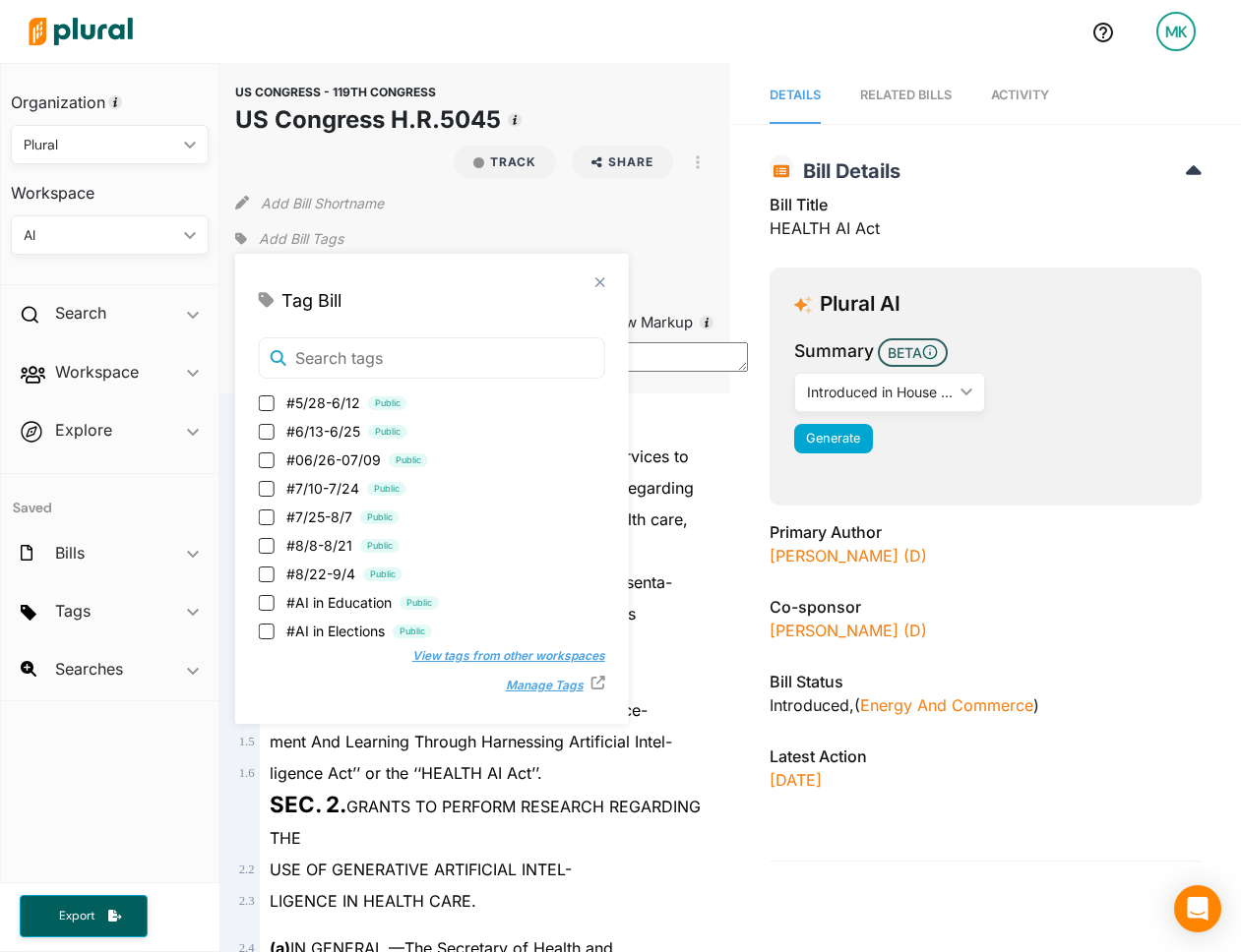
scroll to position [292, 0]
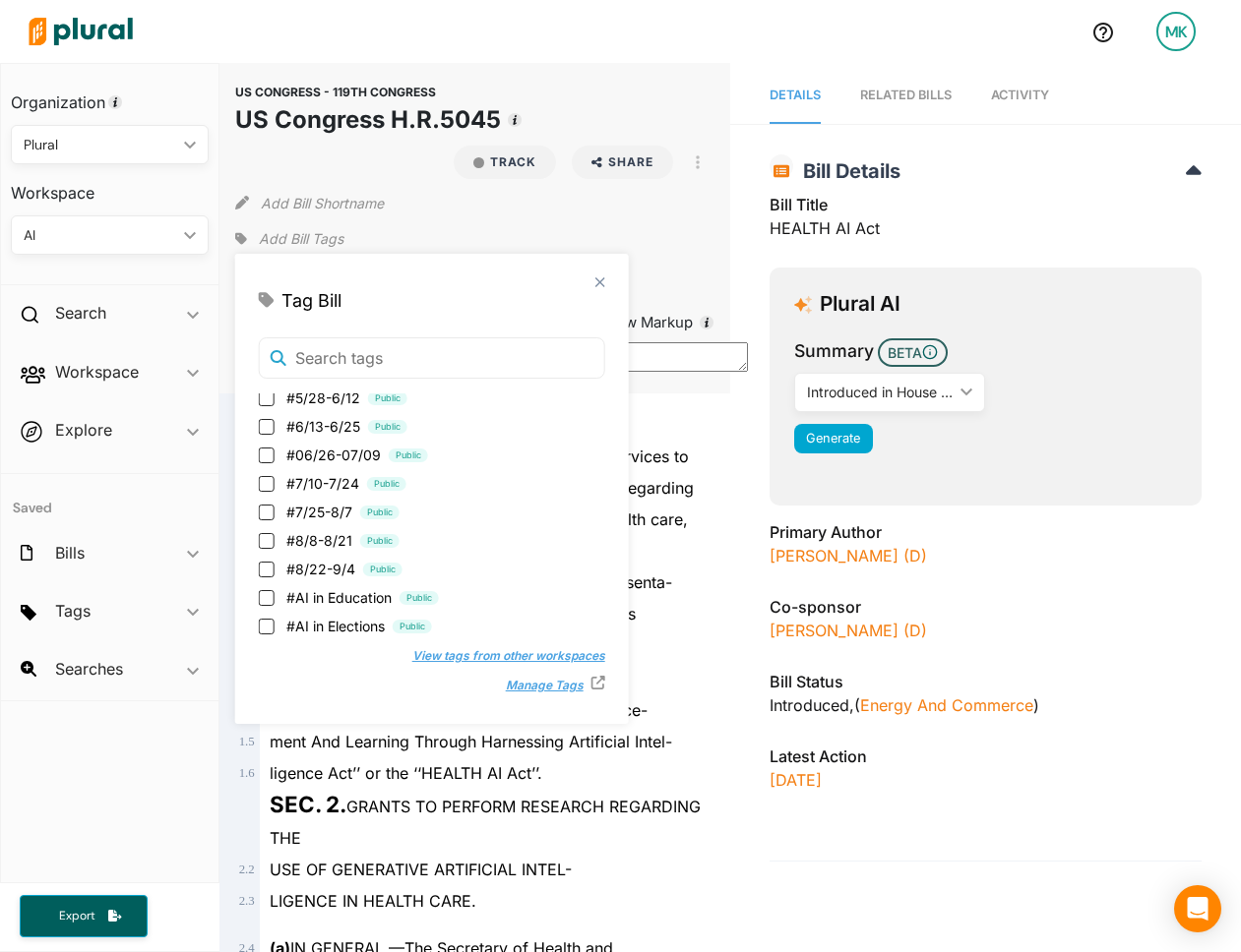
click at [308, 570] on span "#8/22-9/4" at bounding box center [321, 568] width 69 height 21
click at [275, 570] on input "#8/22-9/4 Public" at bounding box center [267, 569] width 16 height 16
checkbox input "true"
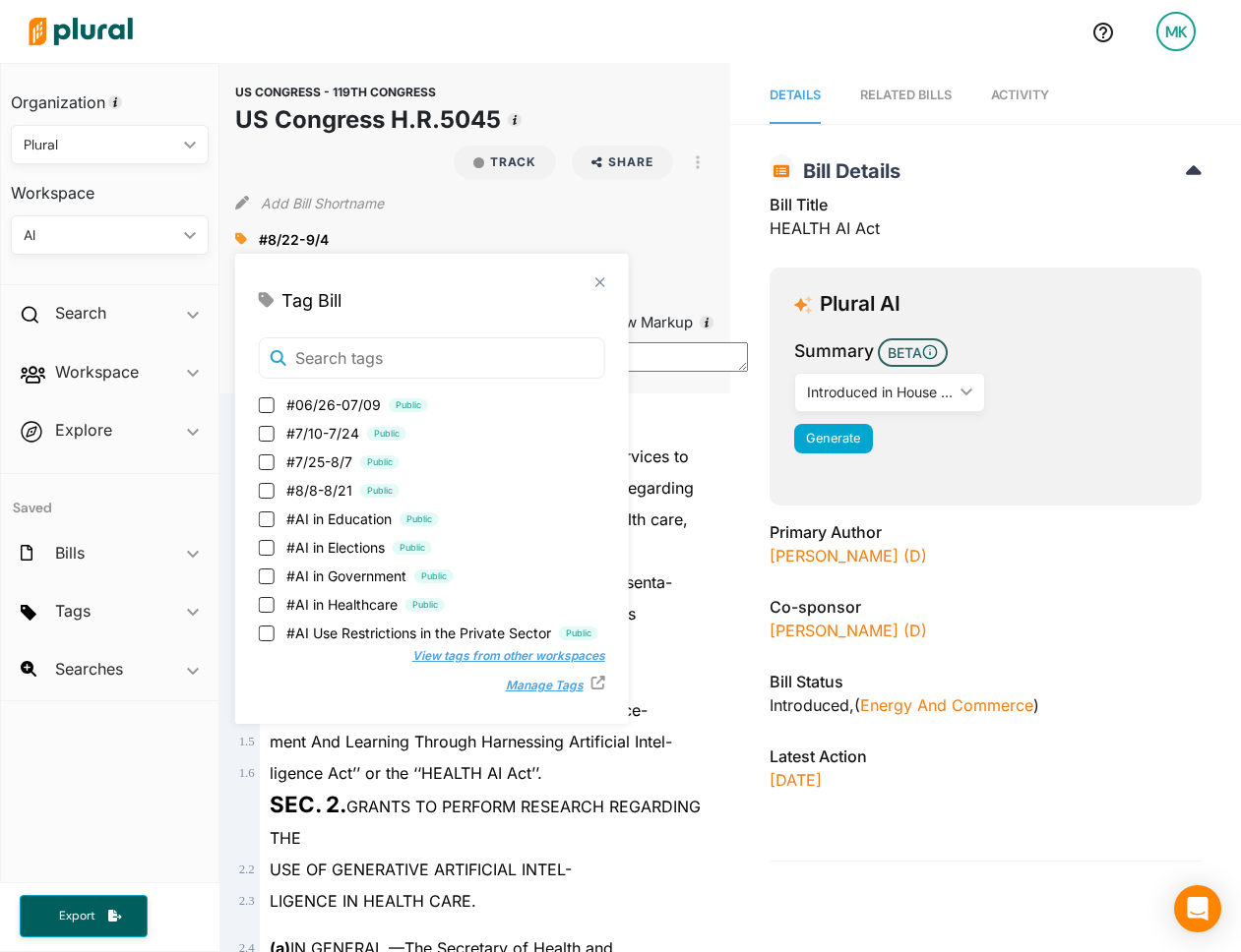
scroll to position [439, 0]
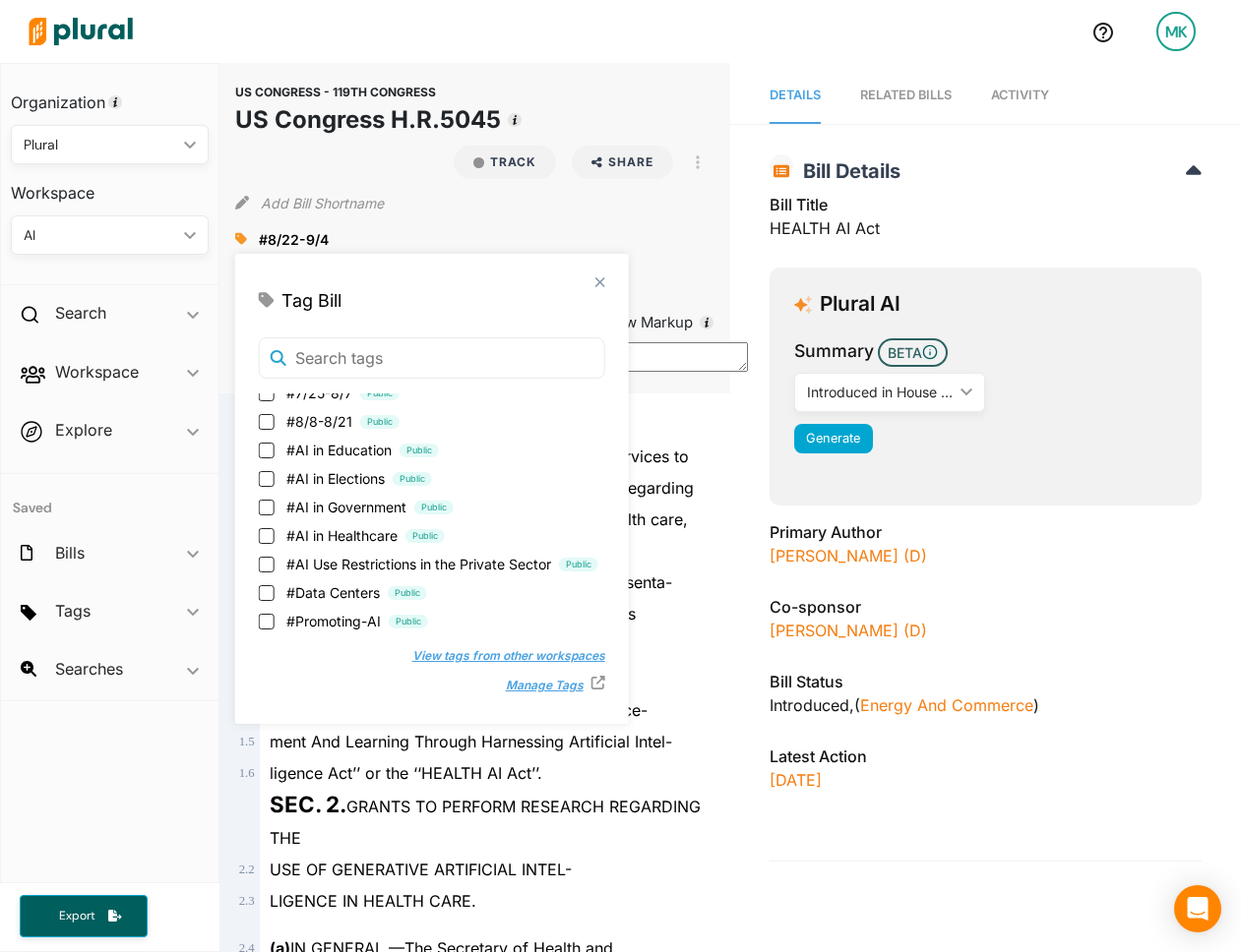
click at [326, 530] on span "#AI in Healthcare" at bounding box center [342, 535] width 111 height 21
click at [275, 530] on input "#AI in Healthcare Public" at bounding box center [267, 536] width 16 height 16
checkbox input "true"
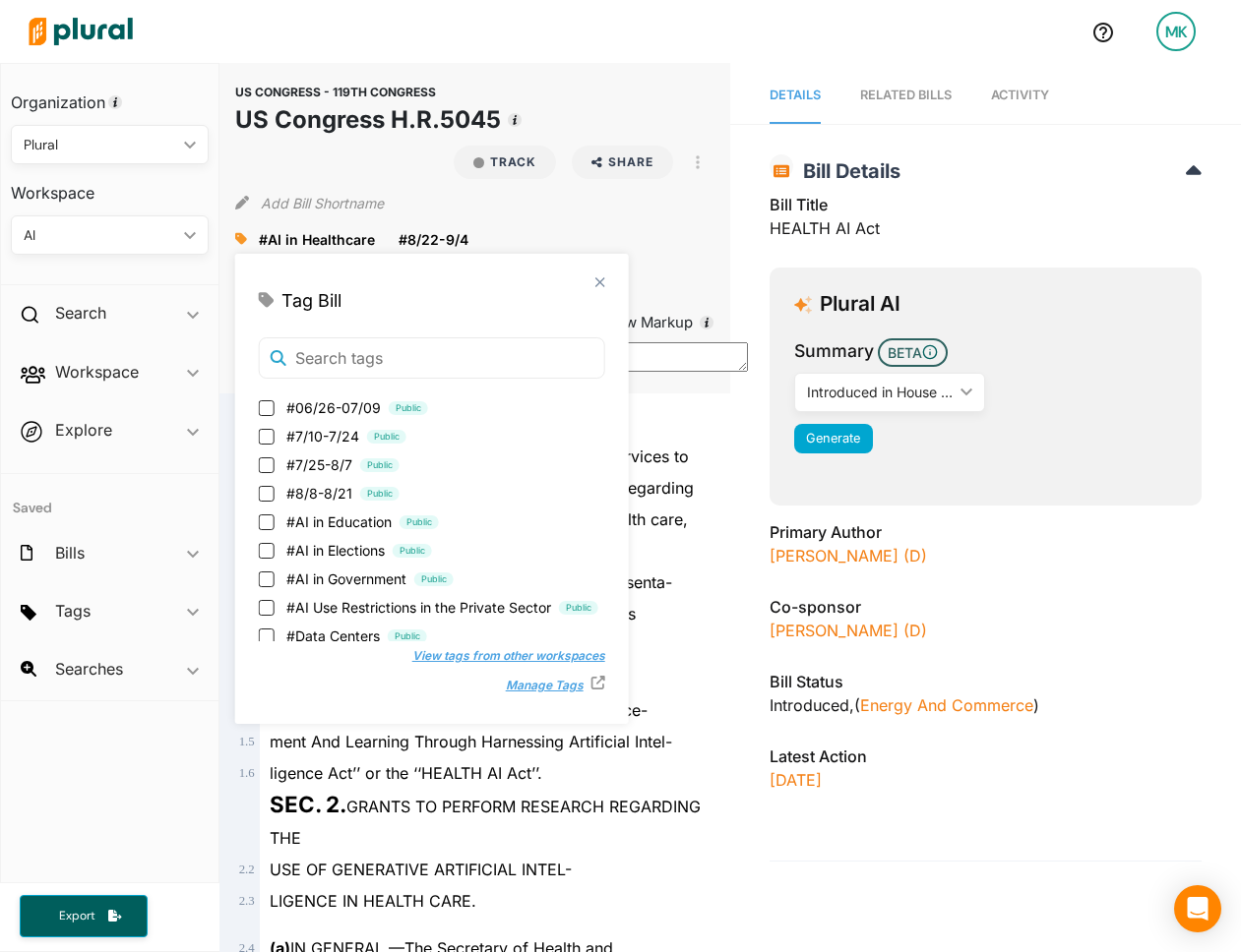
scroll to position [399, 0]
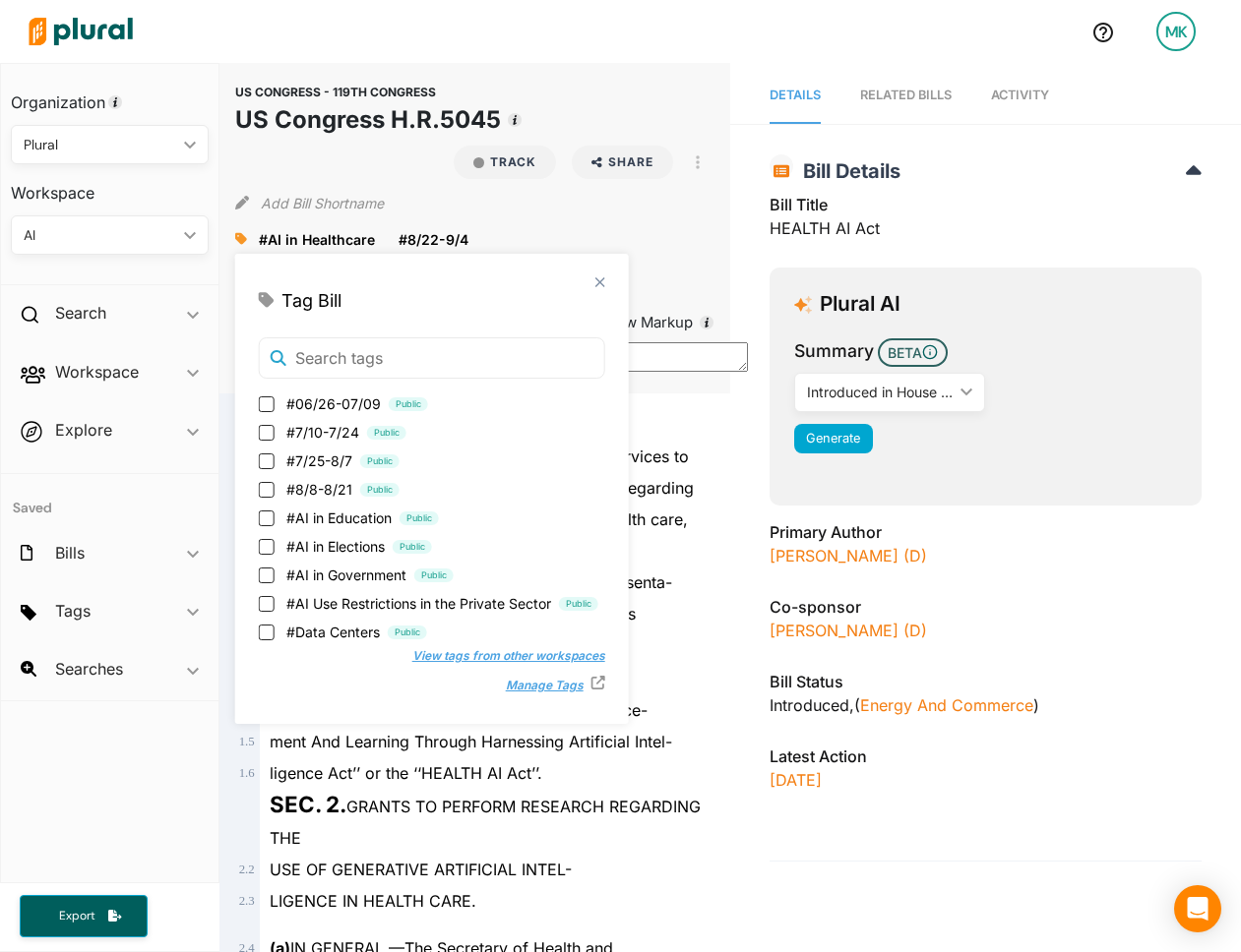
click at [324, 574] on span "#AI in Government" at bounding box center [346, 574] width 120 height 21
click at [275, 574] on input "#AI in Government Public" at bounding box center [267, 575] width 16 height 16
checkbox input "true"
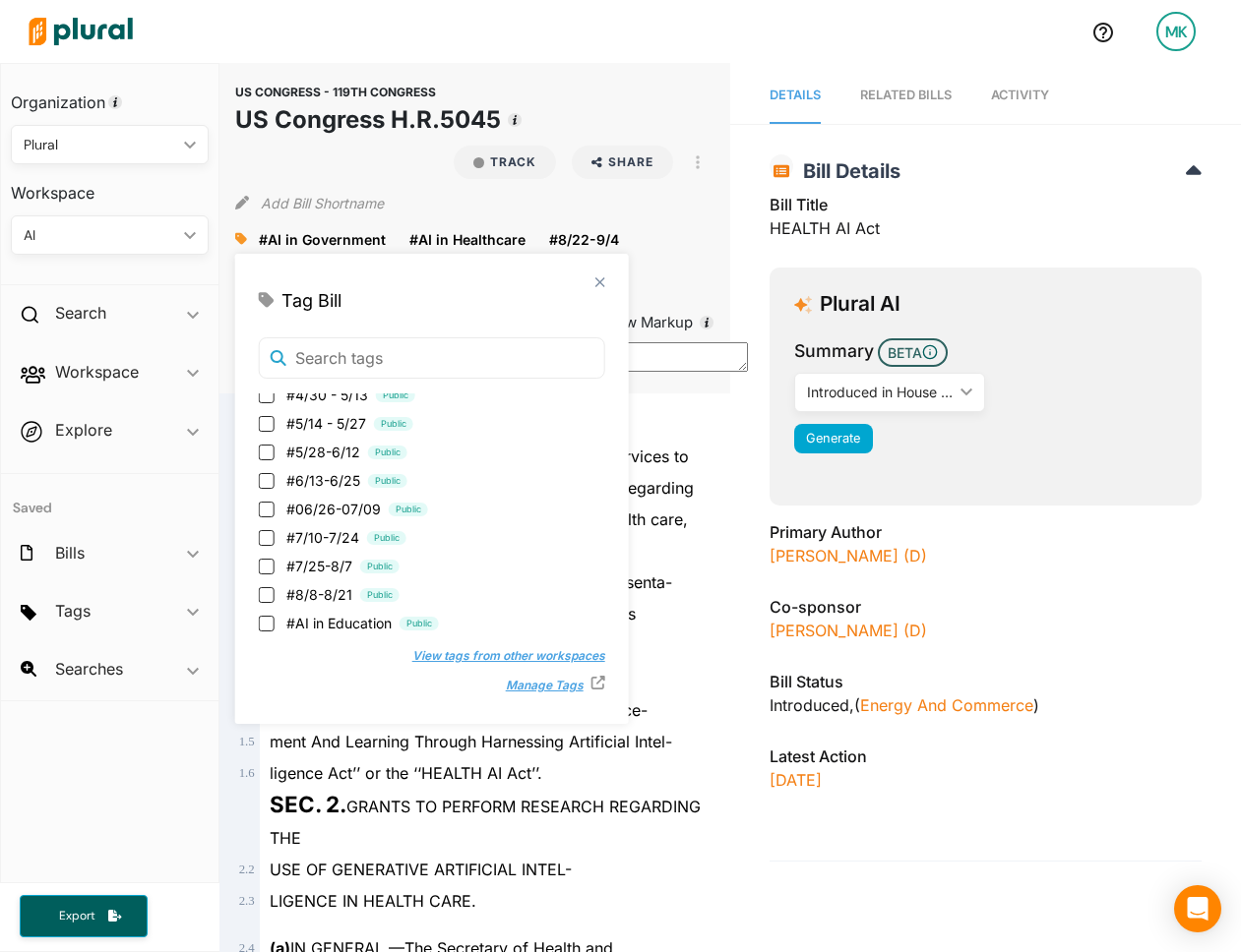
scroll to position [600, 0]
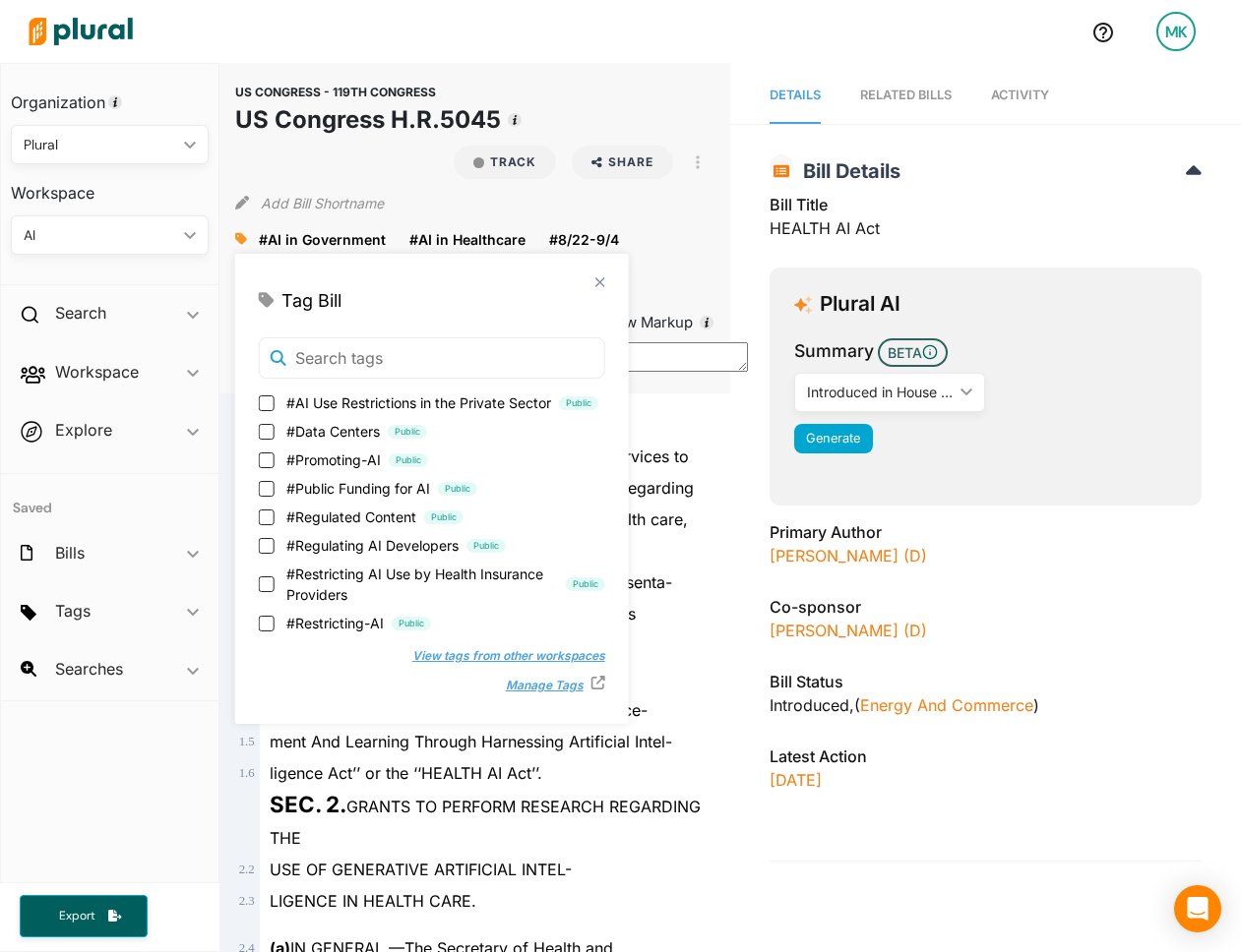
click at [322, 485] on span "#Public Funding for AI" at bounding box center [358, 488] width 143 height 21
click at [275, 485] on input "#Public Funding for AI Public" at bounding box center [267, 489] width 16 height 16
checkbox input "true"
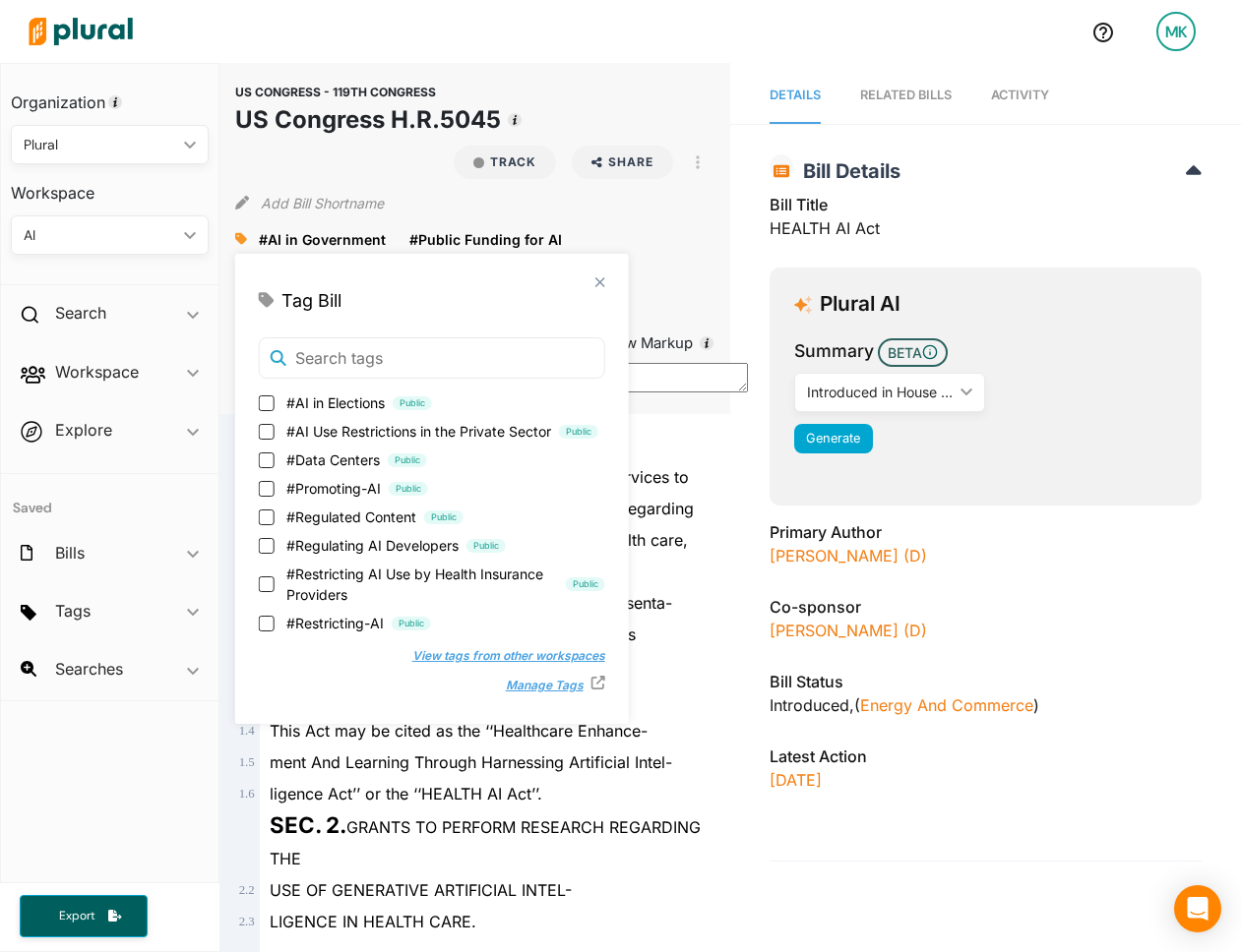
click at [314, 487] on span "#Promoting-AI" at bounding box center [334, 488] width 95 height 21
click at [275, 487] on input "#Promoting-AI Public" at bounding box center [267, 489] width 16 height 16
checkbox input "true"
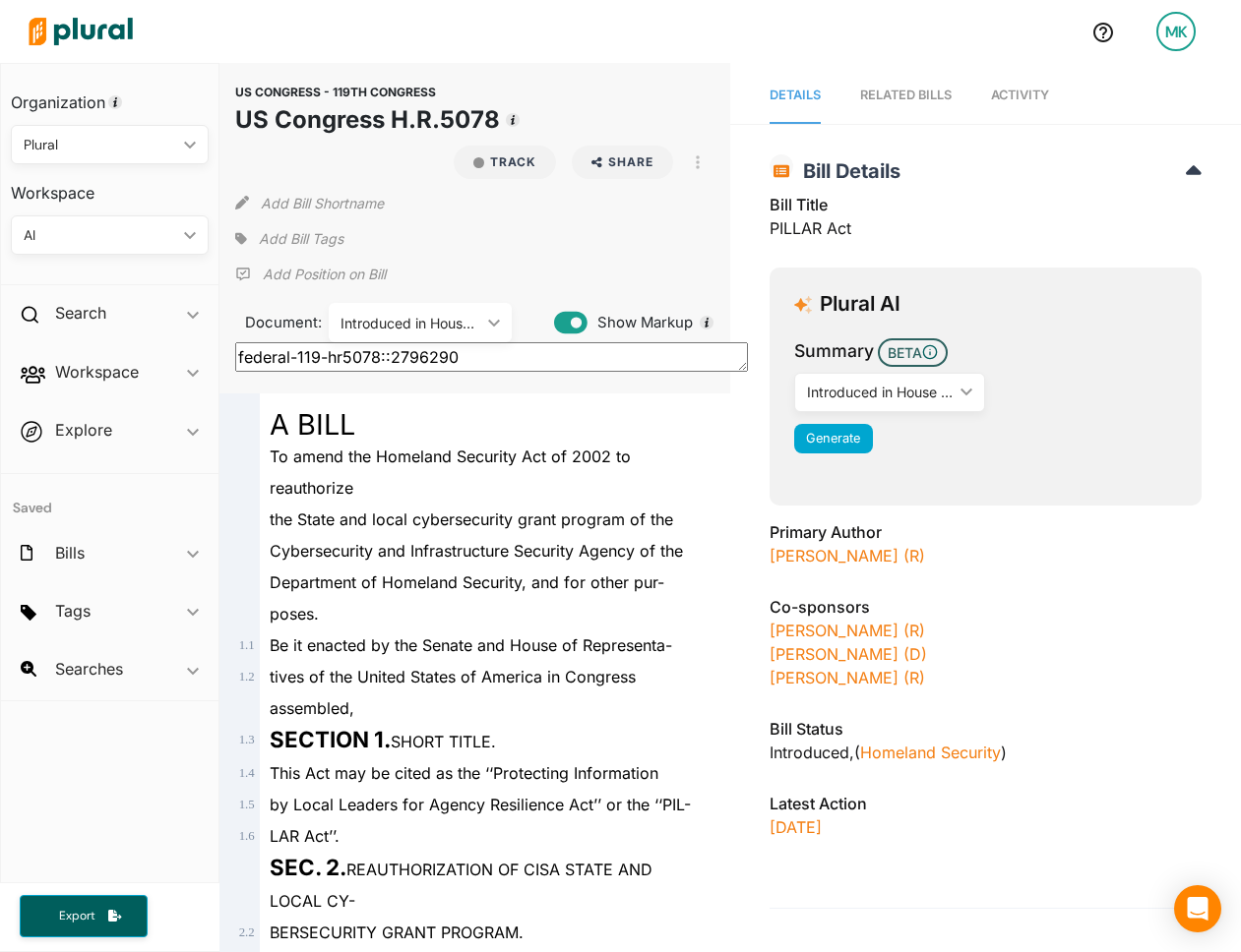
click at [308, 234] on span "Add Bill Tags" at bounding box center [302, 239] width 85 height 20
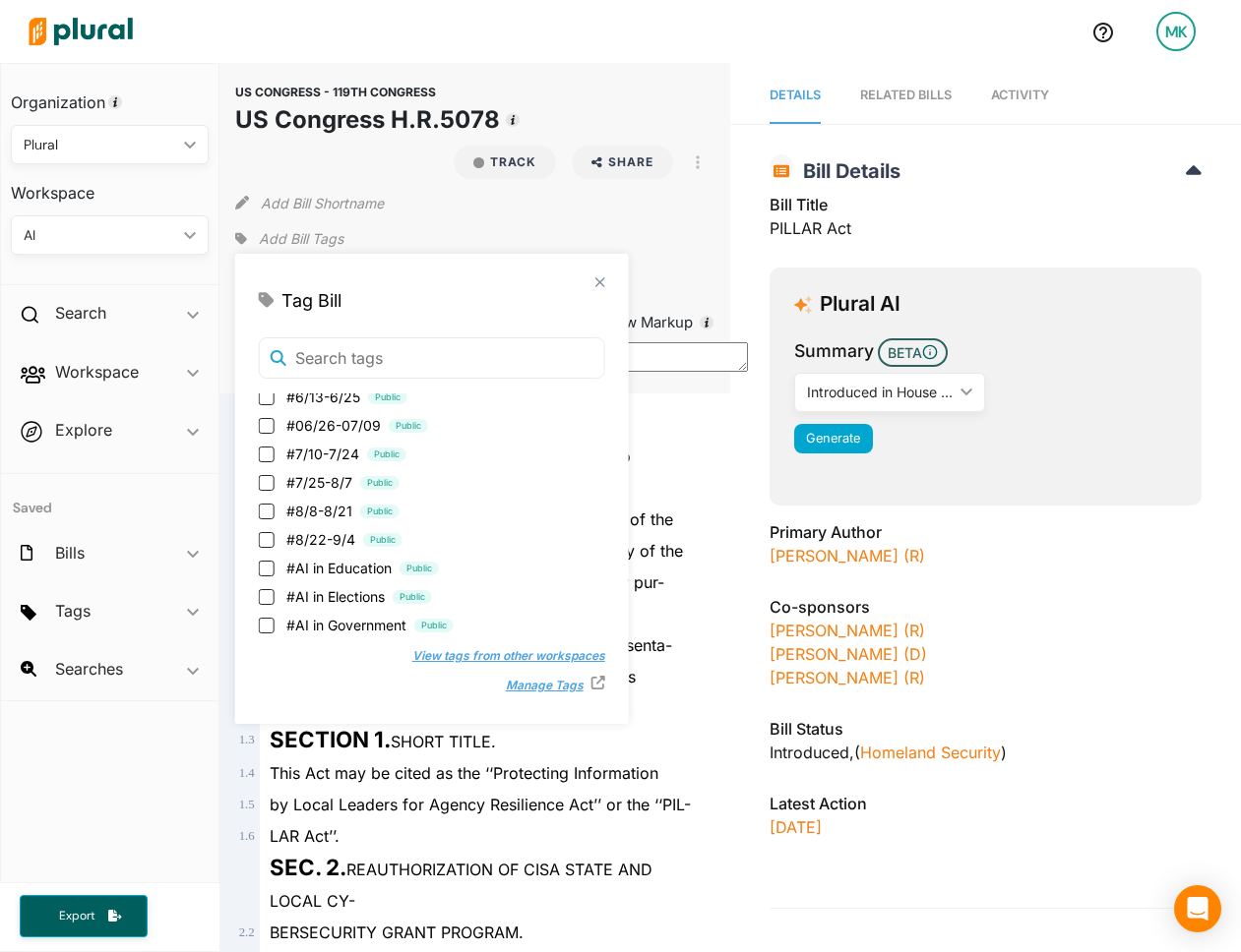
scroll to position [326, 0]
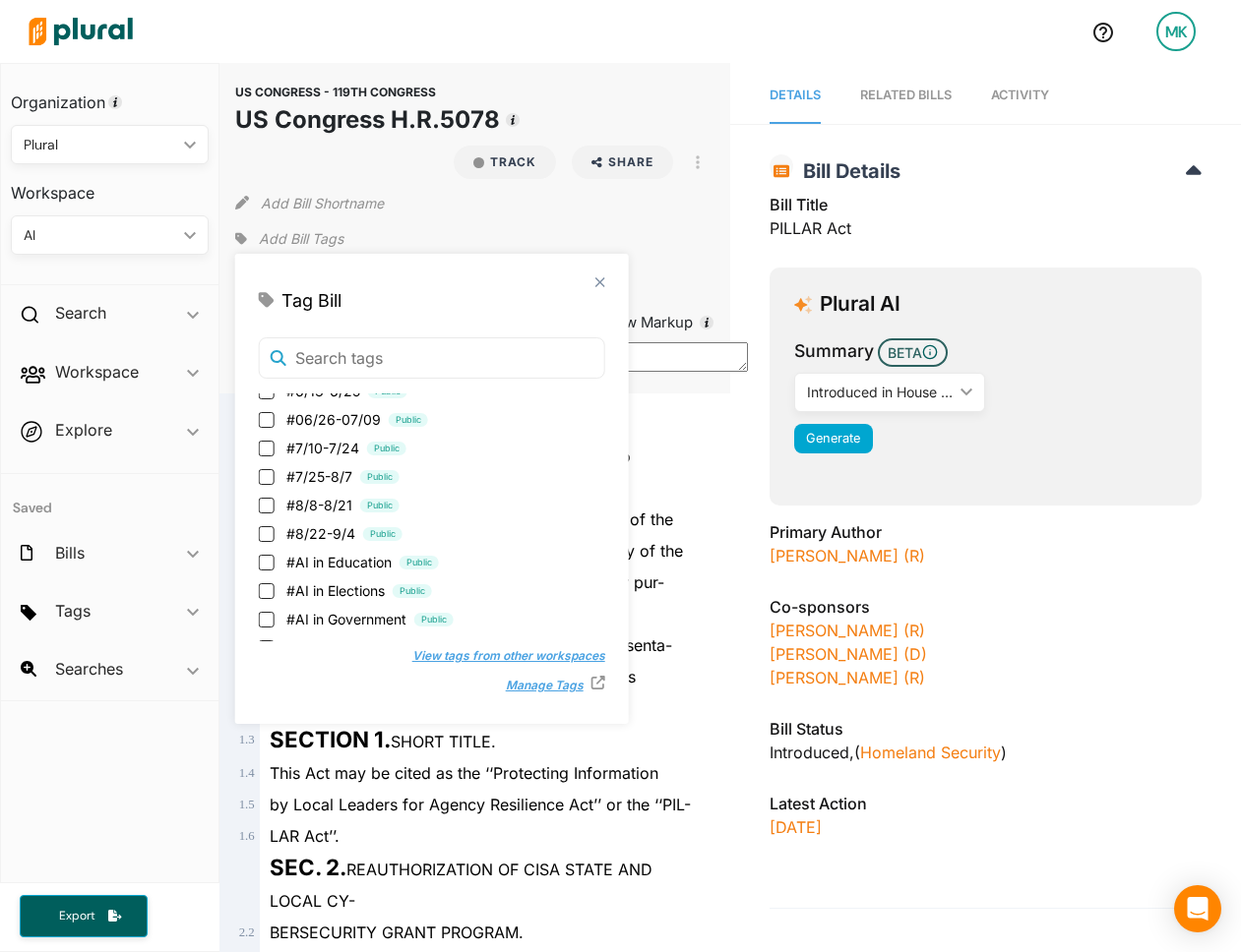
click at [345, 539] on span "#8/22-9/4" at bounding box center [321, 533] width 69 height 21
click at [275, 539] on input "#8/22-9/4 Public" at bounding box center [267, 534] width 16 height 16
checkbox input "true"
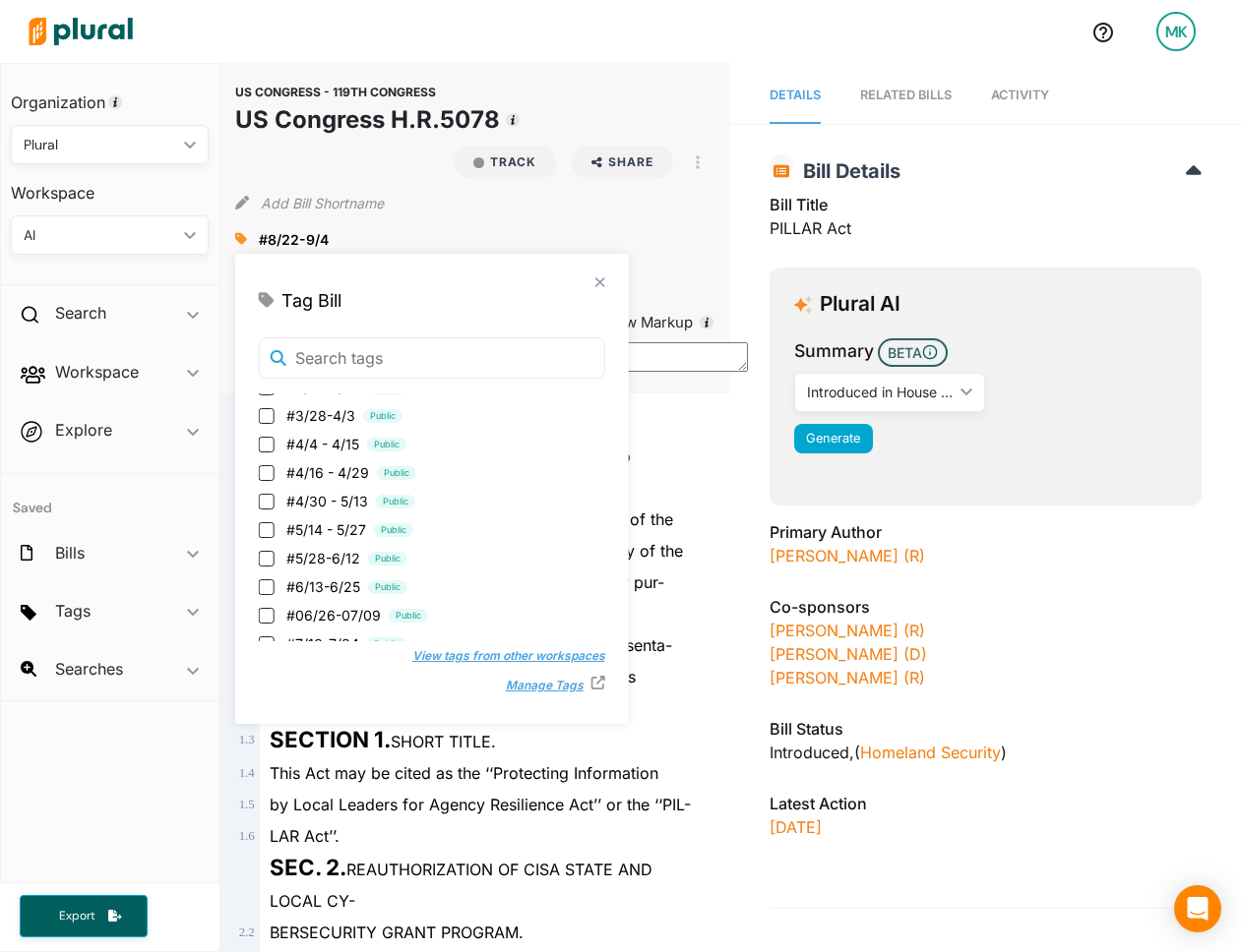
scroll to position [362, 0]
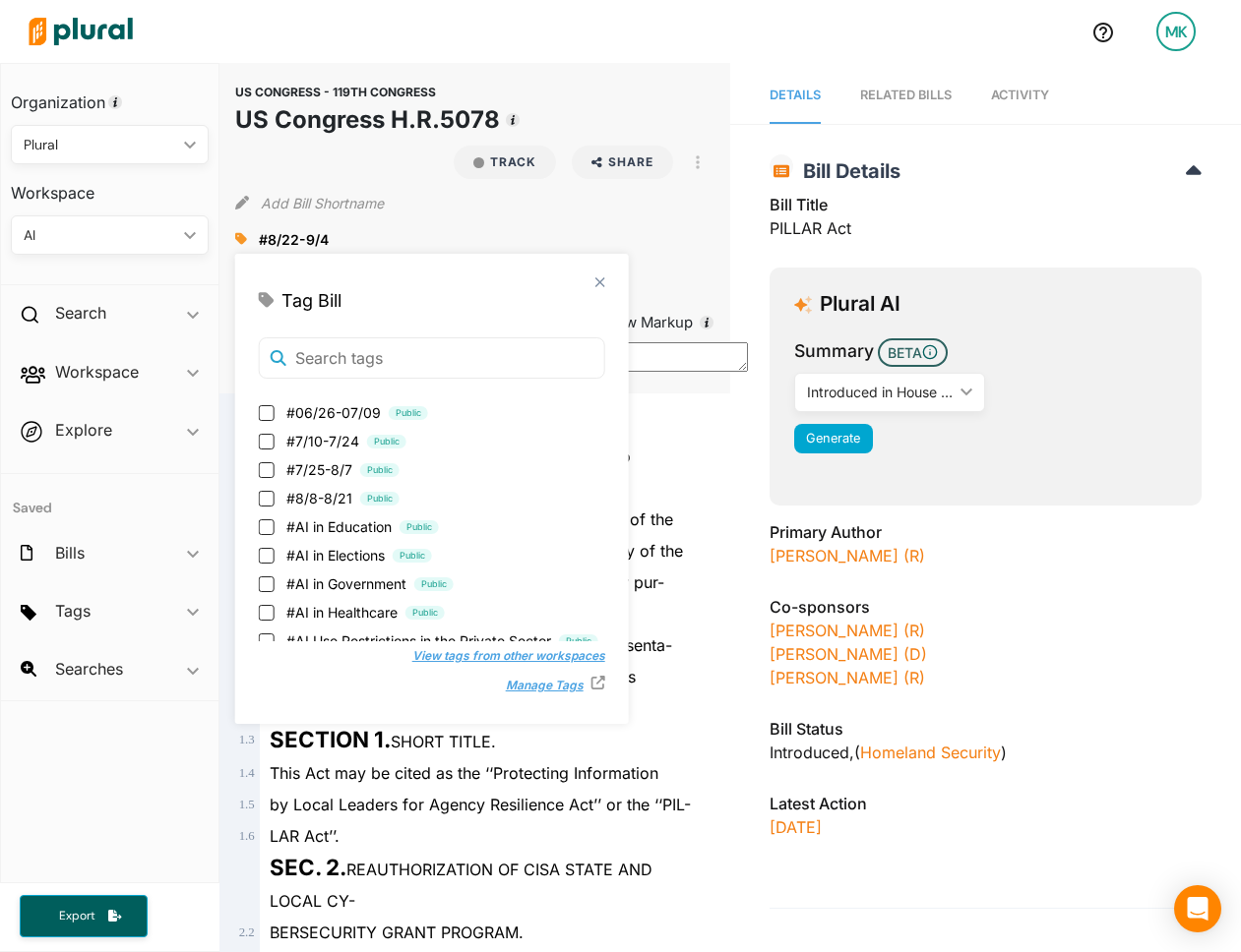
click at [348, 586] on span "#AI in Government" at bounding box center [346, 583] width 120 height 21
click at [275, 586] on input "#AI in Government Public" at bounding box center [267, 584] width 16 height 16
checkbox input "true"
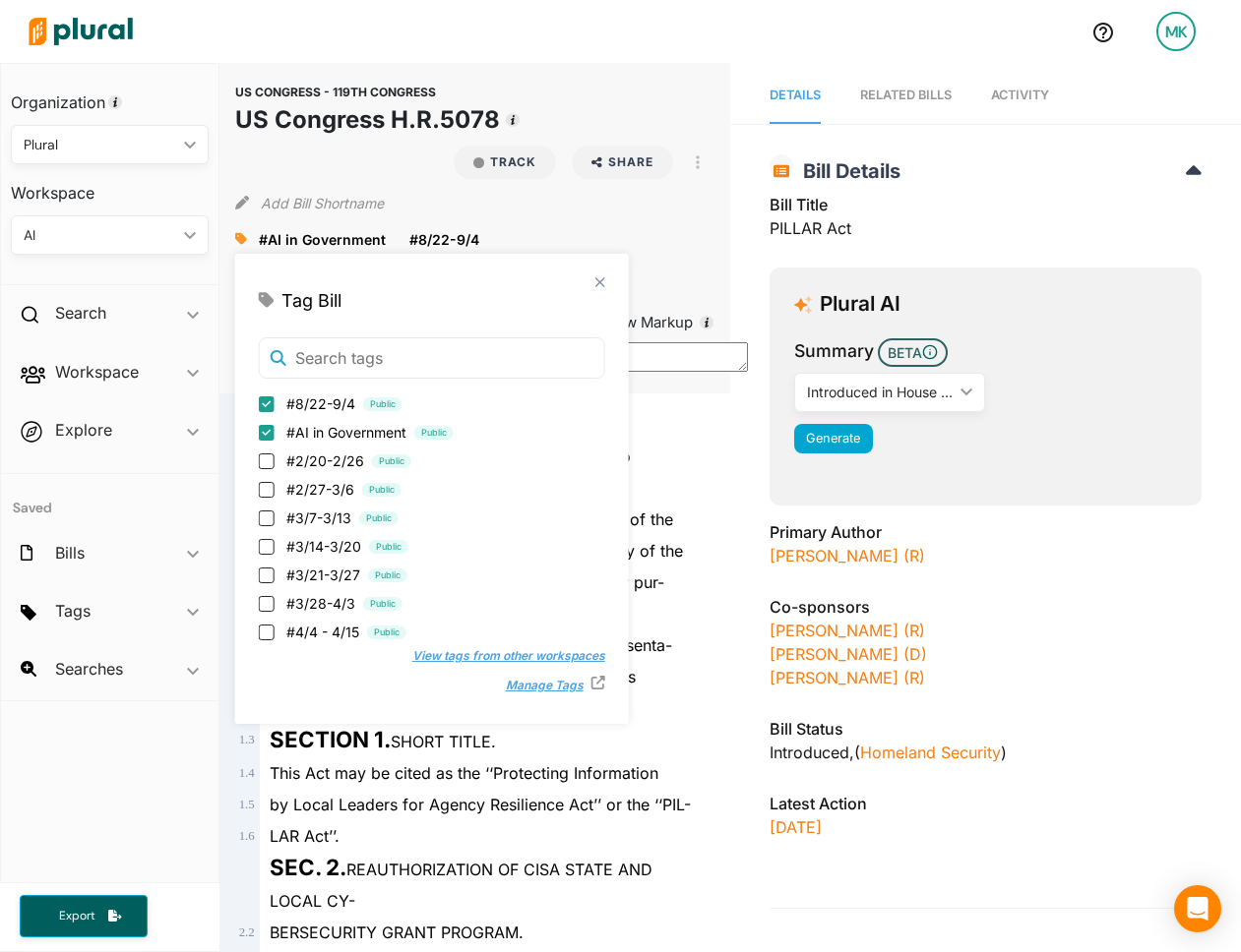
scroll to position [600, 0]
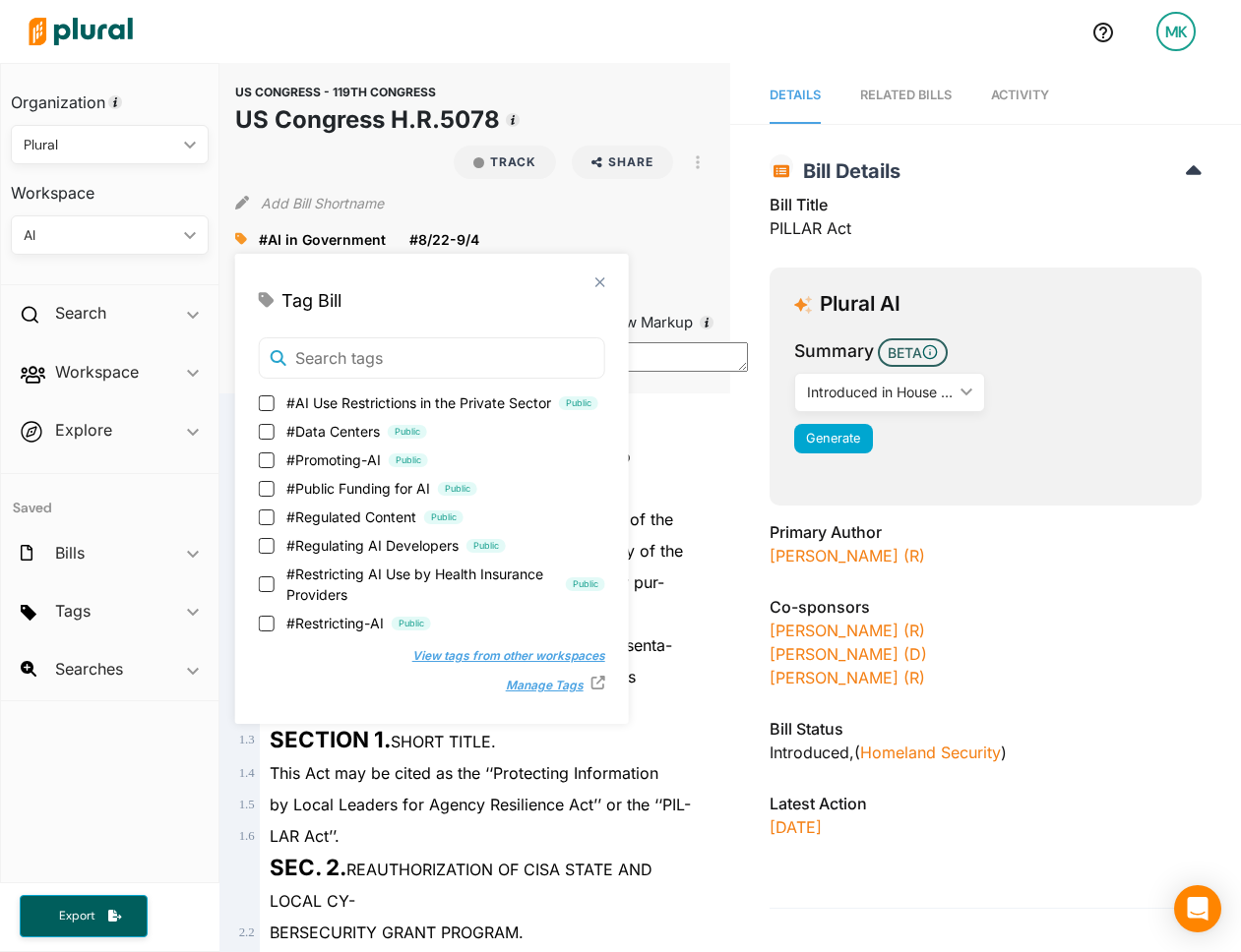
click at [335, 621] on span "#Restricting-AI" at bounding box center [335, 623] width 98 height 21
click at [275, 621] on input "#Restricting-AI Public" at bounding box center [267, 624] width 16 height 16
checkbox input "true"
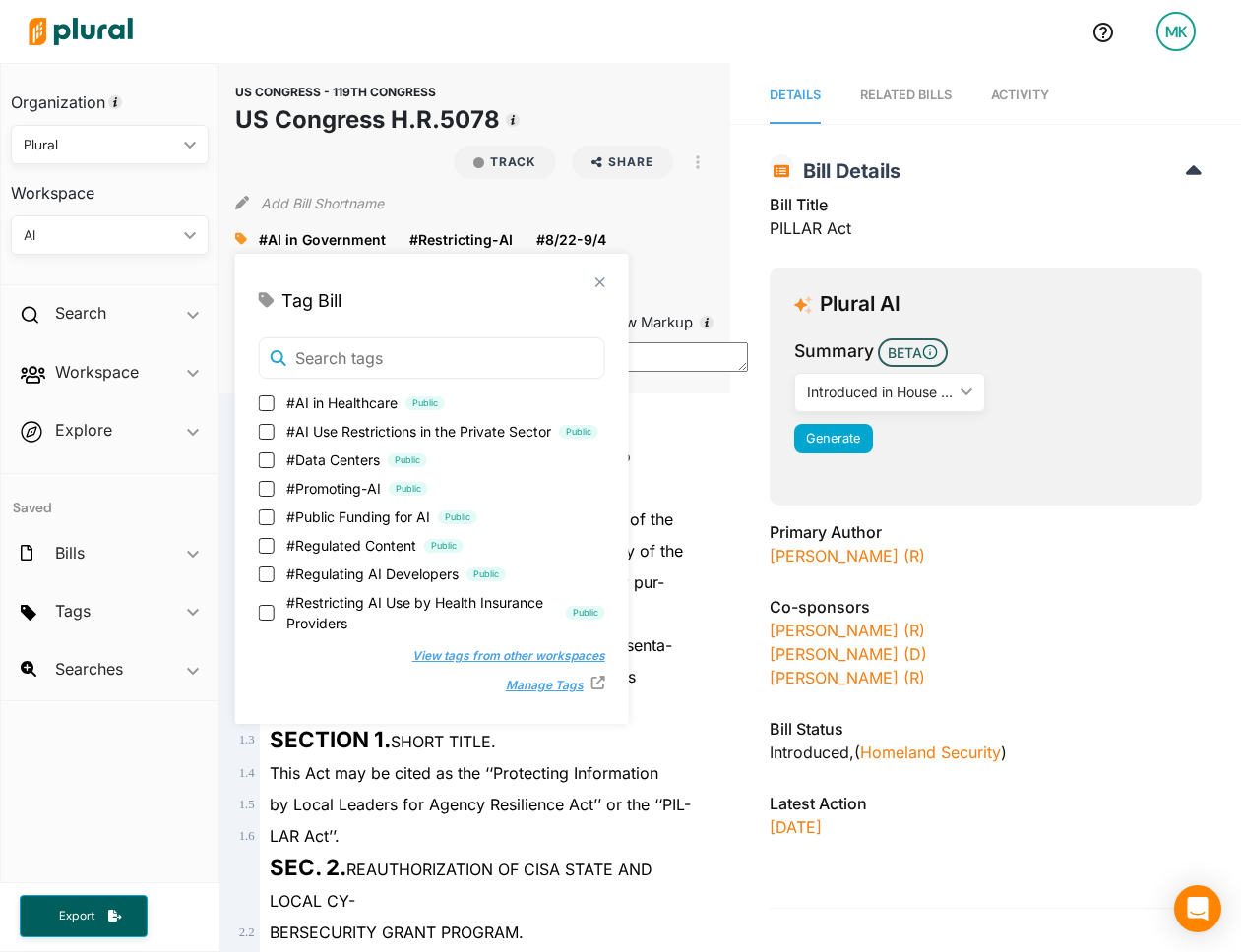
scroll to position [0, 0]
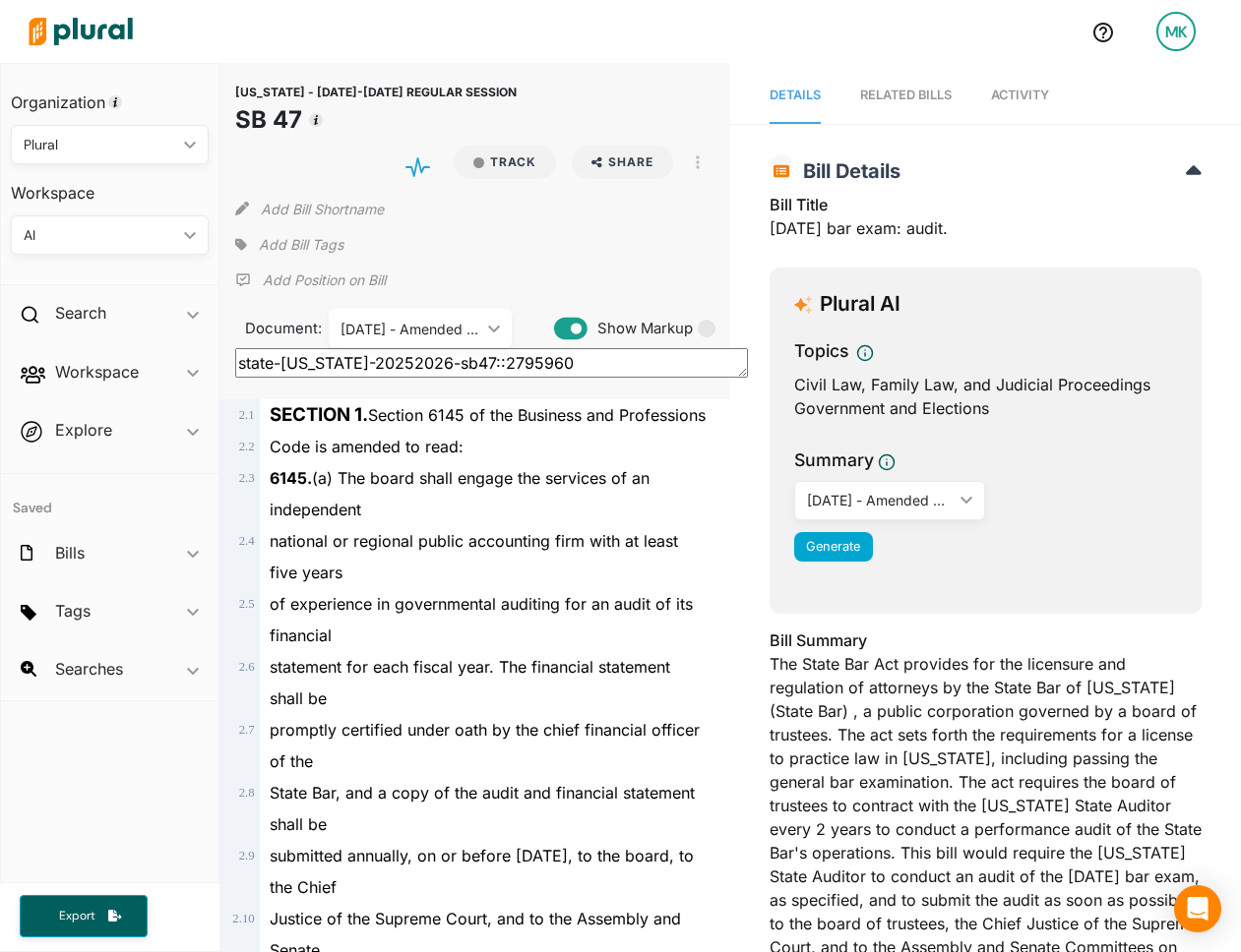
click at [458, 510] on span "6145. (a) The board shall engage the services of an independent" at bounding box center [460, 494] width 380 height 51
click at [281, 238] on span "Add Bill Tags" at bounding box center [302, 245] width 85 height 20
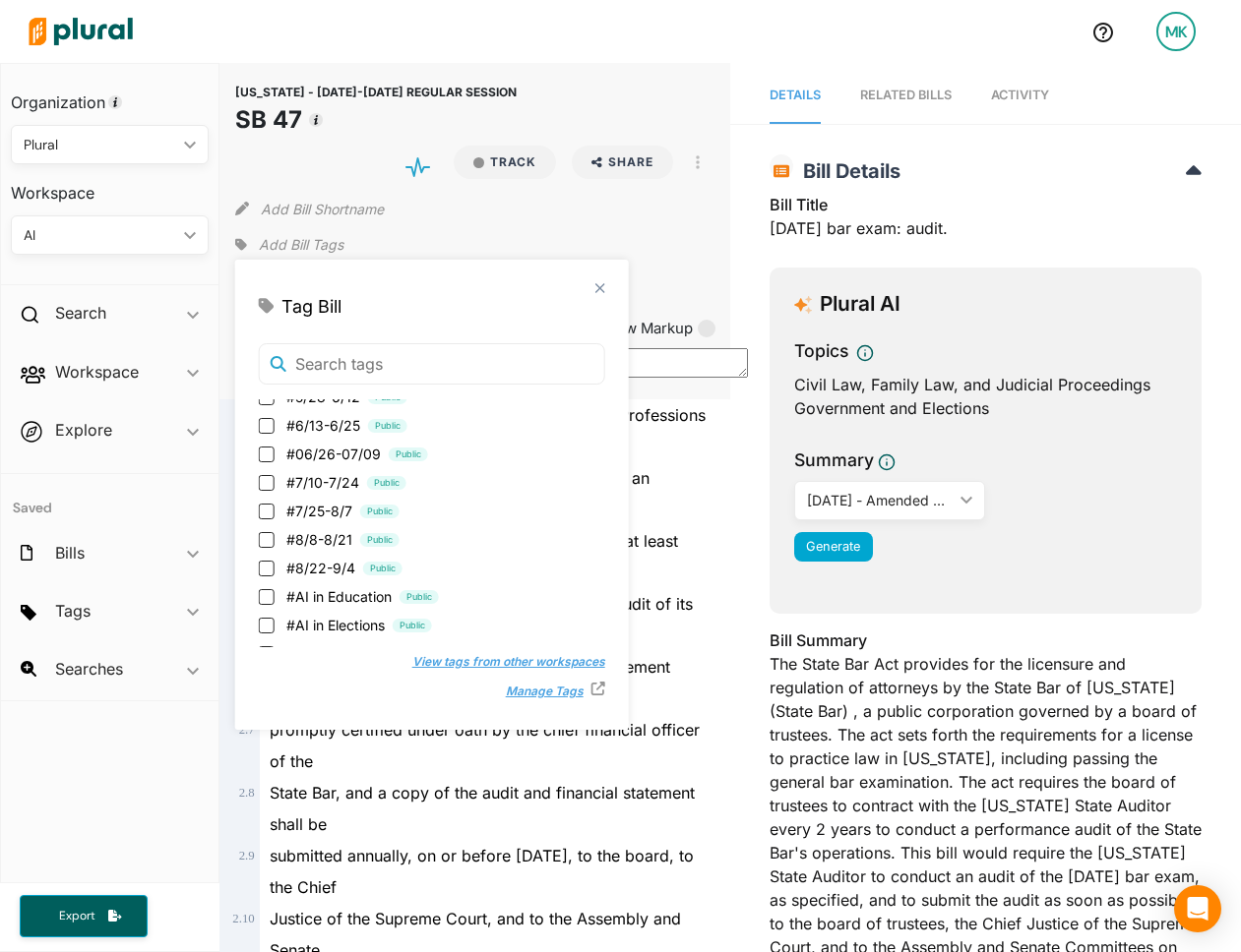
scroll to position [337, 0]
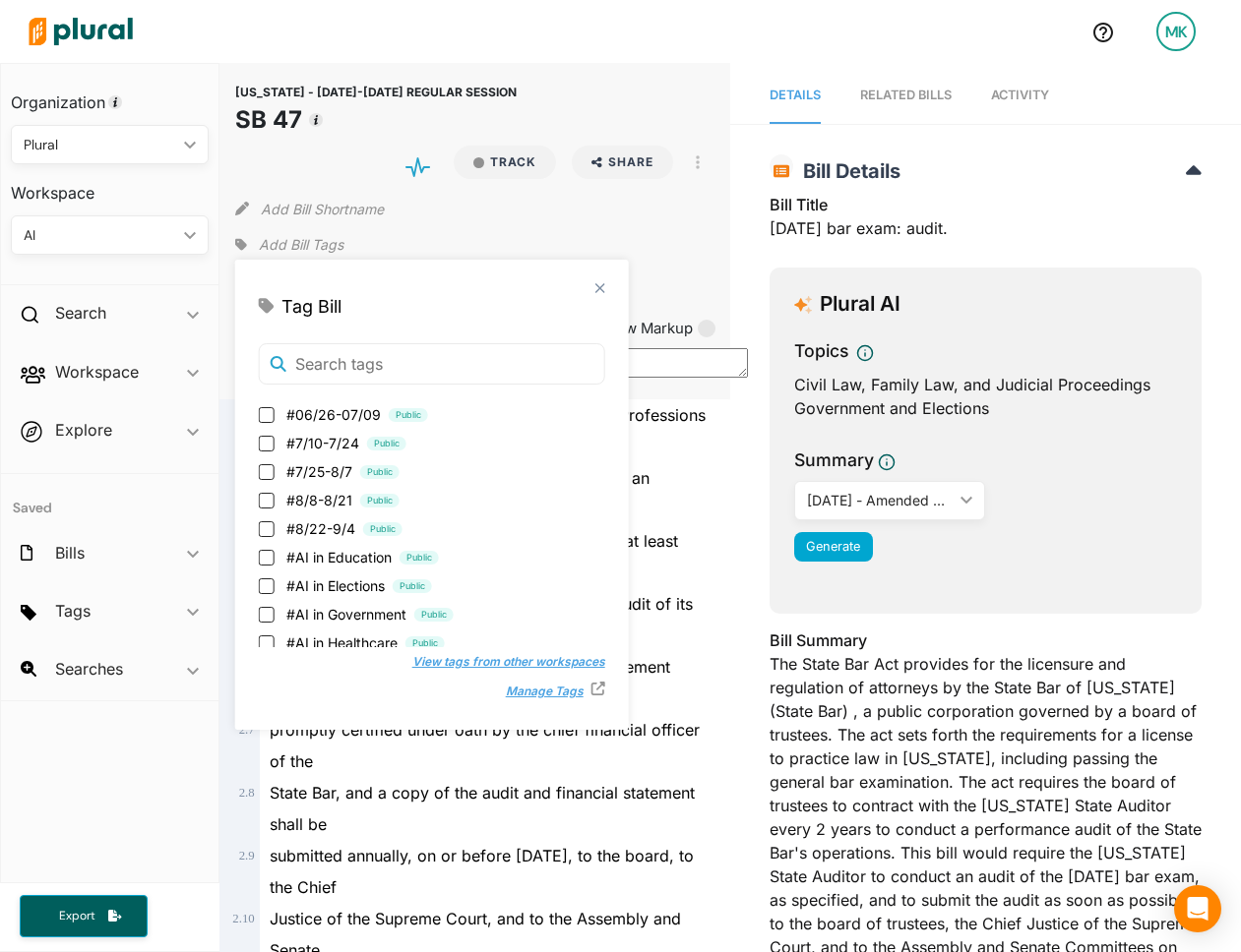
click at [341, 528] on span "#8/22-9/4" at bounding box center [321, 528] width 69 height 21
click at [275, 528] on input "#8/22-9/4 Public" at bounding box center [267, 529] width 16 height 16
checkbox input "true"
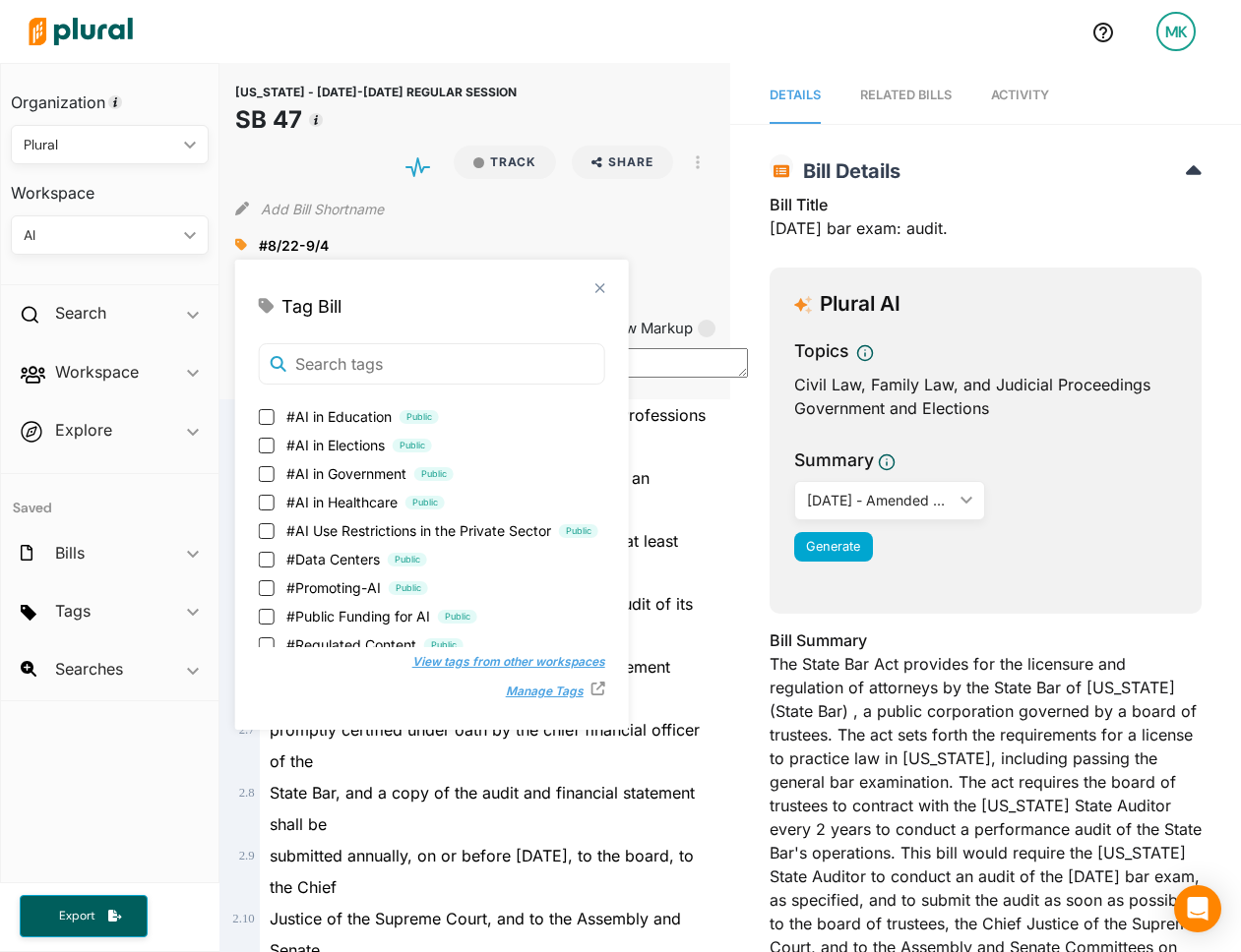
scroll to position [473, 0]
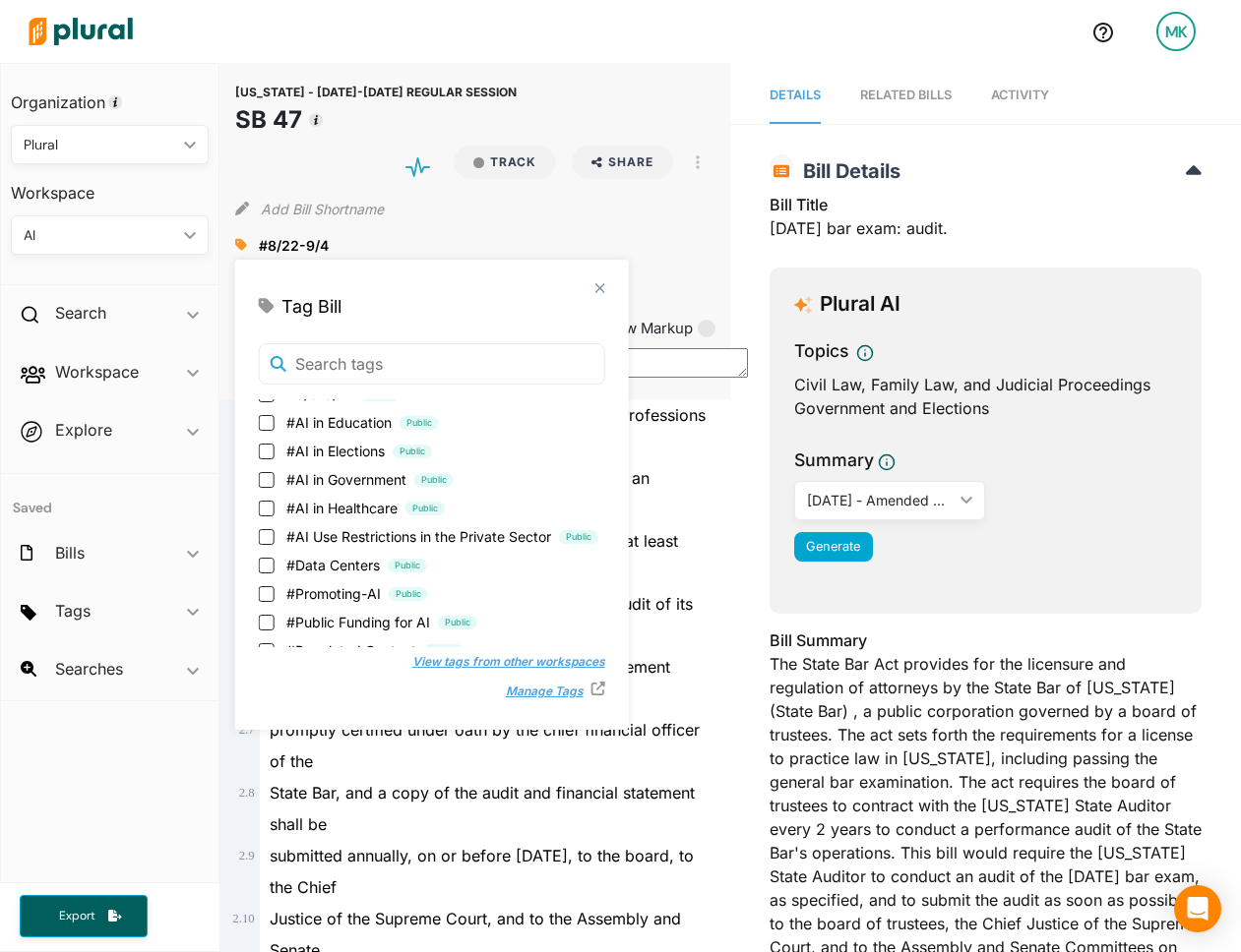
click at [360, 421] on span "#AI in Education" at bounding box center [339, 422] width 105 height 21
click at [275, 421] on input "#AI in Education Public" at bounding box center [267, 423] width 16 height 16
checkbox input "true"
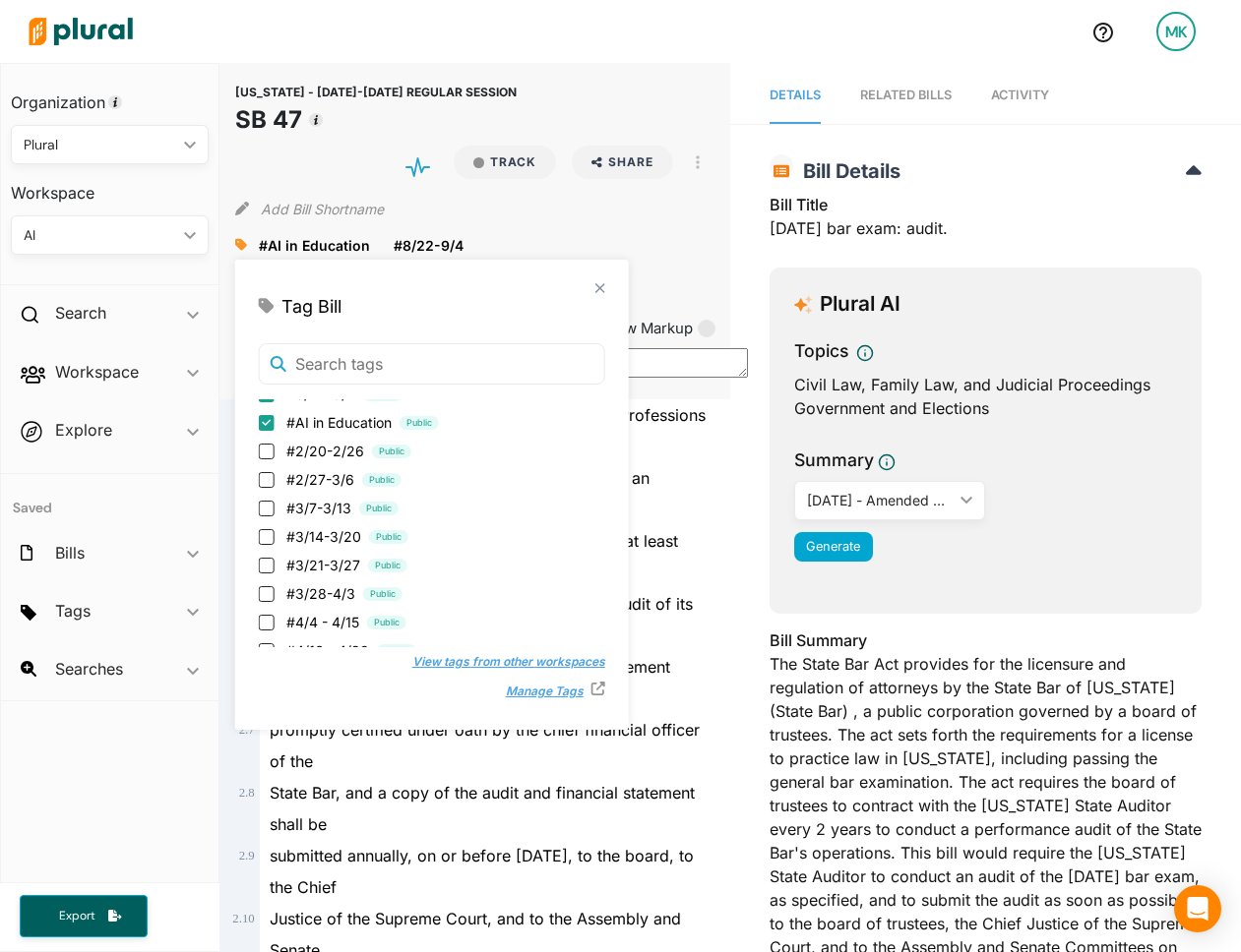
click at [567, 840] on div "State Bar, and a copy of the audit and financial statement shall be" at bounding box center [484, 809] width 448 height 63
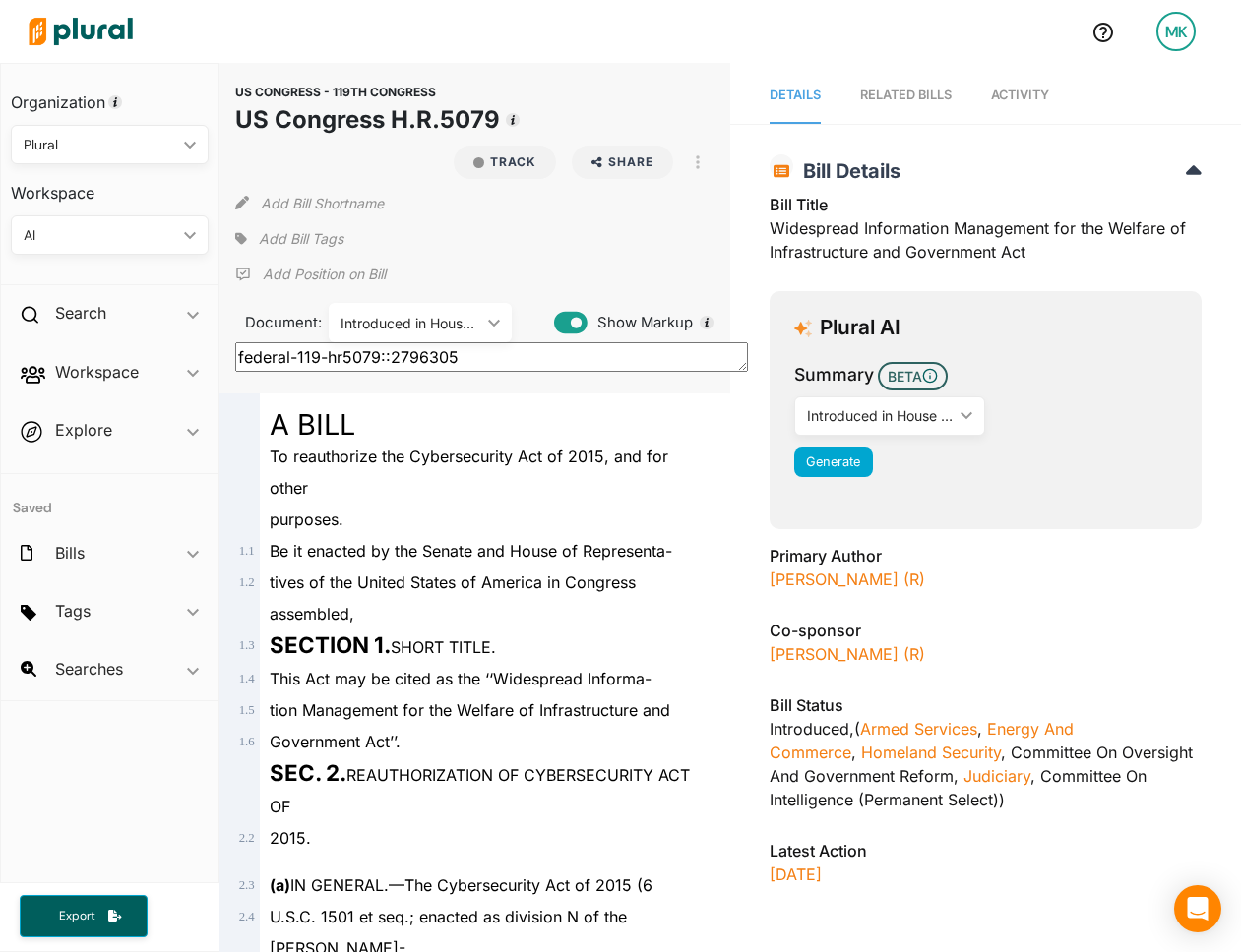
click at [303, 232] on span "Add Bill Tags" at bounding box center [302, 239] width 85 height 20
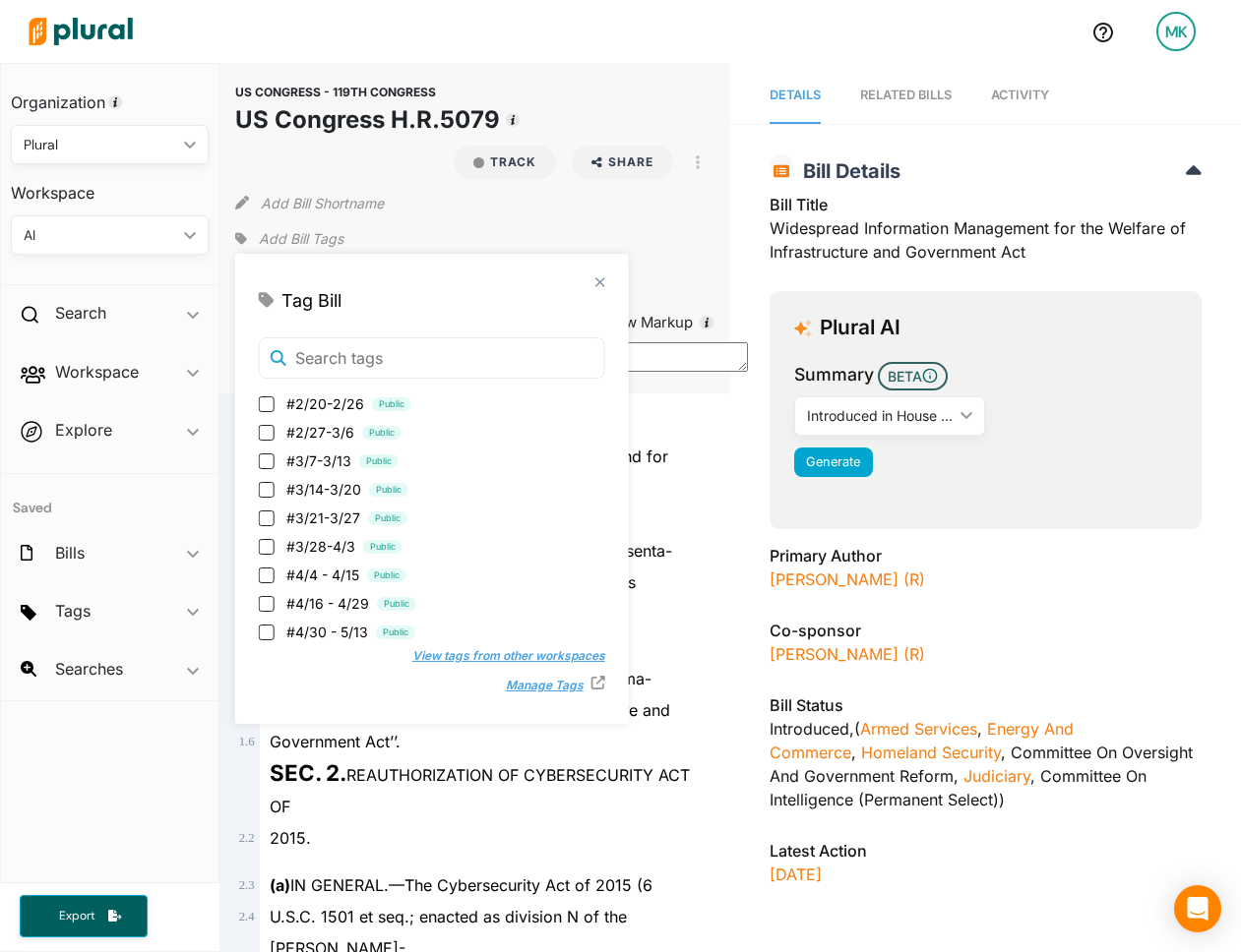
scroll to position [336, 0]
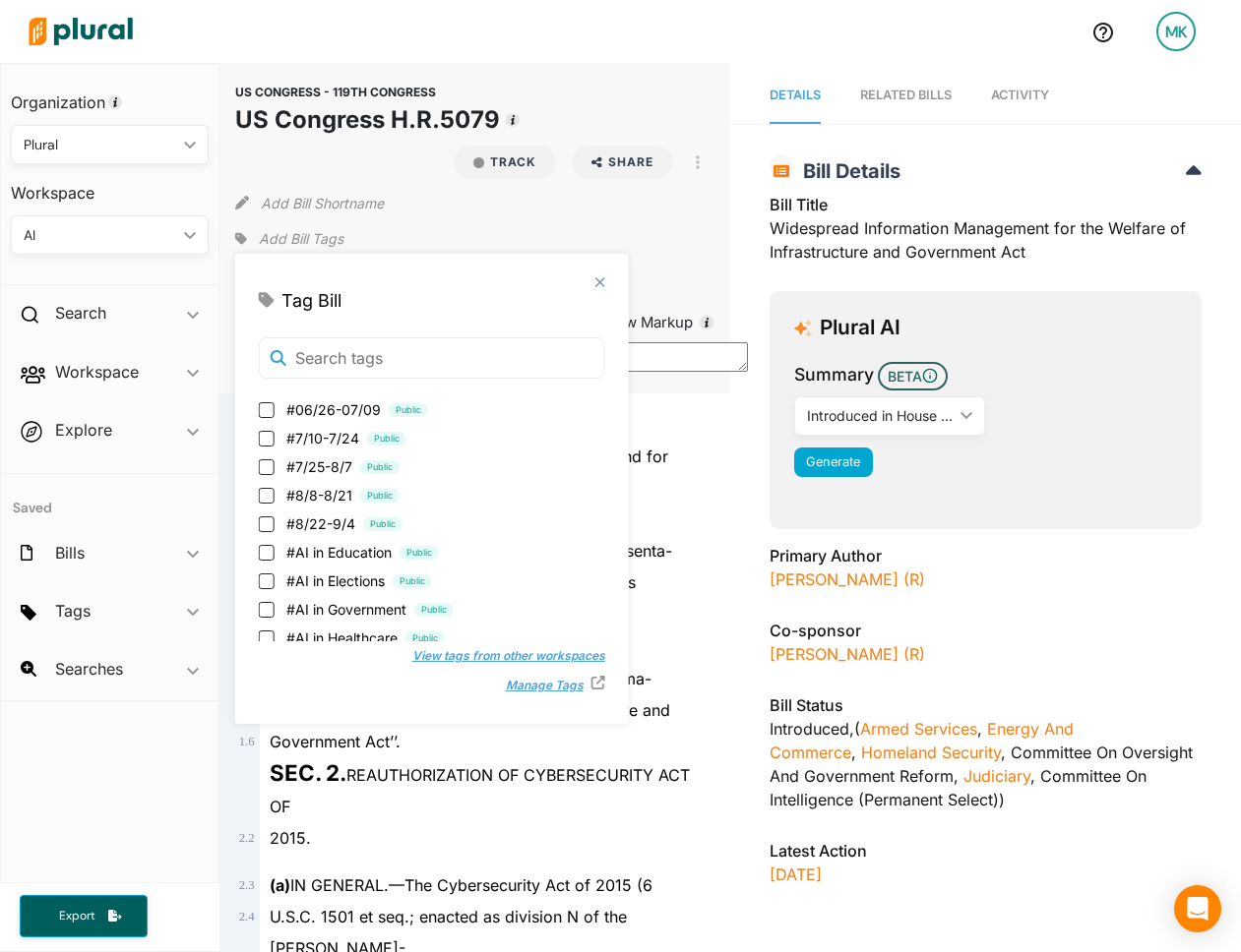
click at [322, 520] on span "#8/22-9/4" at bounding box center [321, 523] width 69 height 21
click at [275, 520] on input "#8/22-9/4 Public" at bounding box center [267, 524] width 16 height 16
checkbox input "true"
click at [331, 554] on span "#AI in Government" at bounding box center [346, 553] width 120 height 21
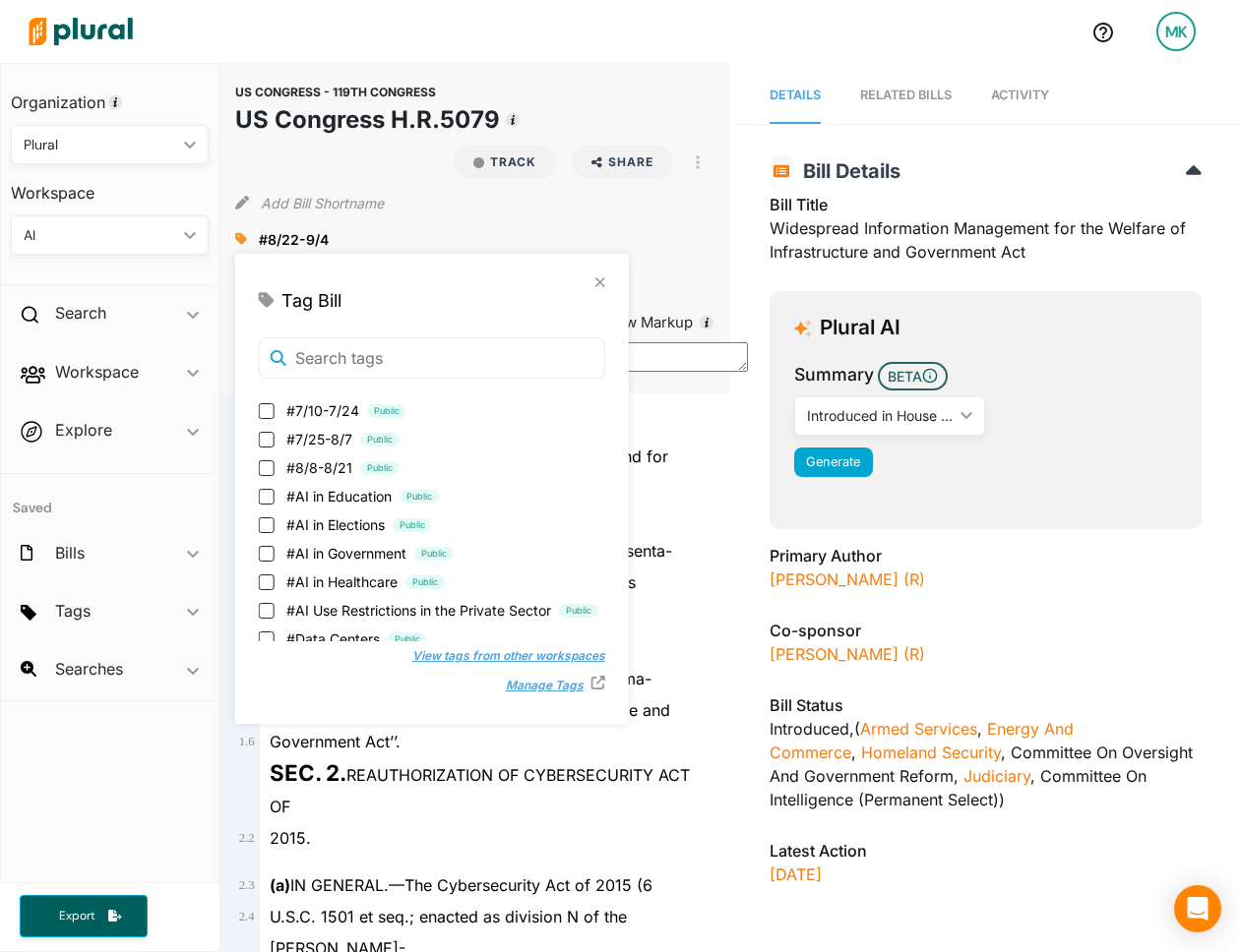
click at [275, 554] on input "#AI in Government Public" at bounding box center [267, 554] width 16 height 16
checkbox input "true"
